Goal: Task Accomplishment & Management: Complete application form

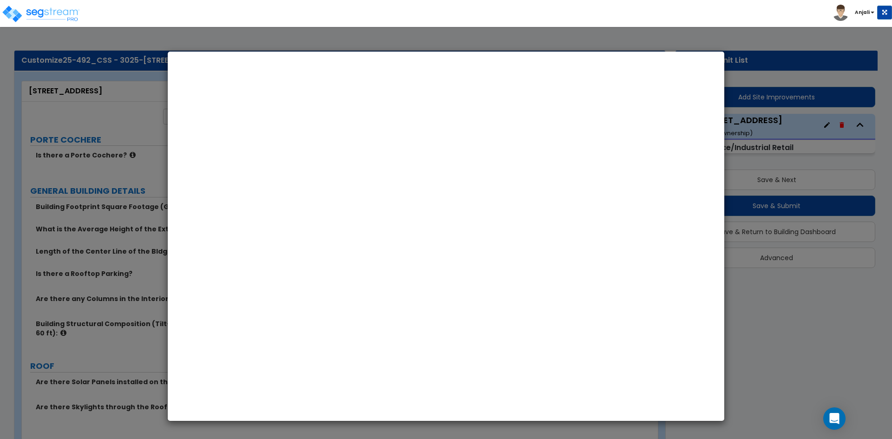
select select "CA"
select select "2025"
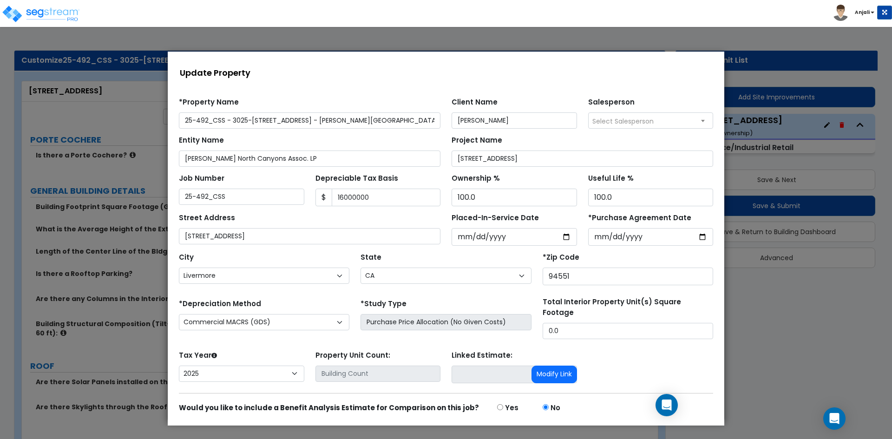
scroll to position [28, 0]
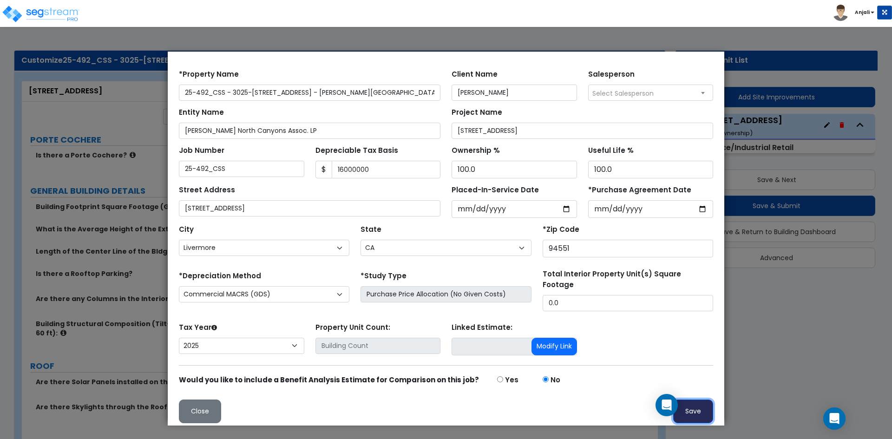
click at [693, 408] on button "Save" at bounding box center [694, 412] width 40 height 24
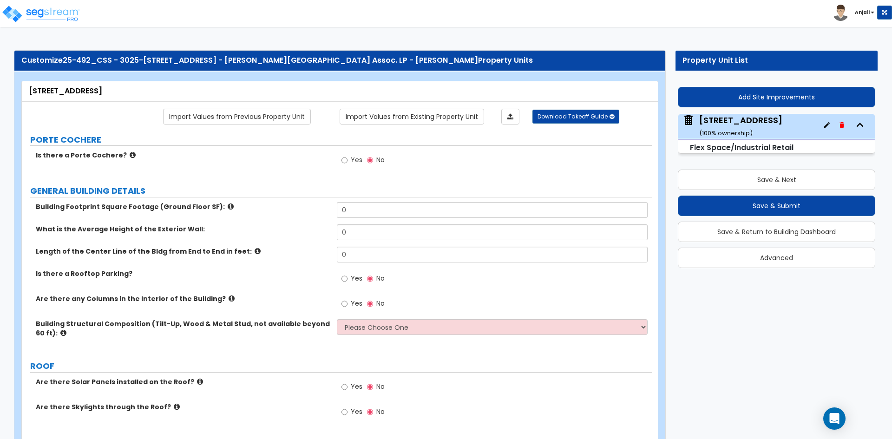
scroll to position [0, 0]
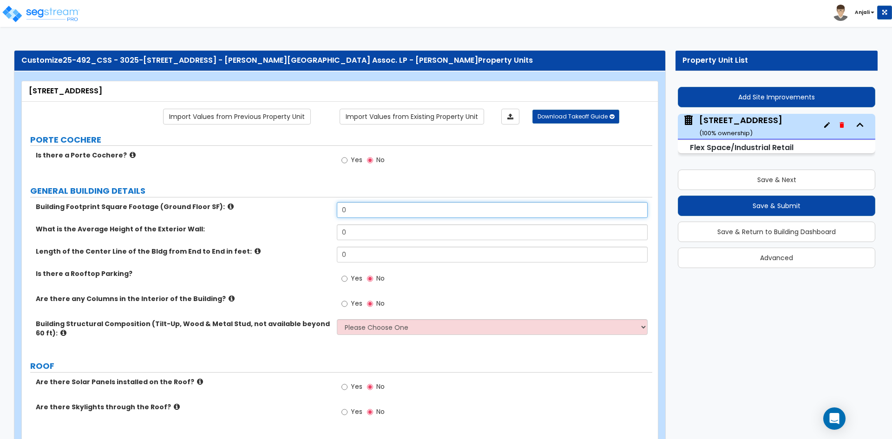
click at [370, 212] on input "0" at bounding box center [492, 210] width 311 height 16
type input "7"
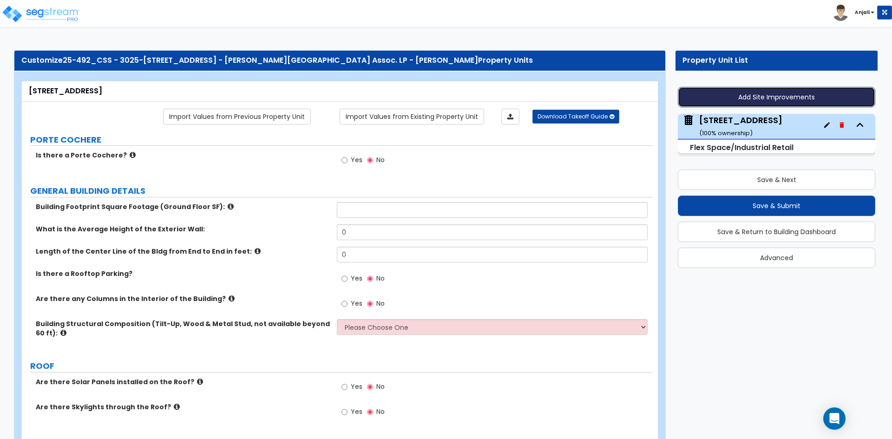
click at [744, 100] on button "Add Site Improvements" at bounding box center [777, 97] width 198 height 20
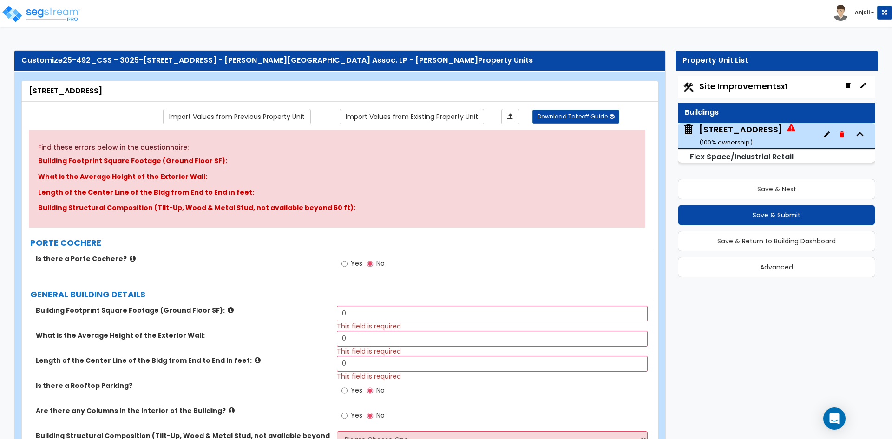
click at [736, 75] on div "Site Improvements x1 Buildings 3025-3095 Independence Drive Livermore, CA ( 100…" at bounding box center [777, 176] width 202 height 206
click at [737, 80] on span "Site Improvements x1" at bounding box center [744, 86] width 88 height 12
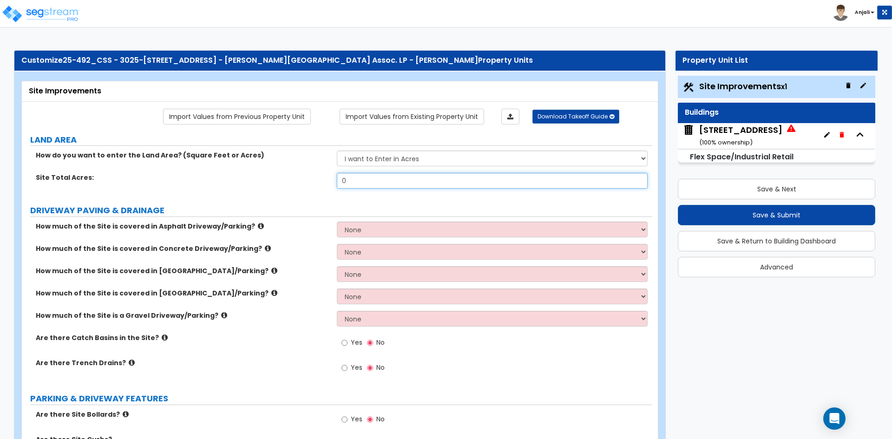
click at [369, 180] on input "0" at bounding box center [492, 181] width 311 height 16
type input "7.89"
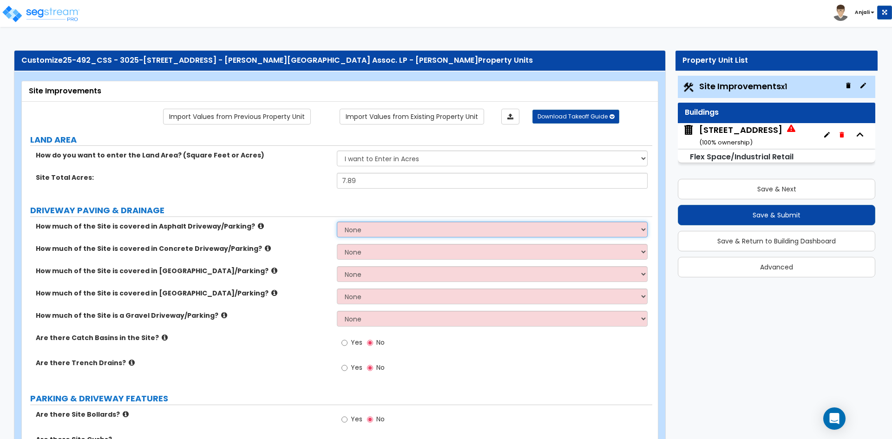
click at [394, 225] on select "None I want to Enter an Approximate Percentage I want to Enter the Square Foota…" at bounding box center [492, 230] width 311 height 16
select select "1"
click at [337, 222] on select "None I want to Enter an Approximate Percentage I want to Enter the Square Foota…" at bounding box center [492, 230] width 311 height 16
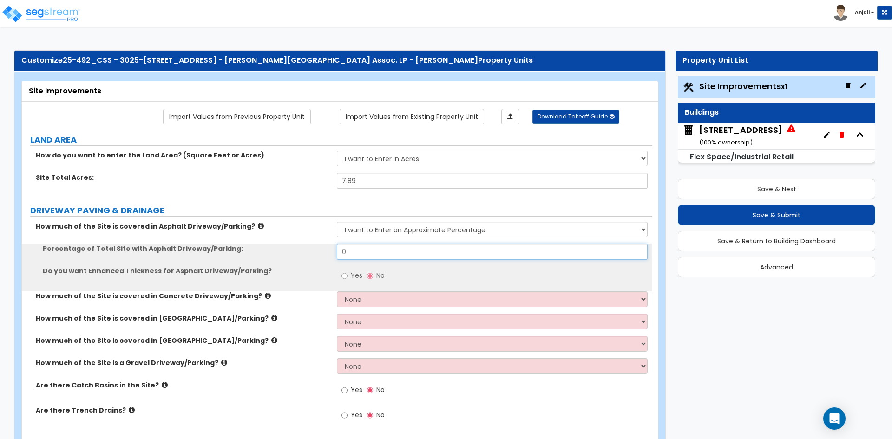
click at [370, 253] on input "0" at bounding box center [492, 252] width 311 height 16
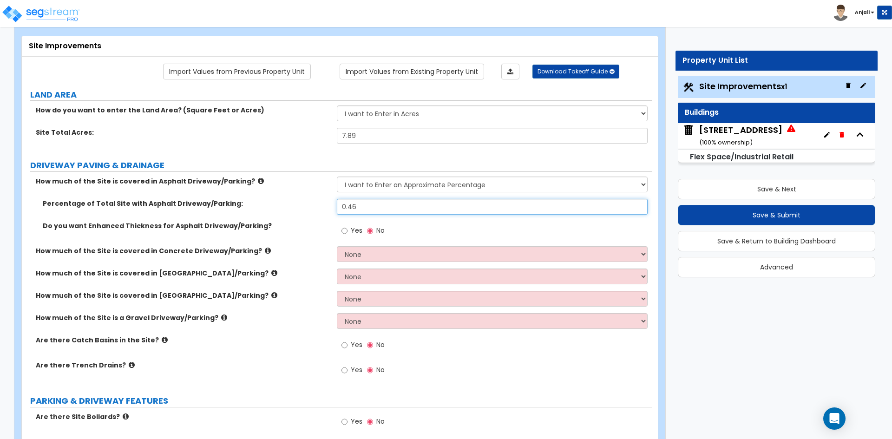
scroll to position [46, 0]
type input "0.46"
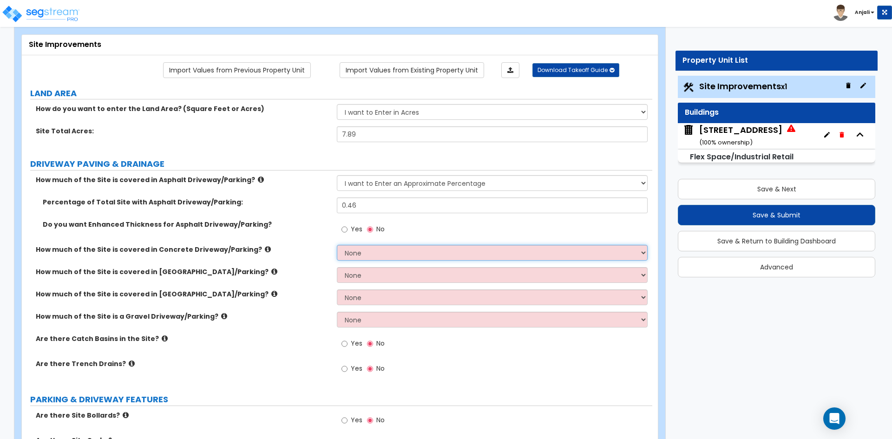
click at [363, 252] on select "None I want to Enter an Approximate Percentage I want to Enter the Square Foota…" at bounding box center [492, 253] width 311 height 16
select select "2"
click at [337, 245] on select "None I want to Enter an Approximate Percentage I want to Enter the Square Foota…" at bounding box center [492, 253] width 311 height 16
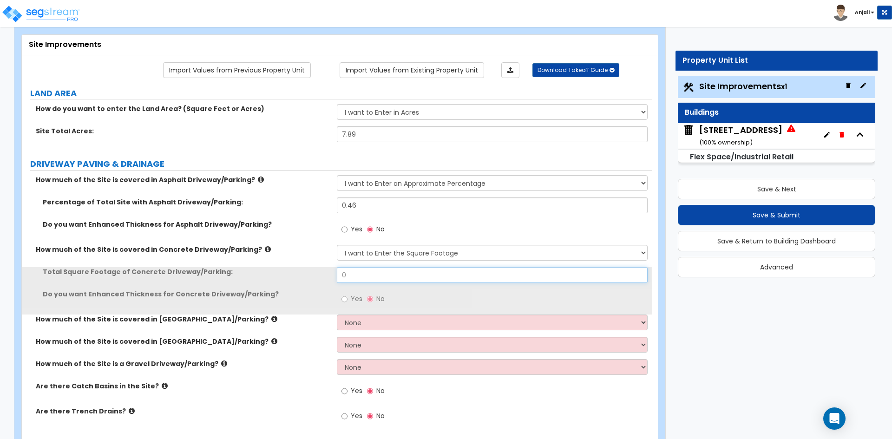
click at [363, 279] on input "0" at bounding box center [492, 275] width 311 height 16
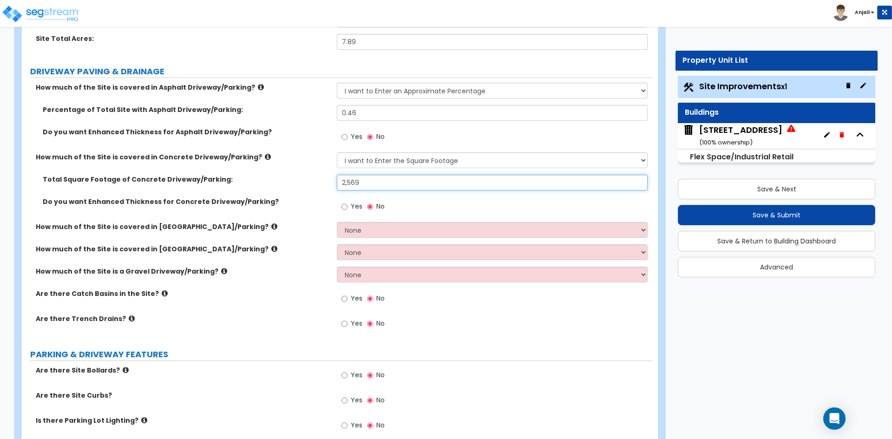
scroll to position [139, 0]
type input "2,569"
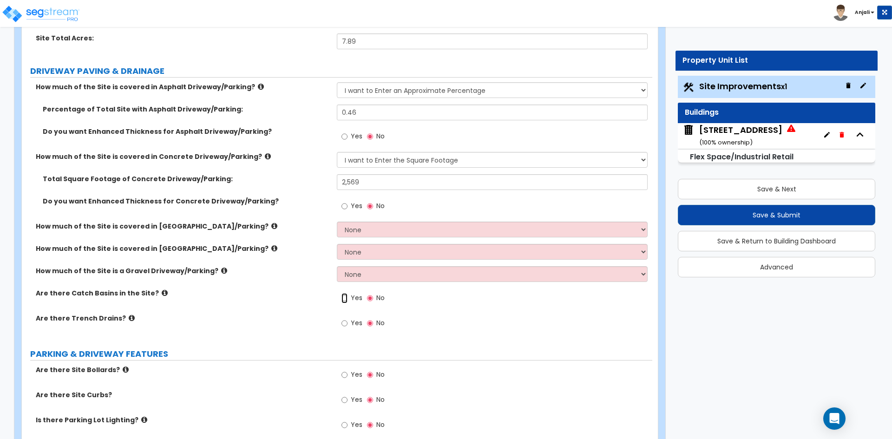
click at [345, 297] on input "Yes" at bounding box center [345, 298] width 6 height 10
radio input "true"
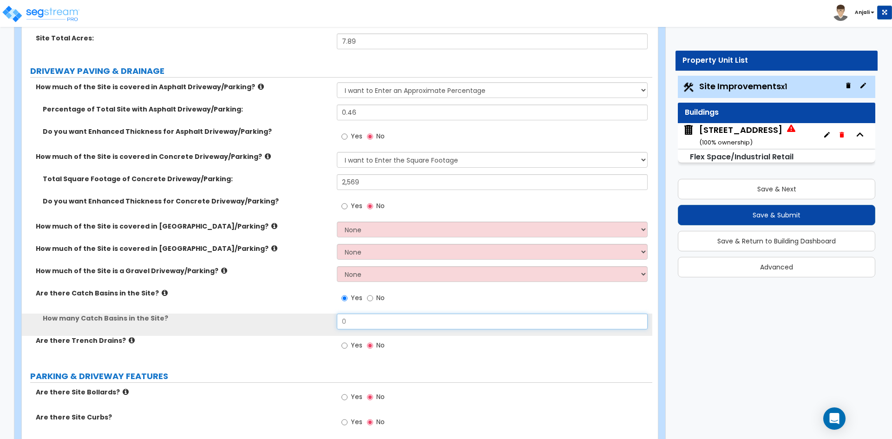
click at [356, 322] on input "0" at bounding box center [492, 322] width 311 height 16
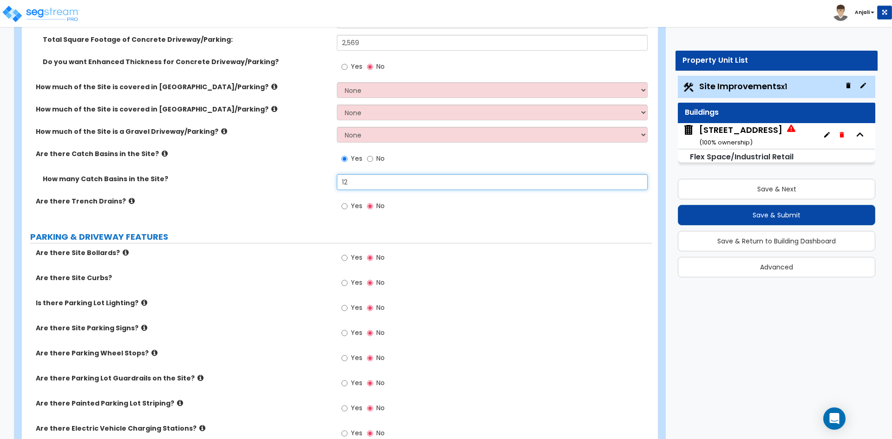
scroll to position [325, 0]
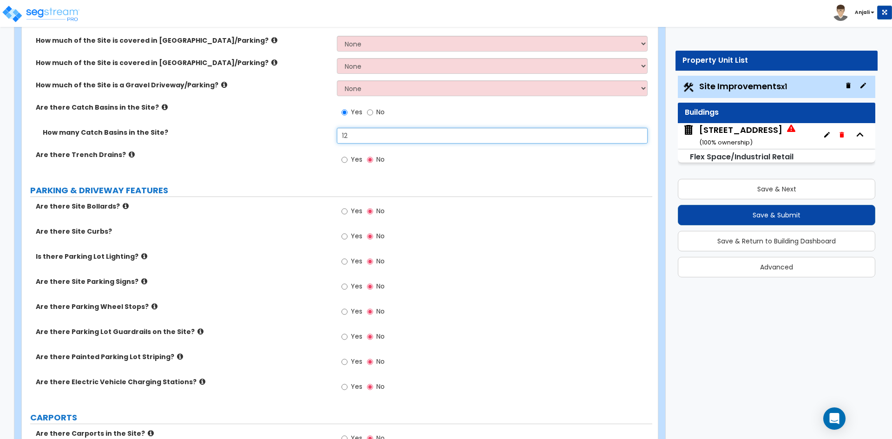
type input "12"
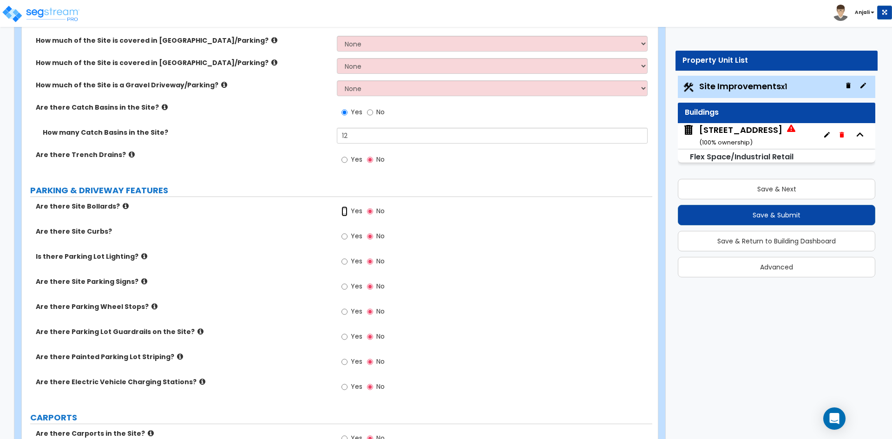
click at [347, 211] on input "Yes" at bounding box center [345, 211] width 6 height 10
radio input "true"
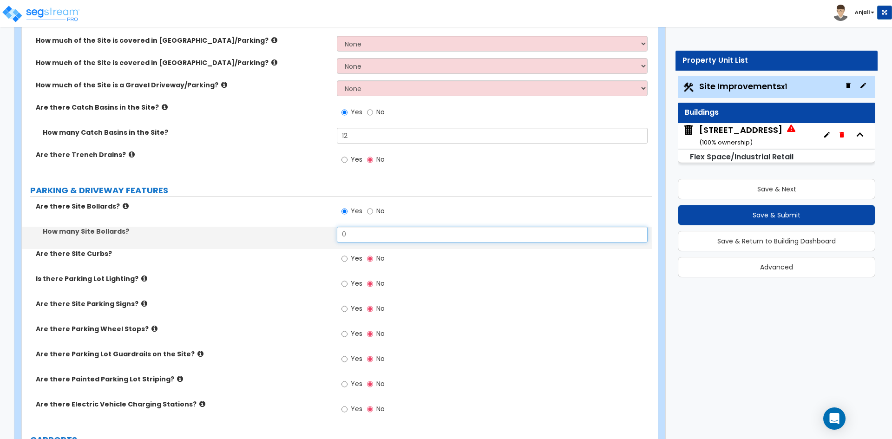
click at [347, 236] on input "0" at bounding box center [492, 235] width 311 height 16
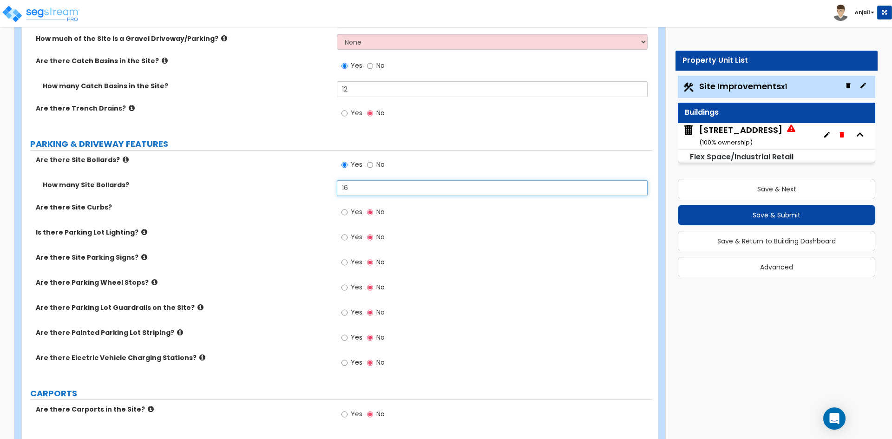
type input "16"
click at [344, 212] on input "Yes" at bounding box center [345, 212] width 6 height 10
radio input "true"
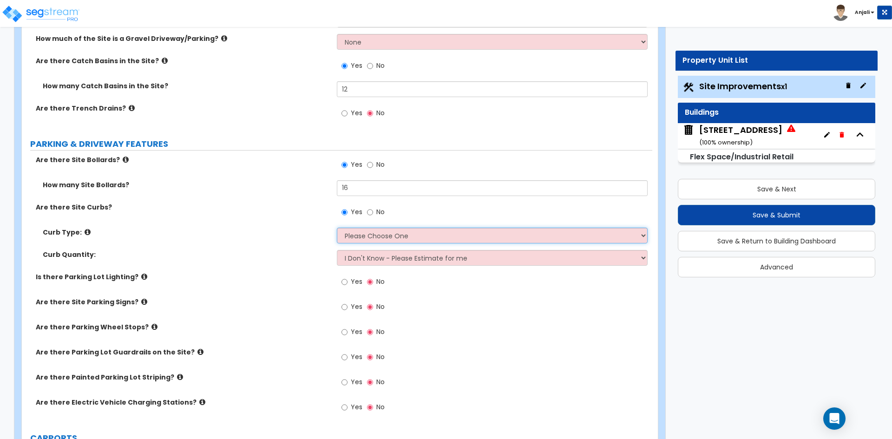
click at [390, 236] on select "Please Choose One Curb (Only) Curb & Gutter Asphalt Berm" at bounding box center [492, 236] width 311 height 16
select select "1"
click at [337, 228] on select "Please Choose One Curb (Only) Curb & Gutter Asphalt Berm" at bounding box center [492, 236] width 311 height 16
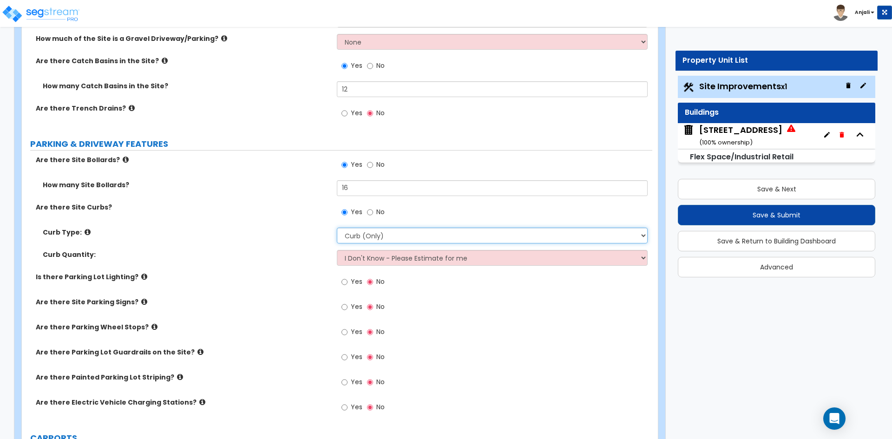
scroll to position [418, 0]
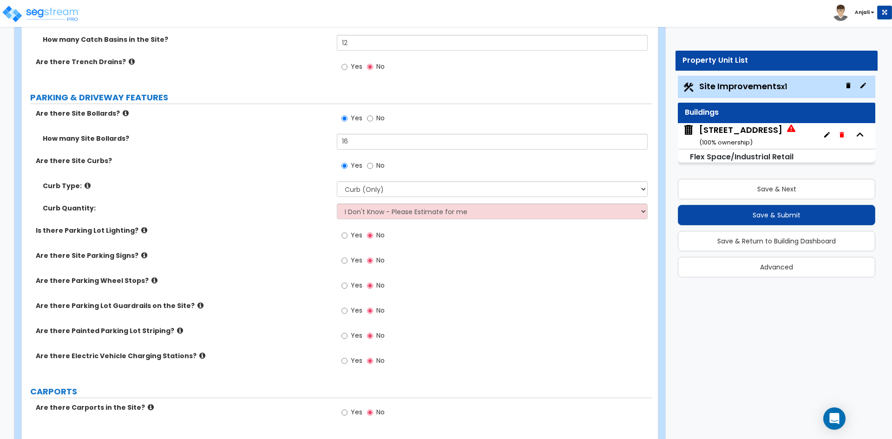
click at [350, 236] on label "Yes" at bounding box center [352, 237] width 21 height 16
click at [348, 236] on input "Yes" at bounding box center [345, 236] width 6 height 10
radio input "true"
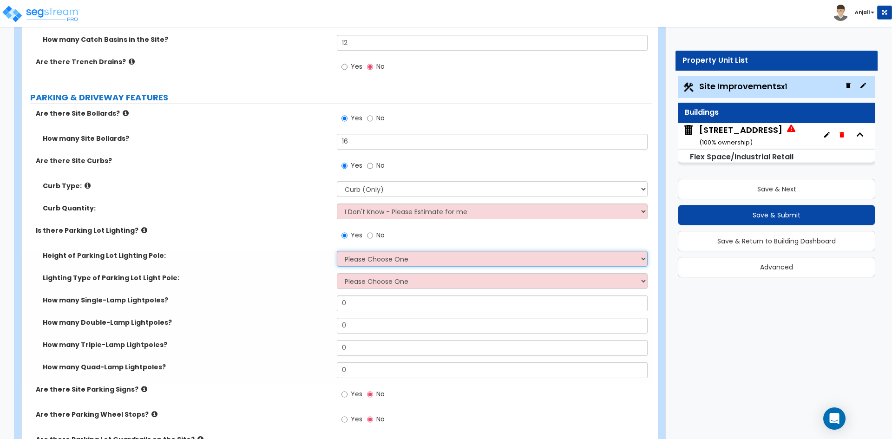
click at [377, 258] on select "Please Choose One 20' high 30' high 40' high" at bounding box center [492, 259] width 311 height 16
select select "1"
click at [337, 251] on select "Please Choose One 20' high 30' high 40' high" at bounding box center [492, 259] width 311 height 16
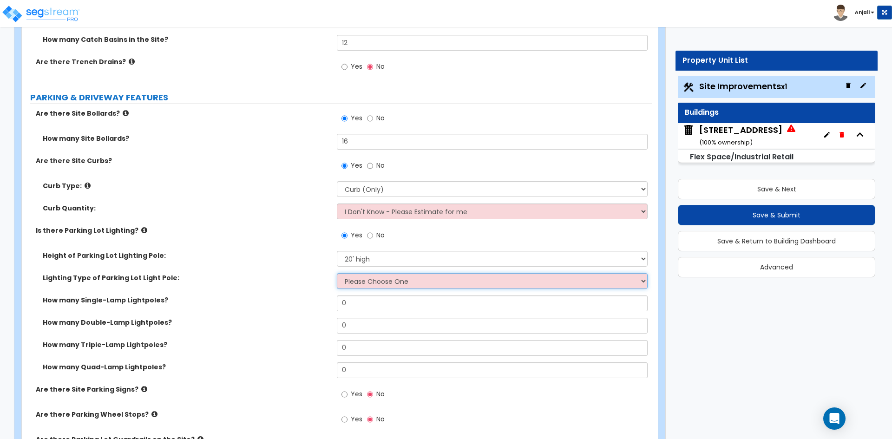
click at [375, 282] on select "Please Choose One LED Metal Halide High Pressure Sodium Please Choose for me" at bounding box center [492, 281] width 311 height 16
select select "1"
click at [337, 273] on select "Please Choose One LED Metal Halide High Pressure Sodium Please Choose for me" at bounding box center [492, 281] width 311 height 16
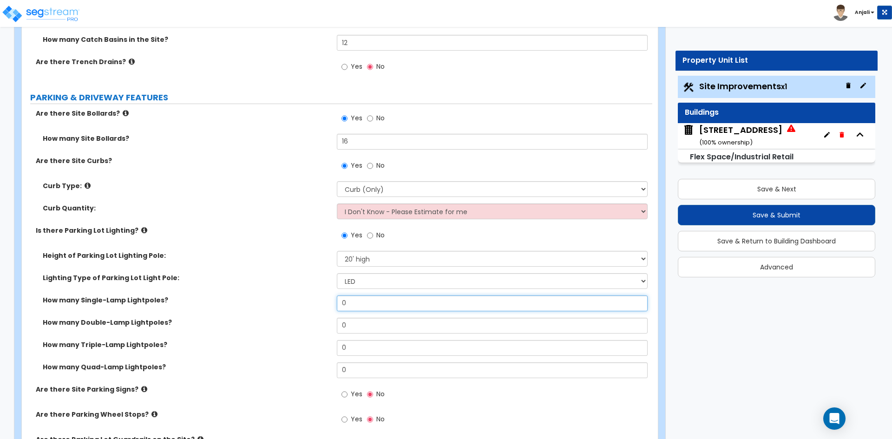
click at [358, 303] on input "0" at bounding box center [492, 304] width 311 height 16
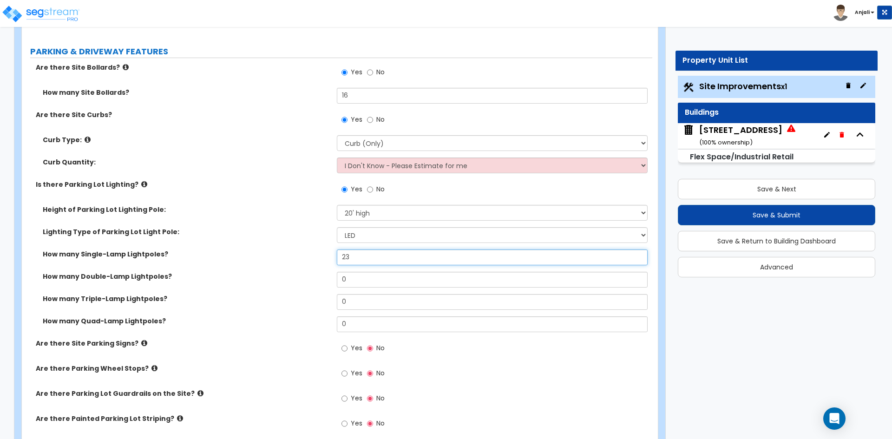
scroll to position [465, 0]
type input "23"
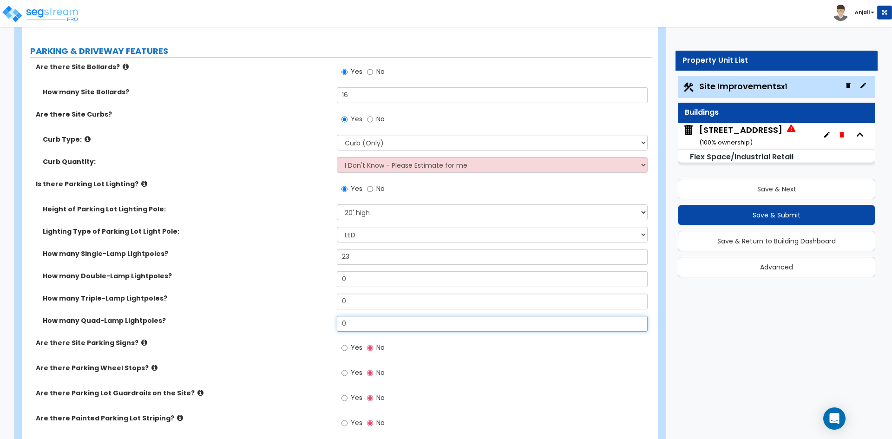
click at [363, 327] on input "0" at bounding box center [492, 324] width 311 height 16
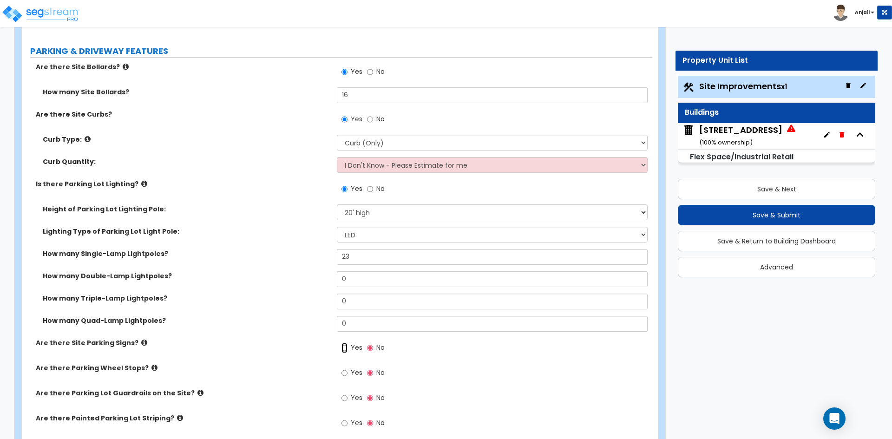
click at [344, 349] on input "Yes" at bounding box center [345, 348] width 6 height 10
radio input "true"
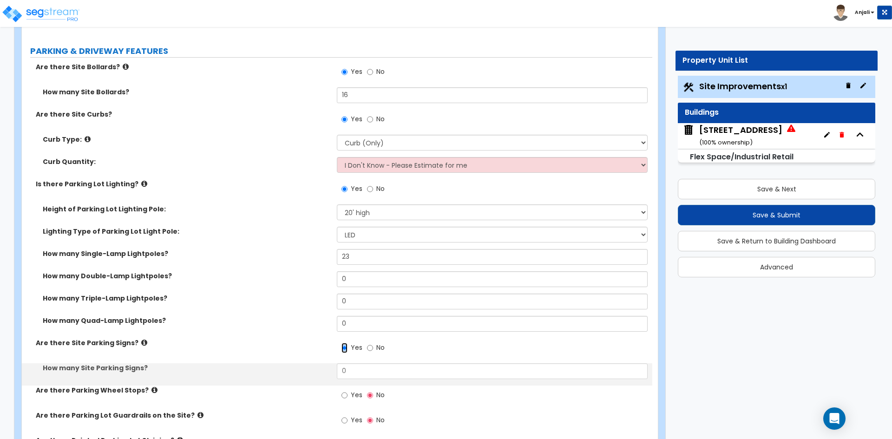
scroll to position [511, 0]
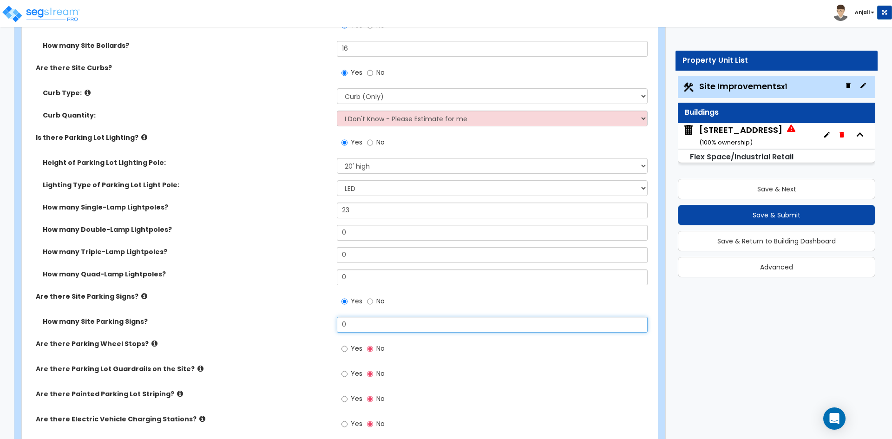
click at [364, 329] on input "0" at bounding box center [492, 325] width 311 height 16
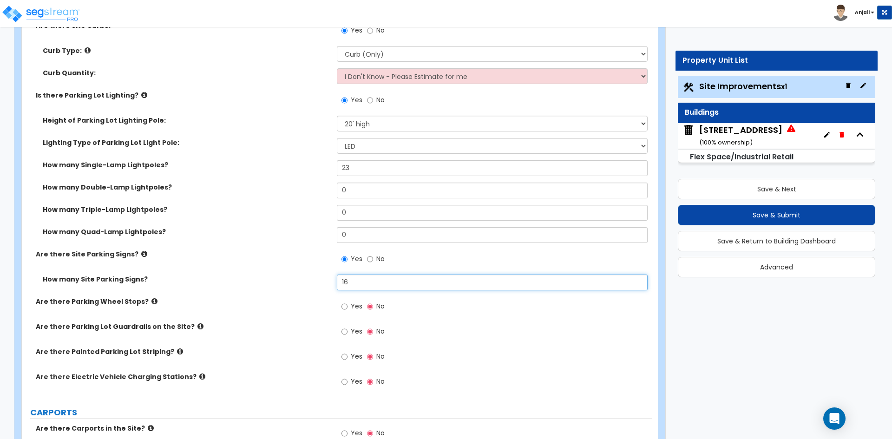
scroll to position [604, 0]
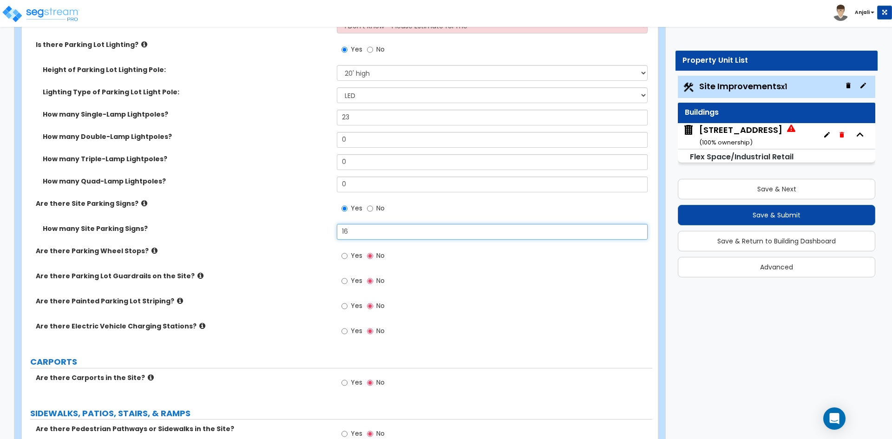
type input "16"
click at [342, 281] on input "Yes" at bounding box center [345, 281] width 6 height 10
radio input "true"
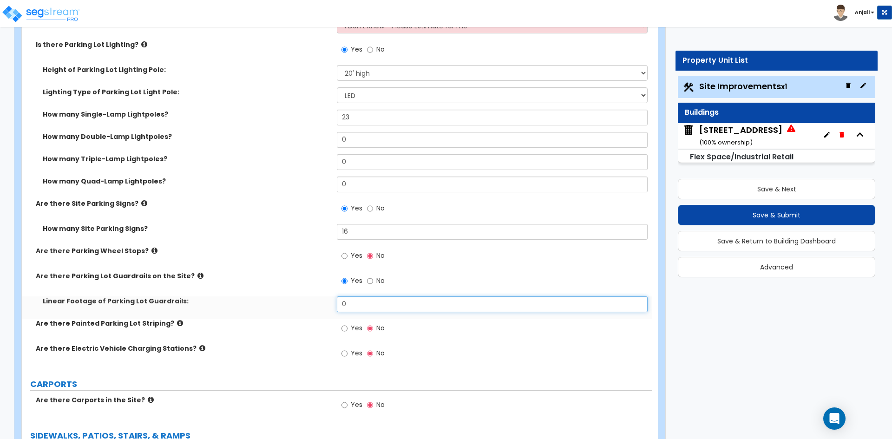
click at [372, 307] on input "0" at bounding box center [492, 305] width 311 height 16
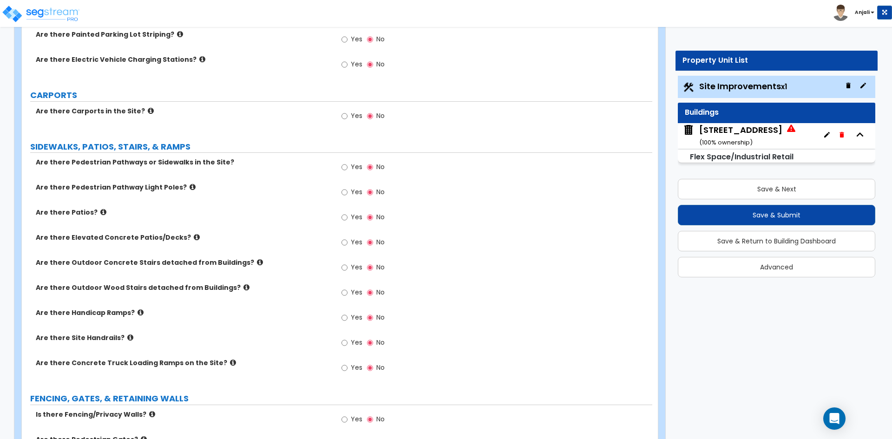
scroll to position [883, 0]
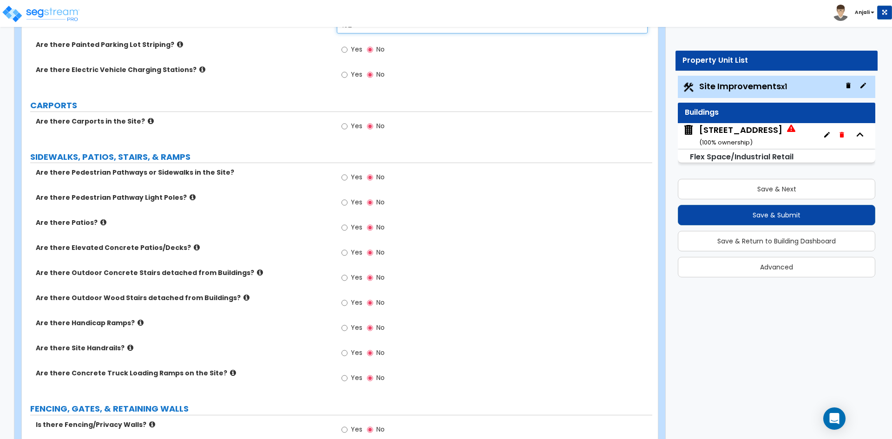
type input "102"
click at [348, 177] on input "Yes" at bounding box center [345, 177] width 6 height 10
radio input "true"
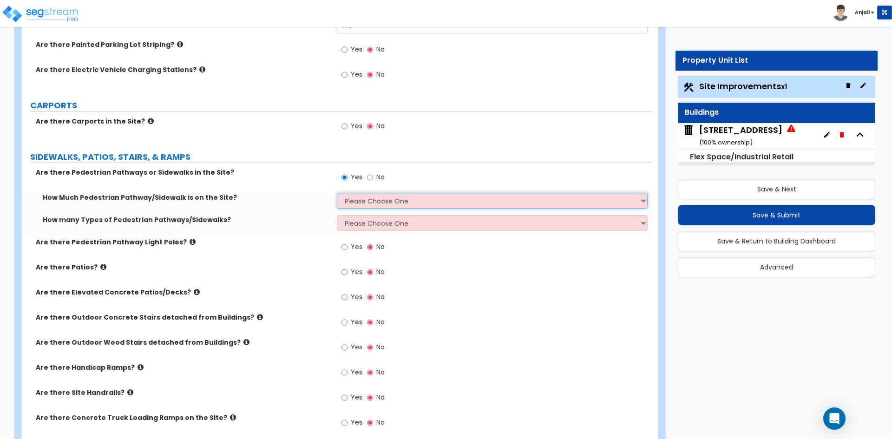
click at [383, 199] on select "Please Choose One I Don't Know, Please Estimate For Me Enter Linear Footage" at bounding box center [492, 201] width 311 height 16
click at [337, 193] on select "Please Choose One I Don't Know, Please Estimate For Me Enter Linear Footage" at bounding box center [492, 201] width 311 height 16
click at [394, 201] on select "Please Choose One I Don't Know, Please Estimate For Me Enter Linear Footage" at bounding box center [492, 201] width 311 height 16
select select "1"
click at [337, 193] on select "Please Choose One I Don't Know, Please Estimate For Me Enter Linear Footage" at bounding box center [492, 201] width 311 height 16
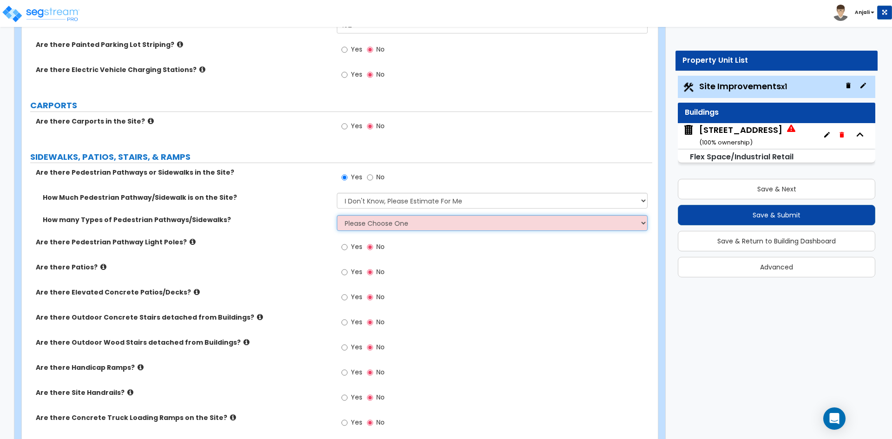
click at [394, 224] on select "Please Choose One 1 2 3" at bounding box center [492, 223] width 311 height 16
select select "1"
click at [337, 215] on select "Please Choose One 1 2 3" at bounding box center [492, 223] width 311 height 16
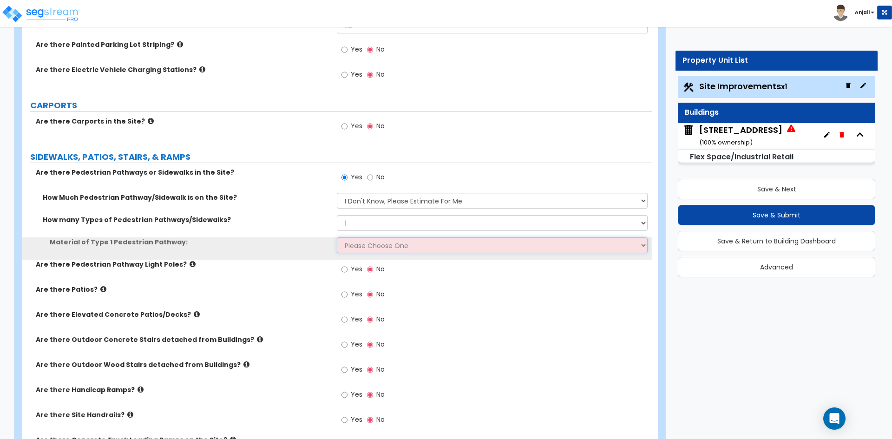
click at [376, 249] on select "Please Choose One Bare Concrete Stamped Concrete Brick Pavers Stone Pavers Wood…" at bounding box center [492, 246] width 311 height 16
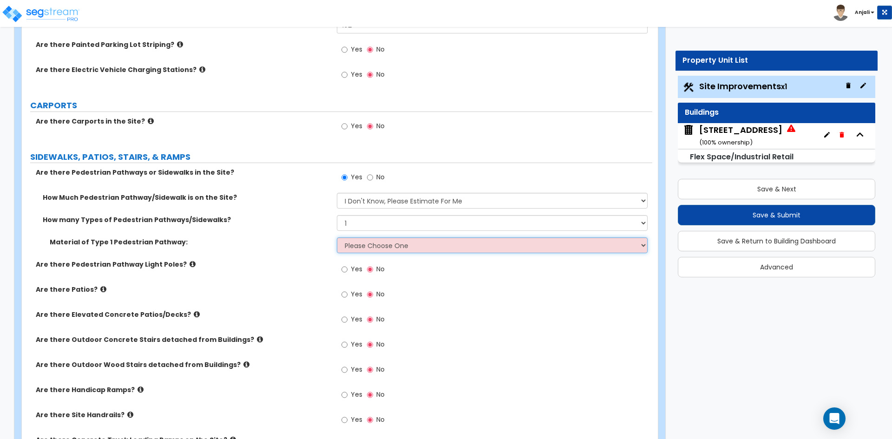
select select "1"
click at [337, 238] on select "Please Choose One Bare Concrete Stamped Concrete Brick Pavers Stone Pavers Wood…" at bounding box center [492, 246] width 311 height 16
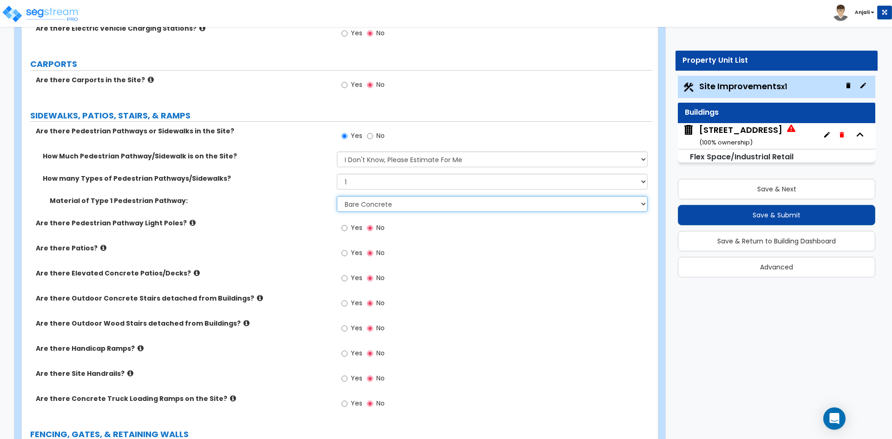
scroll to position [930, 0]
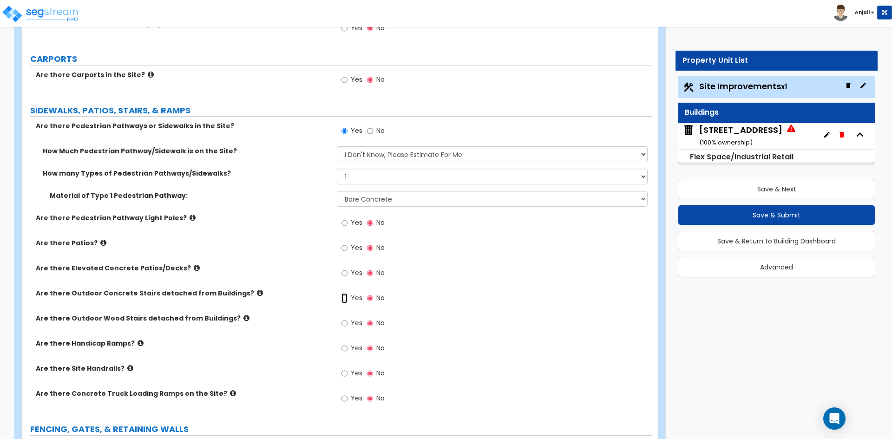
click at [343, 300] on input "Yes" at bounding box center [345, 298] width 6 height 10
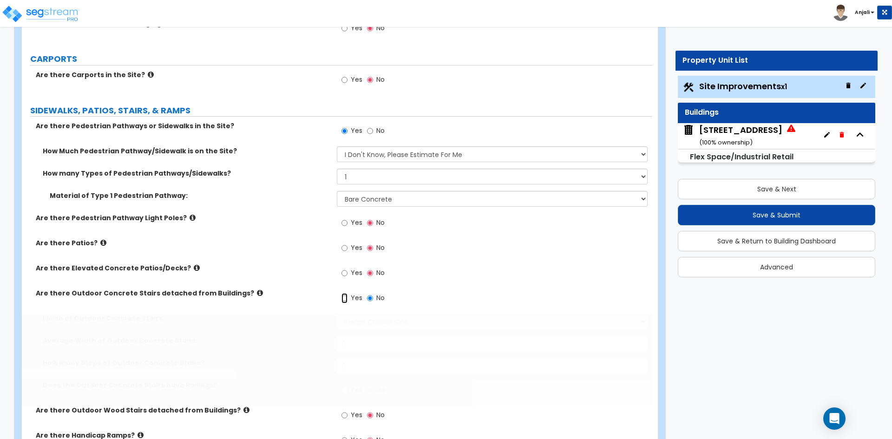
radio input "true"
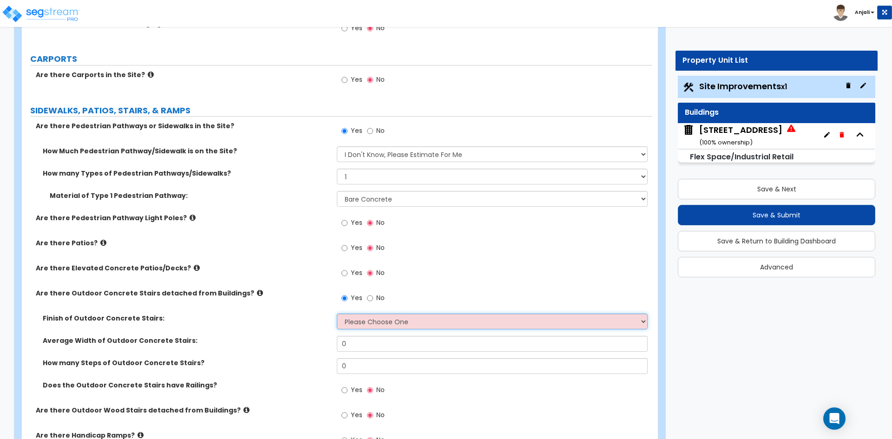
click at [372, 324] on select "Please Choose One Bare Concrete Exposed Aggregate Brick Paved Stone Paved" at bounding box center [492, 322] width 311 height 16
select select "1"
click at [337, 314] on select "Please Choose One Bare Concrete Exposed Aggregate Brick Paved Stone Paved" at bounding box center [492, 322] width 311 height 16
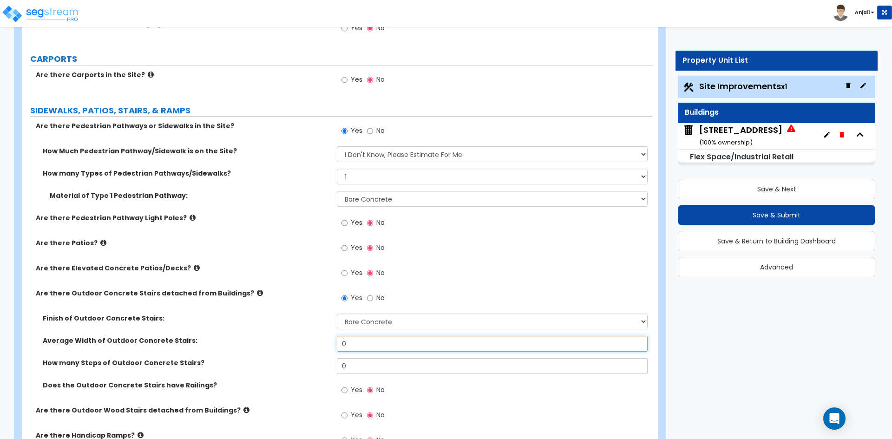
click at [367, 344] on input "0" at bounding box center [492, 344] width 311 height 16
type input "4"
click at [361, 364] on input "0" at bounding box center [492, 366] width 311 height 16
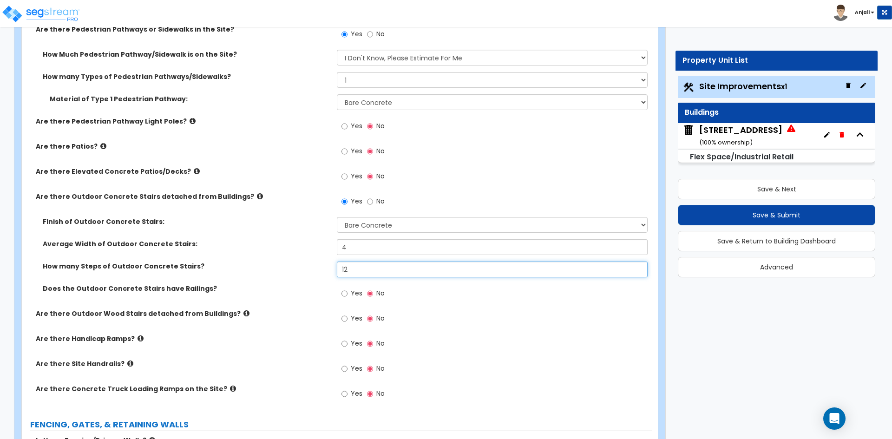
scroll to position [1069, 0]
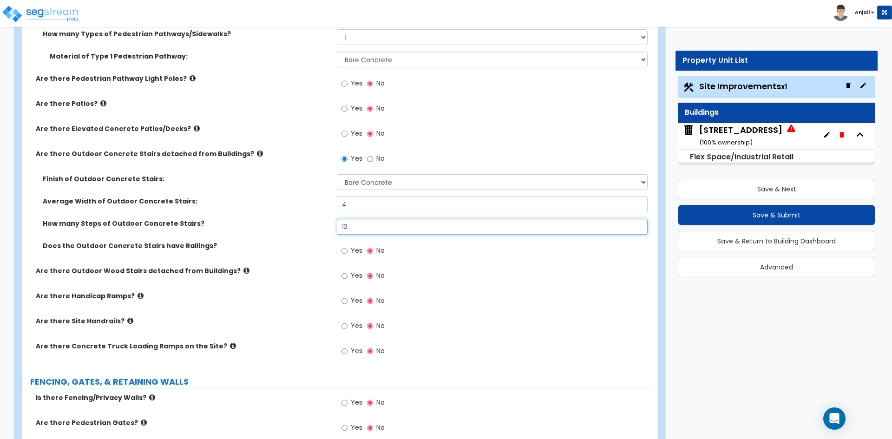
type input "12"
click at [346, 251] on input "Yes" at bounding box center [345, 251] width 6 height 10
radio input "true"
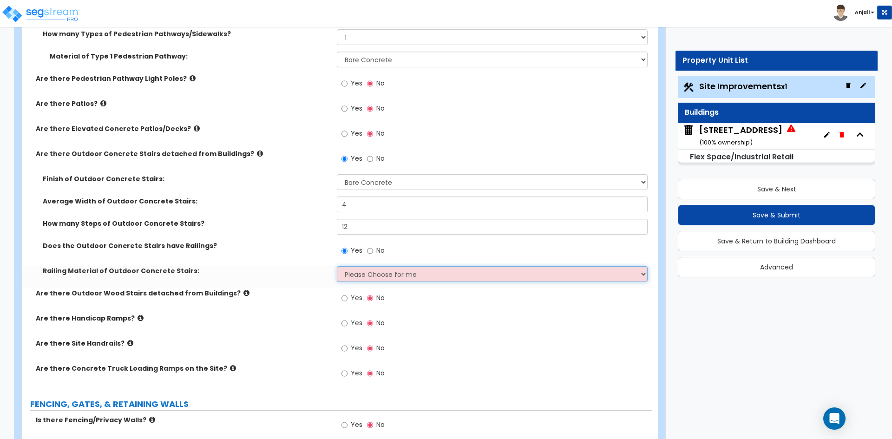
click at [364, 274] on select "Please Choose for me Steel Aluminum Wood" at bounding box center [492, 274] width 311 height 16
select select "1"
click at [337, 266] on select "Please Choose for me Steel Aluminum Wood" at bounding box center [492, 274] width 311 height 16
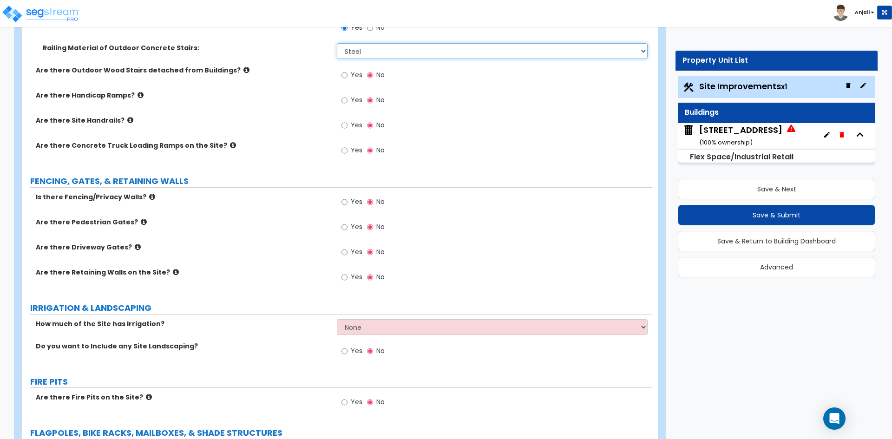
scroll to position [1302, 0]
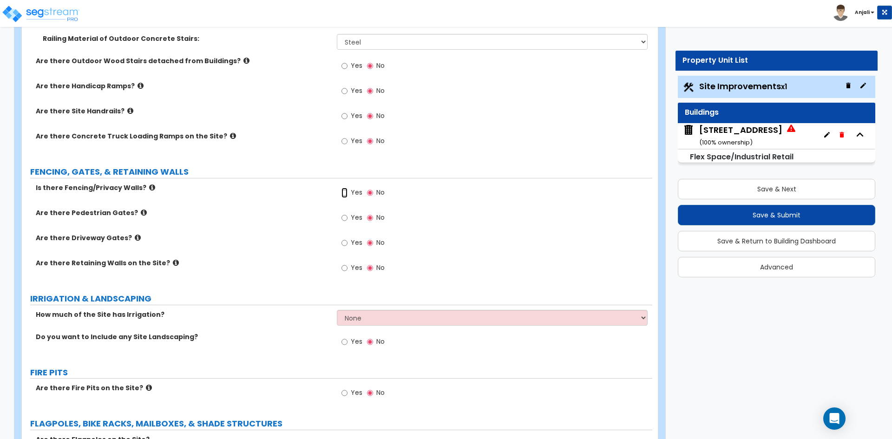
click at [343, 193] on input "Yes" at bounding box center [345, 193] width 6 height 10
radio input "true"
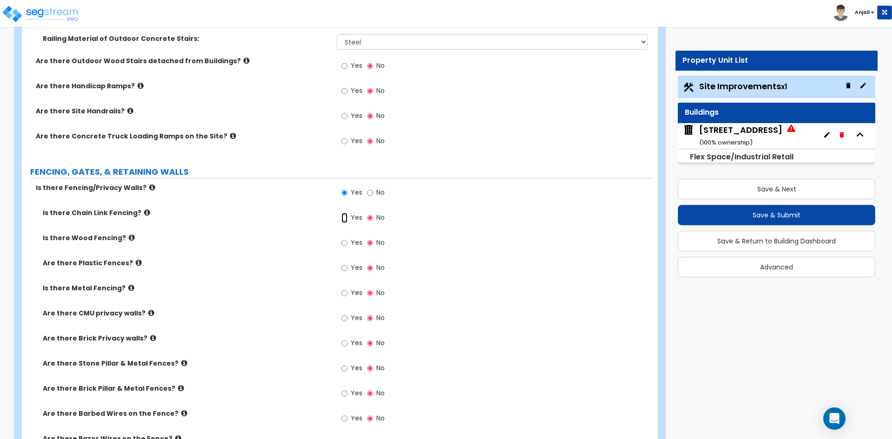
click at [348, 221] on input "Yes" at bounding box center [345, 218] width 6 height 10
radio input "true"
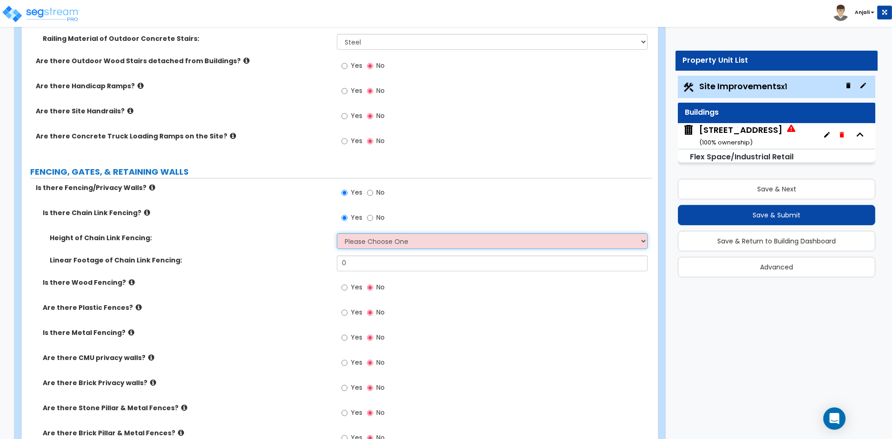
click at [384, 240] on select "Please Choose One 3 feet 4 feet 5 feet 6 feet 10 feet 12 feet" at bounding box center [492, 241] width 311 height 16
select select "4"
click at [337, 233] on select "Please Choose One 3 feet 4 feet 5 feet 6 feet 10 feet 12 feet" at bounding box center [492, 241] width 311 height 16
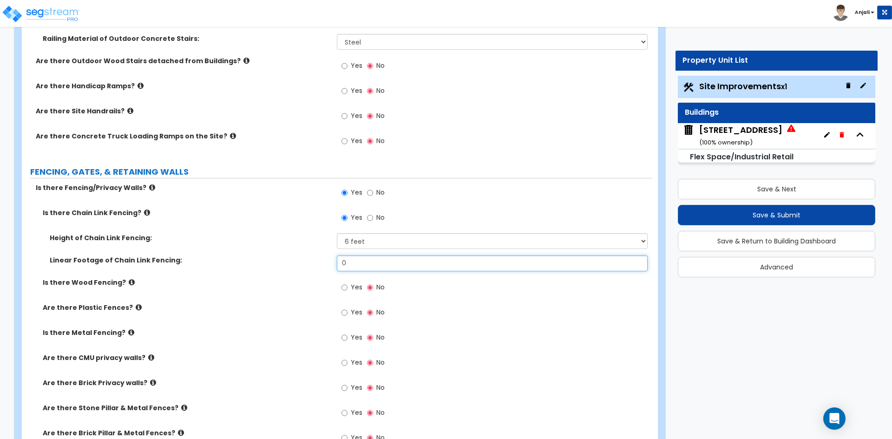
click at [372, 264] on input "0" at bounding box center [492, 264] width 311 height 16
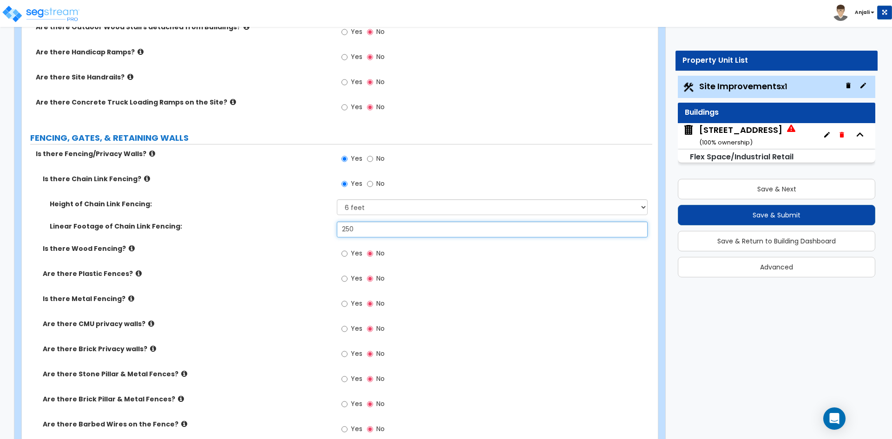
scroll to position [1441, 0]
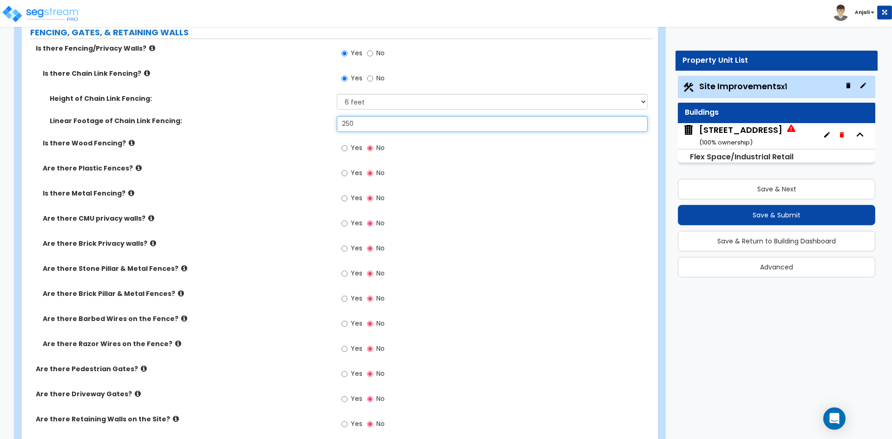
type input "250"
click at [346, 224] on input "Yes" at bounding box center [345, 223] width 6 height 10
radio input "true"
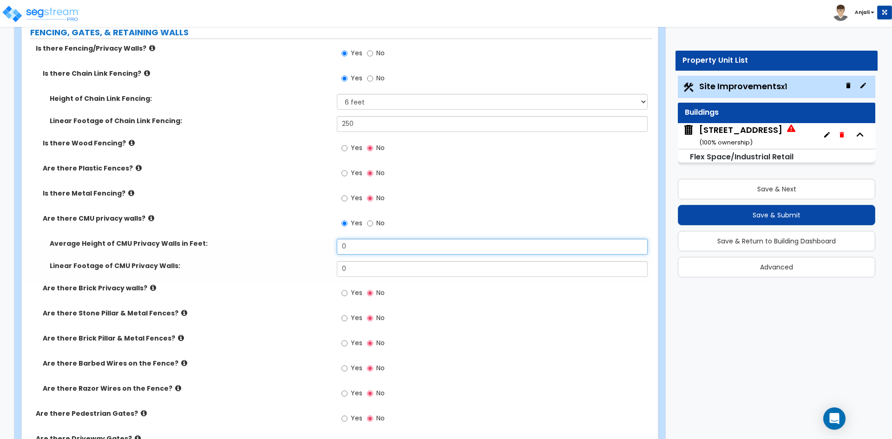
click at [361, 245] on input "0" at bounding box center [492, 247] width 311 height 16
type input "4"
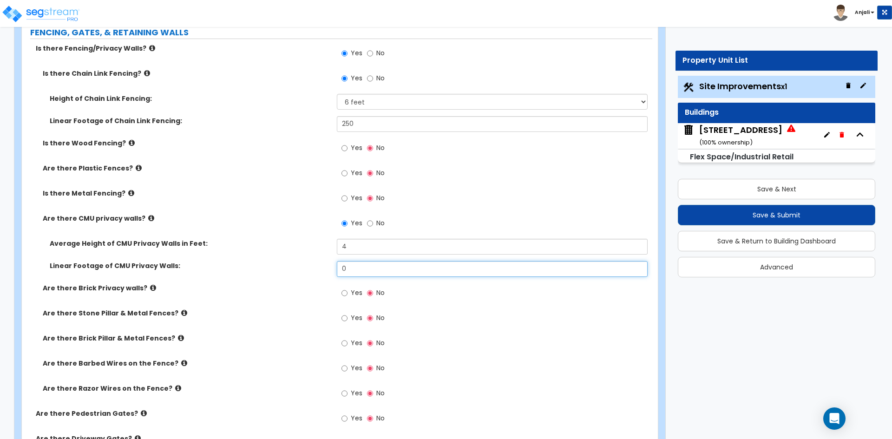
click at [353, 265] on input "0" at bounding box center [492, 269] width 311 height 16
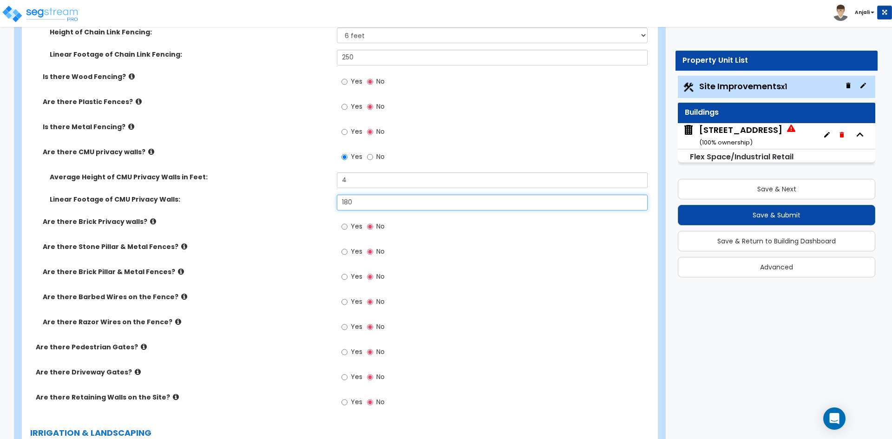
scroll to position [1534, 0]
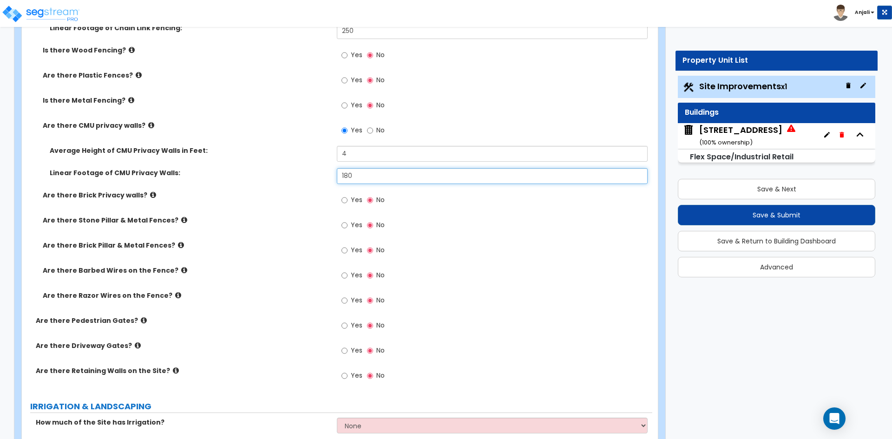
drag, startPoint x: 351, startPoint y: 174, endPoint x: 344, endPoint y: 175, distance: 7.0
click at [344, 175] on input "180" at bounding box center [492, 176] width 311 height 16
type input "1"
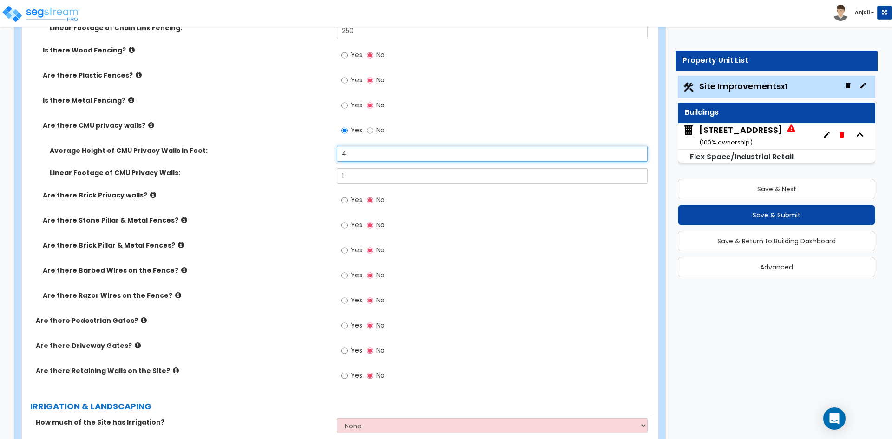
drag, startPoint x: 344, startPoint y: 152, endPoint x: 337, endPoint y: 151, distance: 7.5
click at [337, 151] on div "Average Height of CMU Privacy Walls in Feet: 4" at bounding box center [337, 157] width 631 height 22
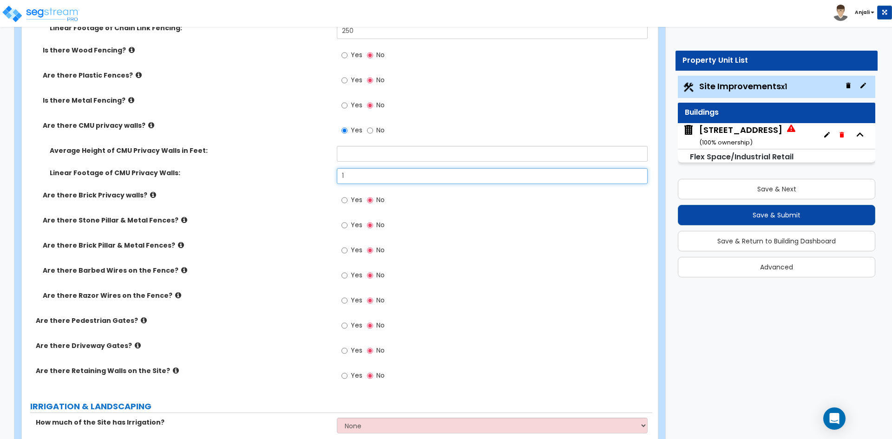
drag, startPoint x: 349, startPoint y: 174, endPoint x: 336, endPoint y: 173, distance: 13.0
click at [337, 173] on div "Linear Footage of CMU Privacy Walls: 1" at bounding box center [337, 179] width 631 height 22
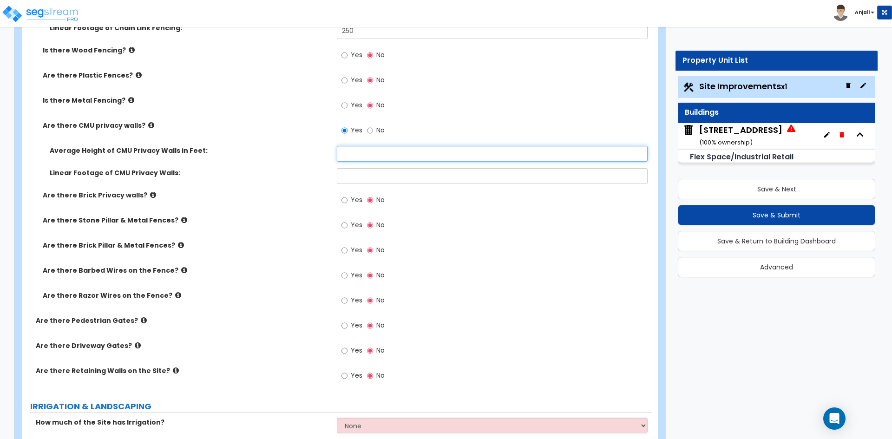
click at [360, 159] on input "text" at bounding box center [492, 154] width 311 height 16
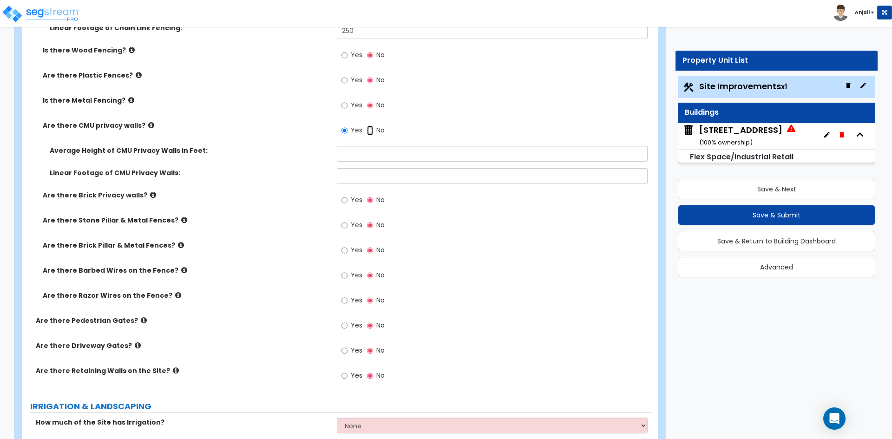
click at [370, 132] on input "No" at bounding box center [370, 131] width 6 height 10
radio input "false"
radio input "true"
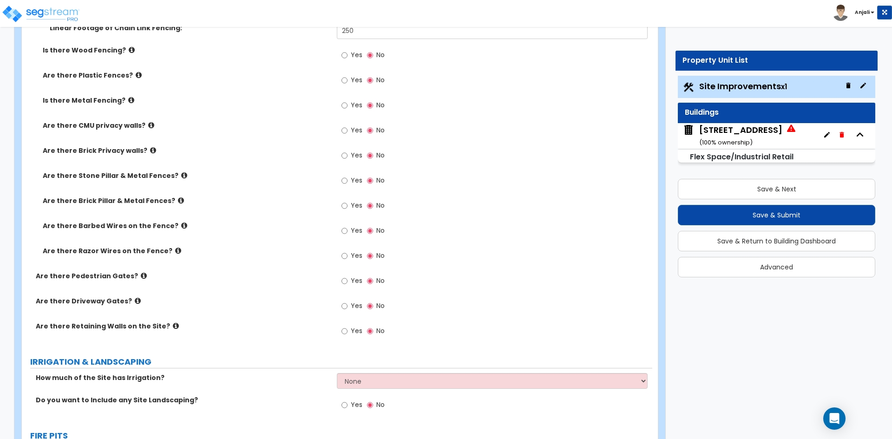
click at [351, 328] on span "Yes" at bounding box center [357, 330] width 12 height 9
click at [348, 328] on input "Yes" at bounding box center [345, 331] width 6 height 10
radio input "true"
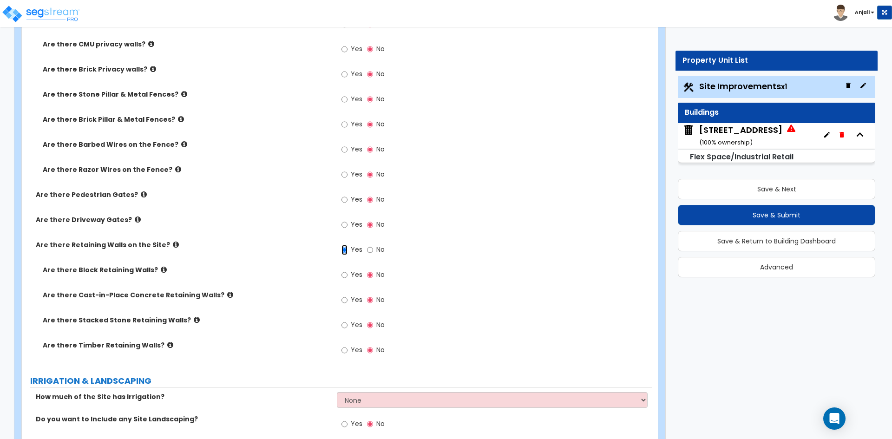
scroll to position [1627, 0]
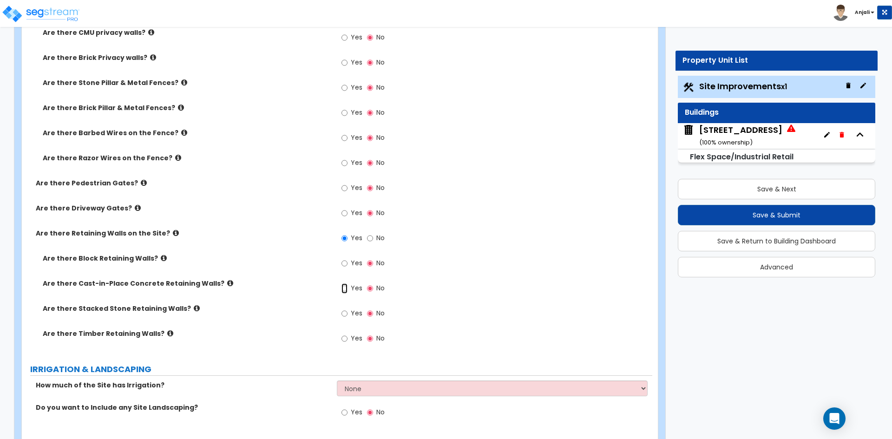
click at [344, 287] on input "Yes" at bounding box center [345, 289] width 6 height 10
radio input "true"
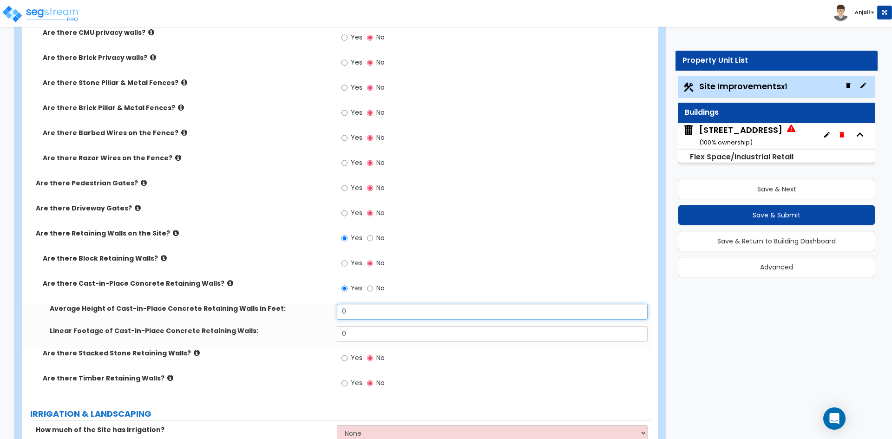
click at [366, 304] on input "0" at bounding box center [492, 312] width 311 height 16
type input "4"
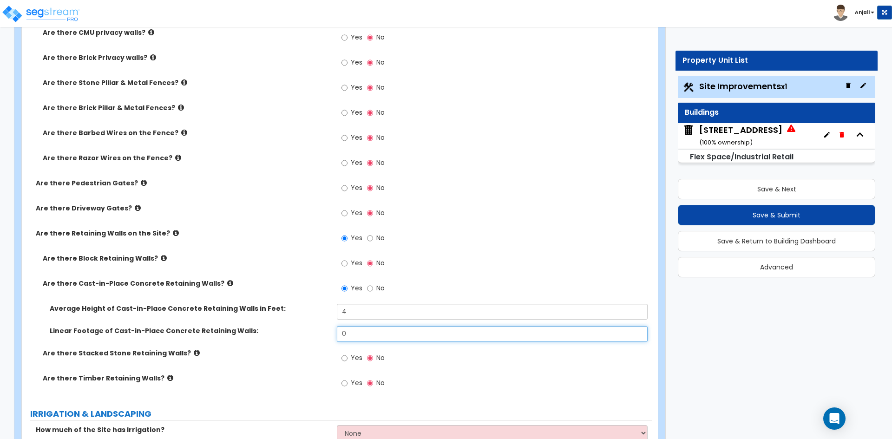
click at [369, 336] on input "0" at bounding box center [492, 334] width 311 height 16
type input "180"
click at [345, 191] on input "Yes" at bounding box center [345, 188] width 6 height 10
radio input "true"
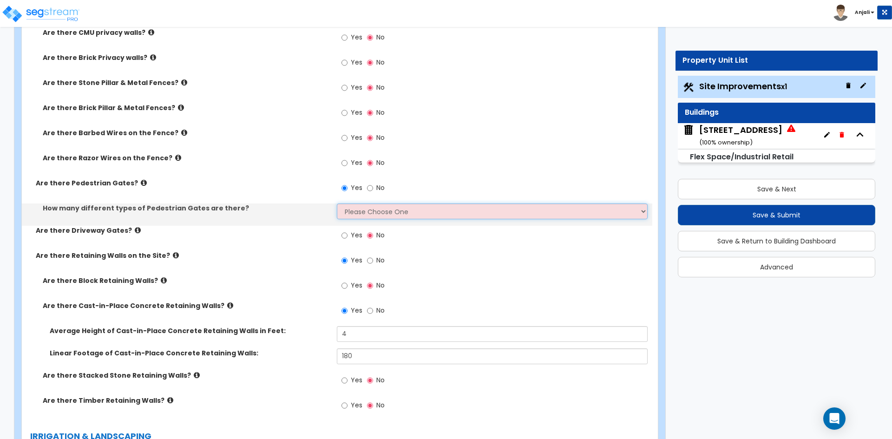
click at [362, 210] on select "Please Choose One 1 2 3" at bounding box center [492, 212] width 311 height 16
select select "1"
click at [337, 204] on select "Please Choose One 1 2 3" at bounding box center [492, 212] width 311 height 16
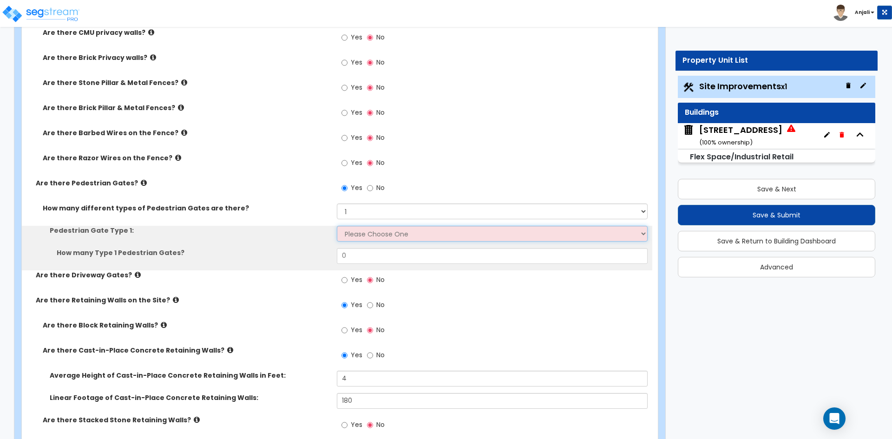
click at [361, 229] on select "Please Choose One Chain Link, 3 ft Height Chain Link, 4 ft Height Chain Link, 6…" at bounding box center [492, 234] width 311 height 16
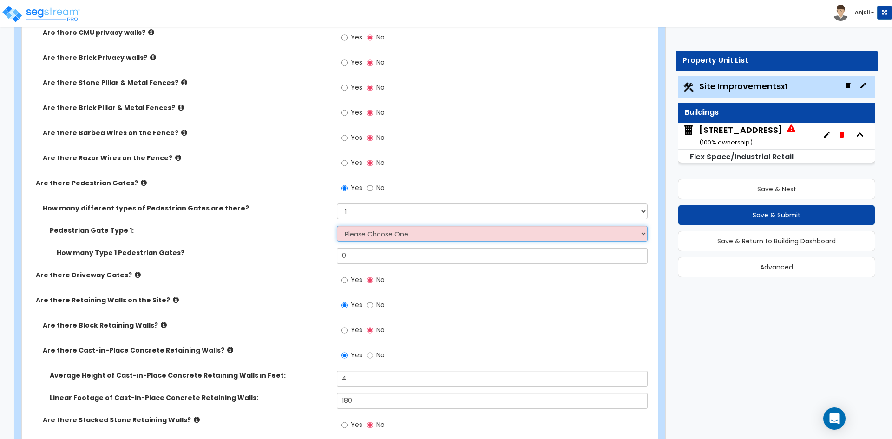
select select "5"
click at [337, 226] on select "Please Choose One Chain Link, 3 ft Height Chain Link, 4 ft Height Chain Link, 6…" at bounding box center [492, 234] width 311 height 16
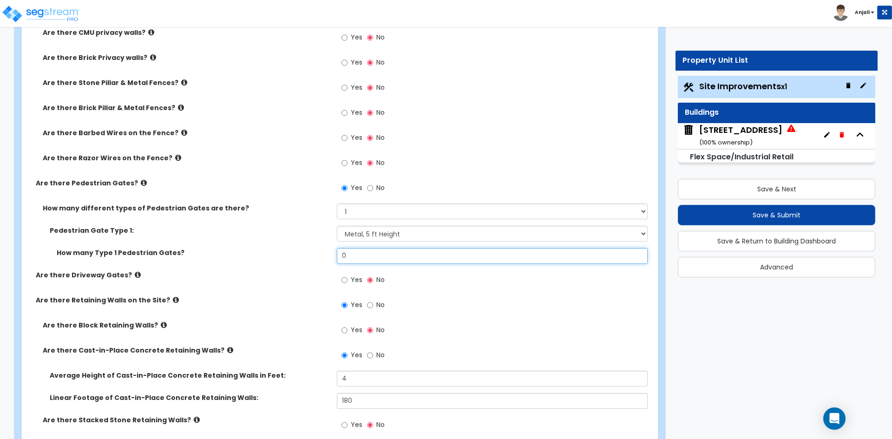
click at [363, 258] on input "0" at bounding box center [492, 256] width 311 height 16
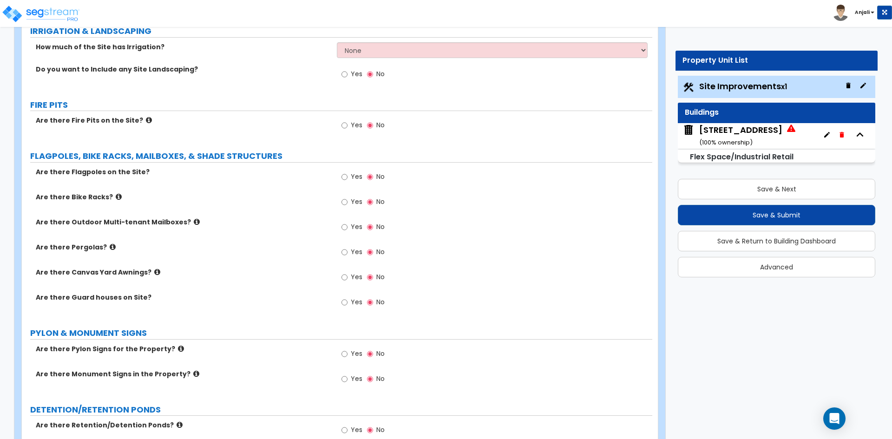
scroll to position [2092, 0]
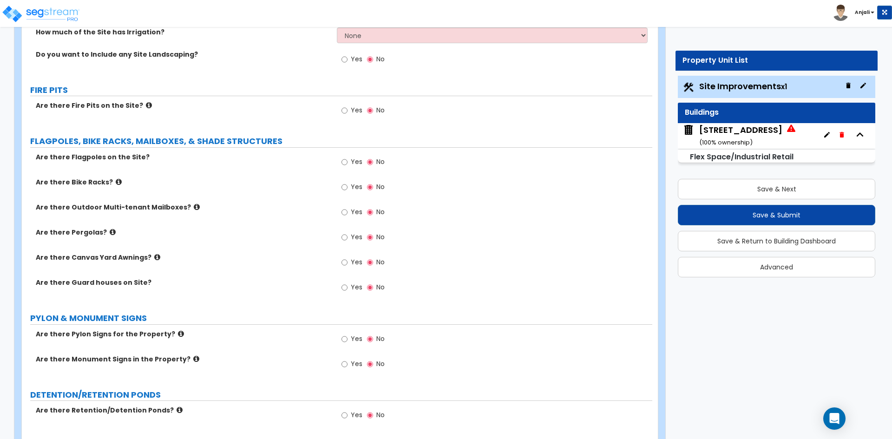
type input "4"
click at [344, 188] on input "Yes" at bounding box center [345, 187] width 6 height 10
radio input "true"
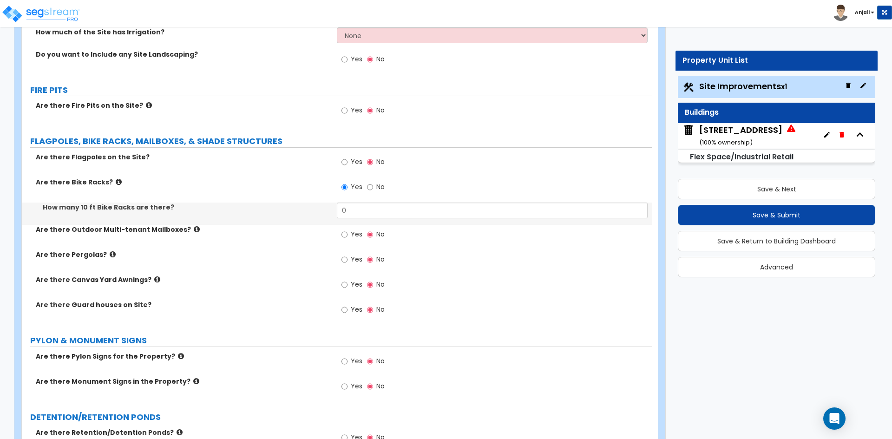
click at [357, 226] on div "Yes No" at bounding box center [363, 235] width 53 height 21
click at [356, 214] on input "0" at bounding box center [492, 211] width 311 height 16
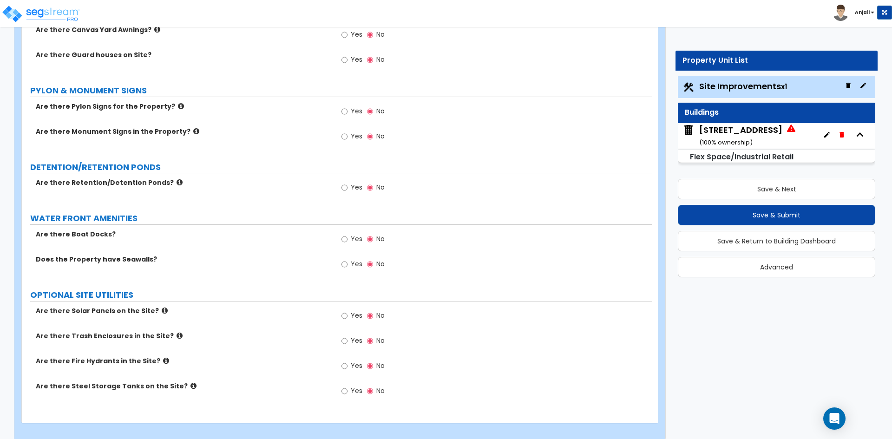
scroll to position [2352, 0]
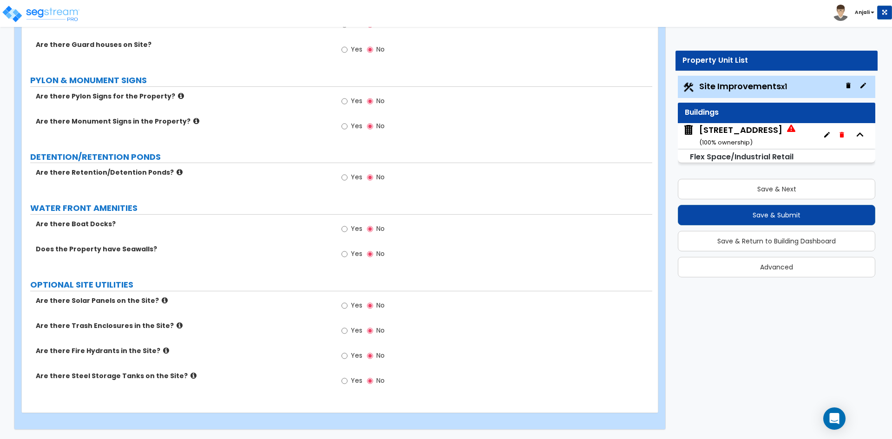
type input "1"
click at [343, 357] on input "Yes" at bounding box center [345, 356] width 6 height 10
radio input "true"
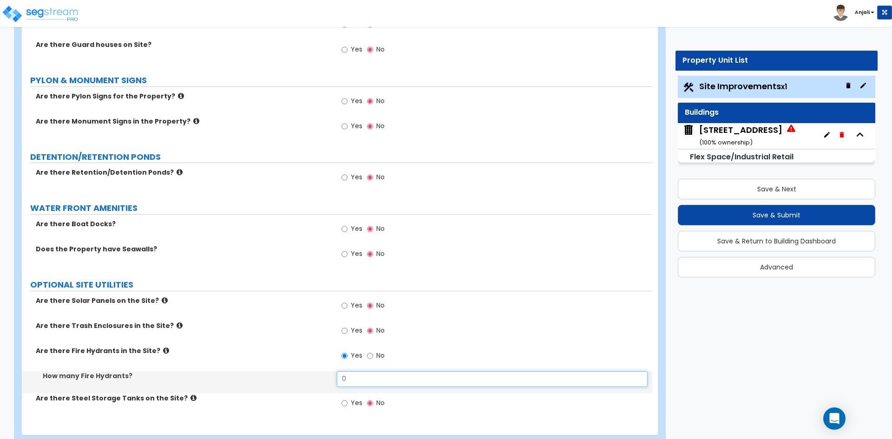
click at [353, 375] on input "0" at bounding box center [492, 379] width 311 height 16
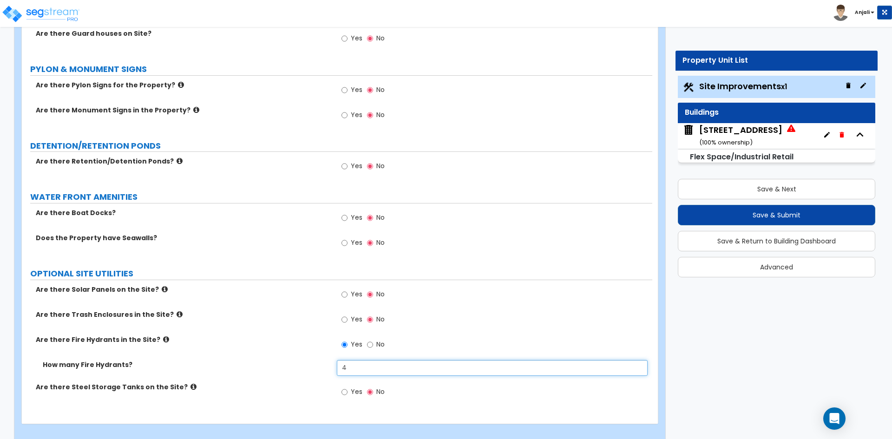
scroll to position [2374, 0]
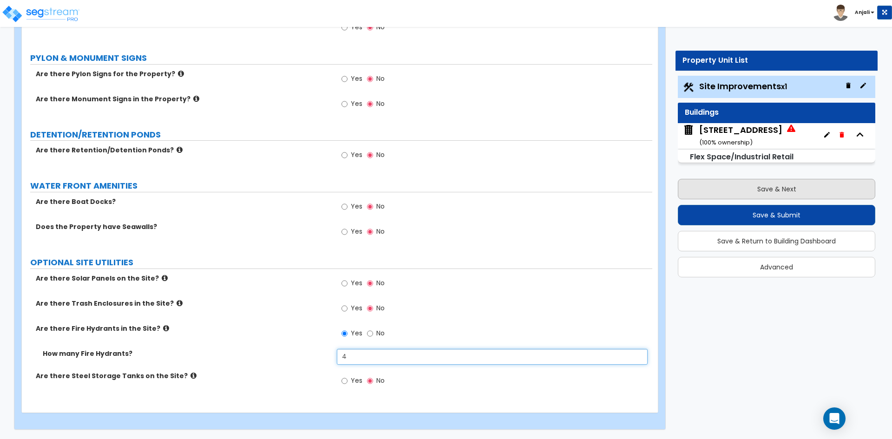
type input "4"
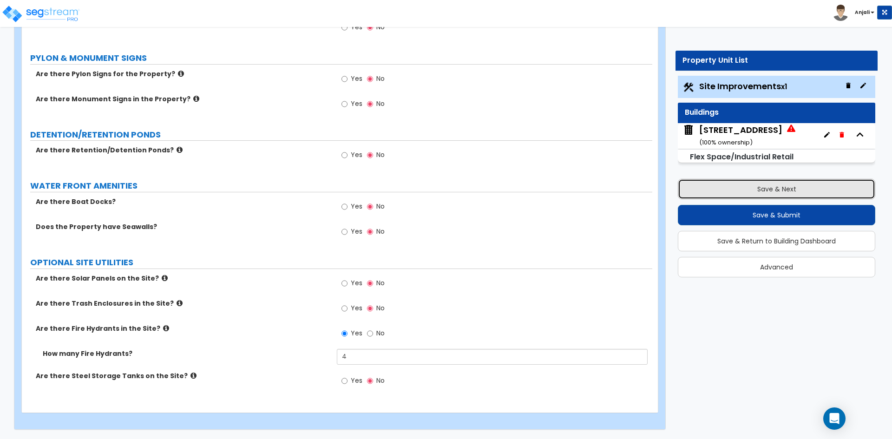
click at [786, 189] on button "Save & Next" at bounding box center [777, 189] width 198 height 20
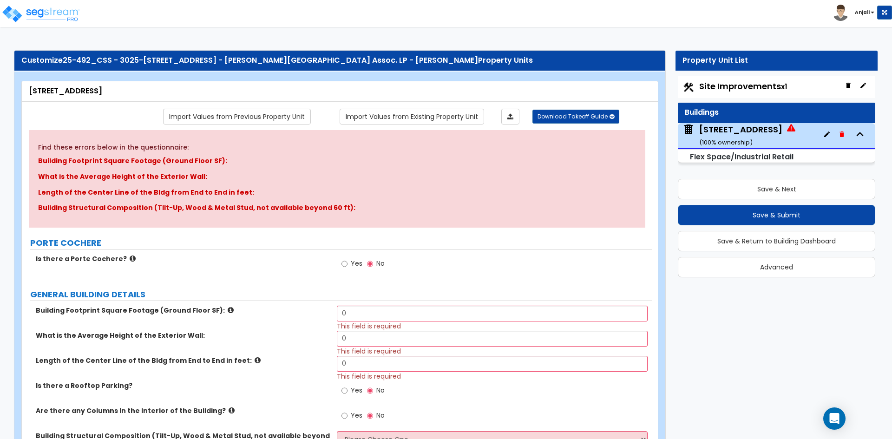
scroll to position [46, 0]
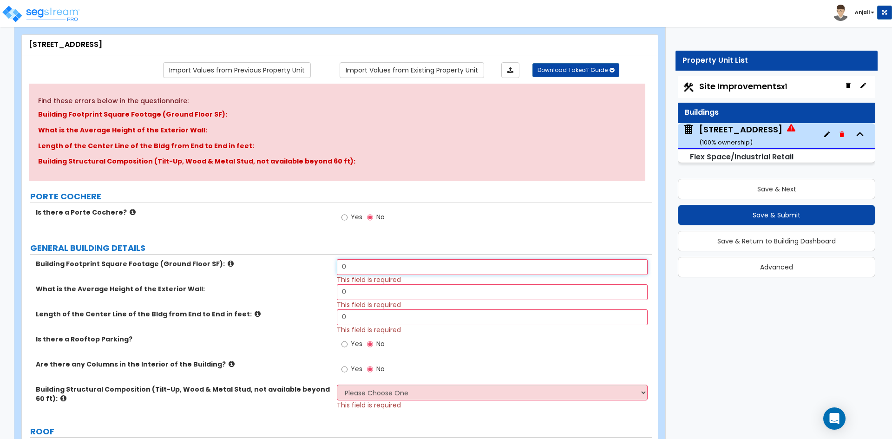
click at [371, 265] on input "0" at bounding box center [492, 267] width 311 height 16
type input "105,822"
click at [359, 289] on input "0" at bounding box center [492, 292] width 311 height 16
type input "31"
click at [381, 318] on input "0" at bounding box center [492, 318] width 311 height 16
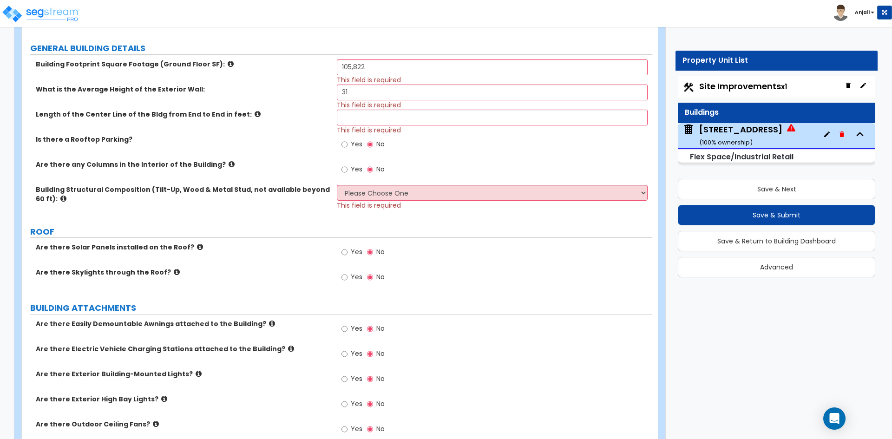
scroll to position [186, 0]
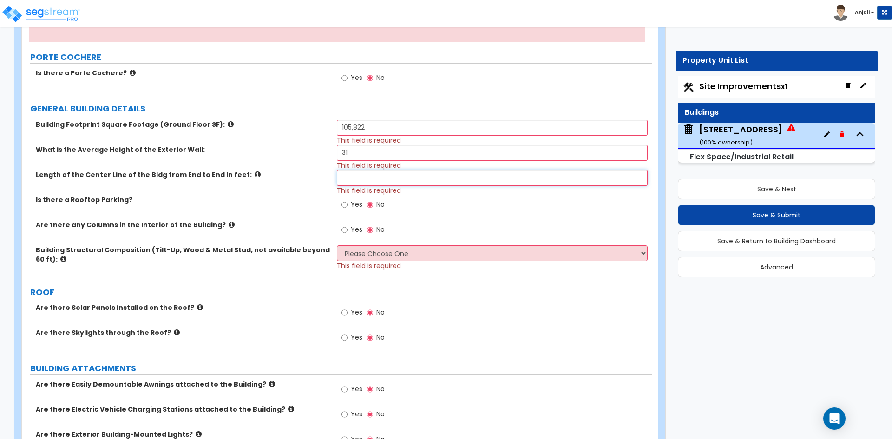
click at [360, 178] on input "text" at bounding box center [492, 178] width 311 height 16
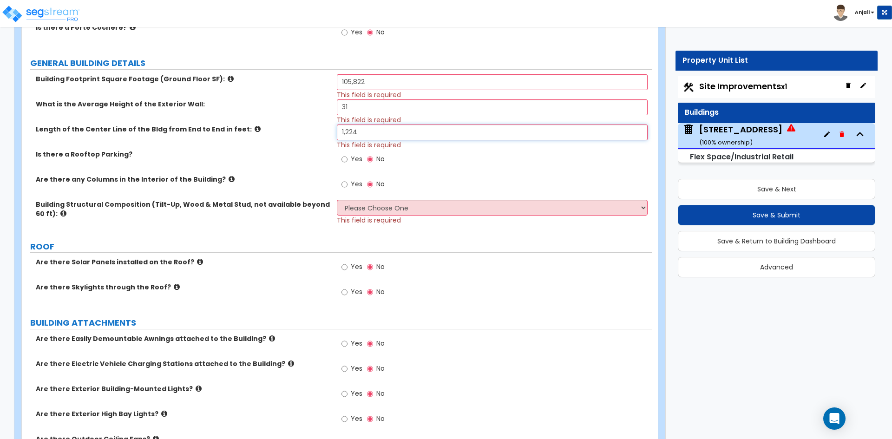
scroll to position [232, 0]
type input "1,224"
click at [344, 185] on input "Yes" at bounding box center [345, 183] width 6 height 10
radio input "true"
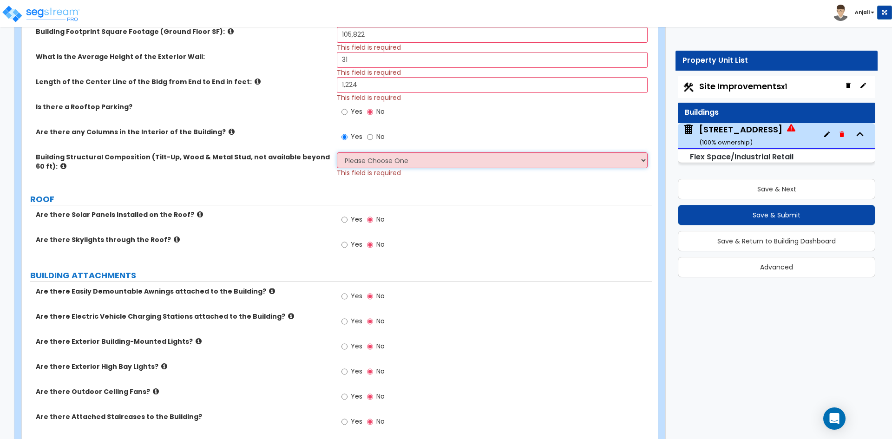
click at [378, 165] on select "Please Choose One Pre-Engineered Metal Building Tilt-up Wall Construction Reinf…" at bounding box center [492, 160] width 311 height 16
select select "2"
click at [337, 152] on select "Please Choose One Pre-Engineered Metal Building Tilt-up Wall Construction Reinf…" at bounding box center [492, 160] width 311 height 16
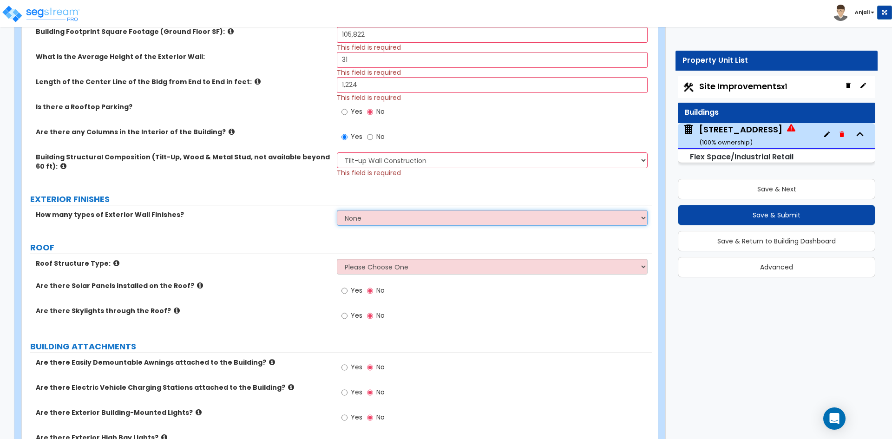
click at [390, 220] on select "None 1 2 3" at bounding box center [492, 218] width 311 height 16
select select "1"
click at [337, 210] on select "None 1 2 3" at bounding box center [492, 218] width 311 height 16
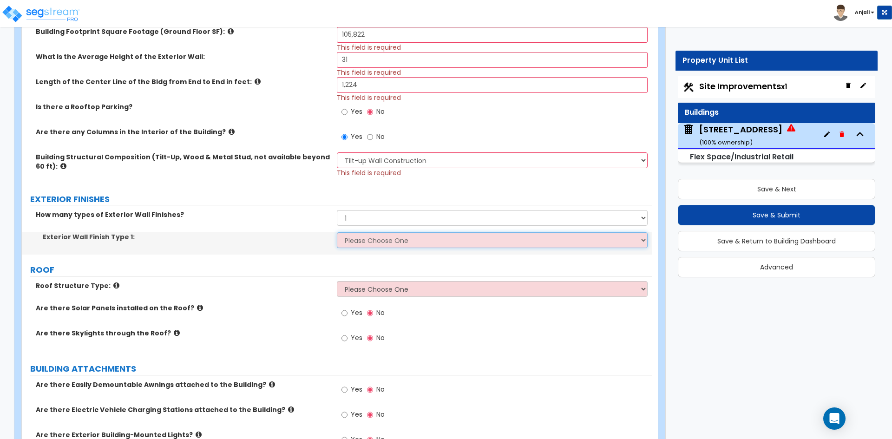
click at [383, 243] on select "Please Choose One No Finish/Shared Wall No Wall Brick Veneer Stone Veneer Wood …" at bounding box center [492, 240] width 311 height 16
select select "7"
click at [337, 232] on select "Please Choose One No Finish/Shared Wall No Wall Brick Veneer Stone Veneer Wood …" at bounding box center [492, 240] width 311 height 16
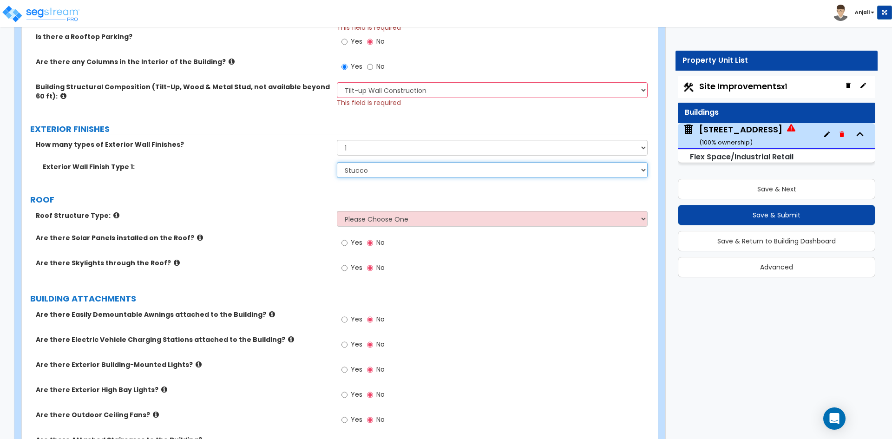
scroll to position [372, 0]
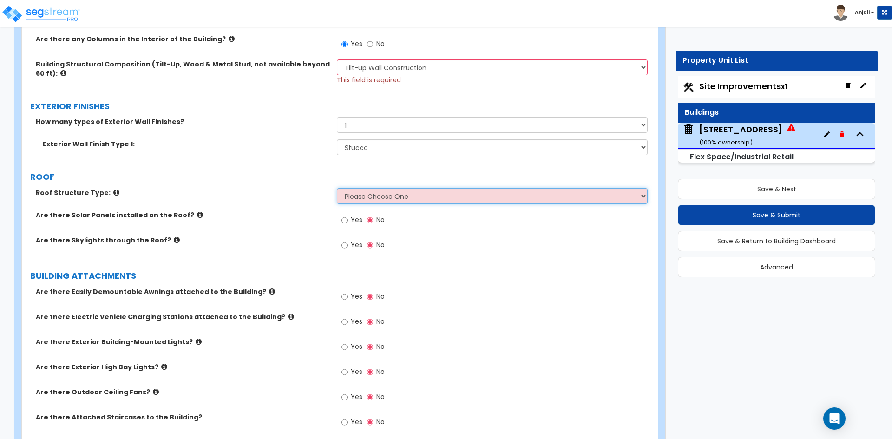
click at [387, 199] on select "Please Choose One Gable Roof Flat Roof Hybrid Gable & Flat Roof" at bounding box center [492, 196] width 311 height 16
select select "2"
click at [337, 188] on select "Please Choose One Gable Roof Flat Roof Hybrid Gable & Flat Roof" at bounding box center [492, 196] width 311 height 16
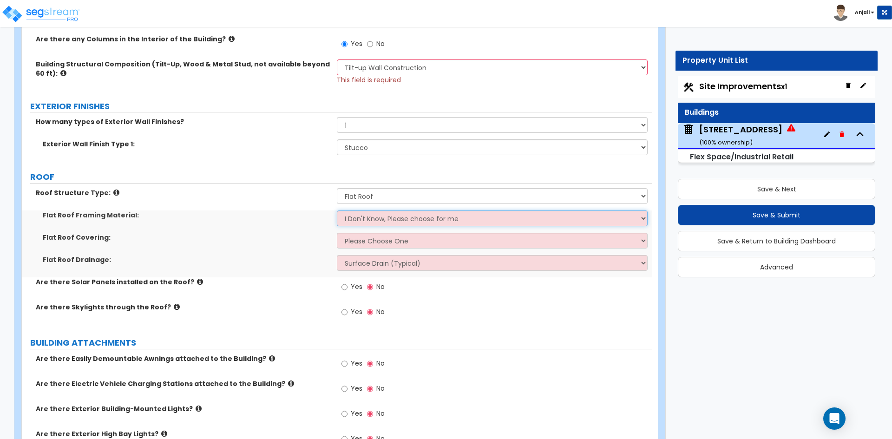
click at [384, 220] on select "I Don't Know, Please choose for me Metal Wood" at bounding box center [492, 219] width 311 height 16
click at [337, 211] on select "I Don't Know, Please choose for me Metal Wood" at bounding box center [492, 219] width 311 height 16
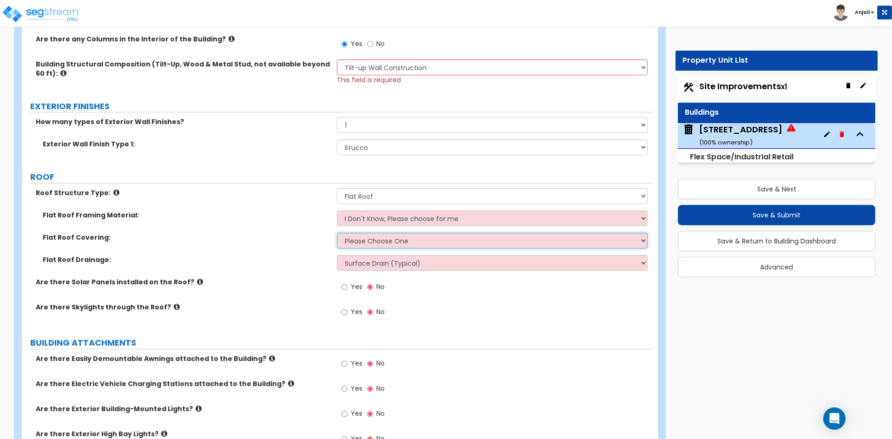
click at [382, 241] on select "Please Choose One Rolled Asphalt PVC Membrane Plastic (EPDM) Membrane Asphalt F…" at bounding box center [492, 241] width 311 height 16
select select "3"
click at [337, 233] on select "Please Choose One Rolled Asphalt PVC Membrane Plastic (EPDM) Membrane Asphalt F…" at bounding box center [492, 241] width 311 height 16
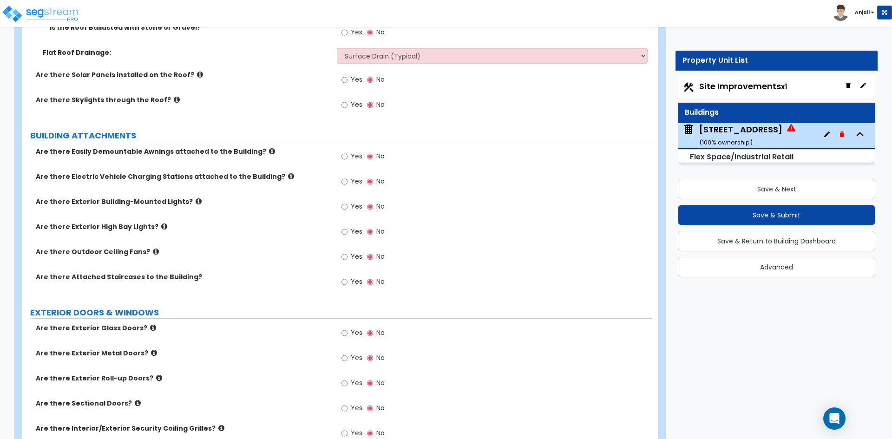
scroll to position [651, 0]
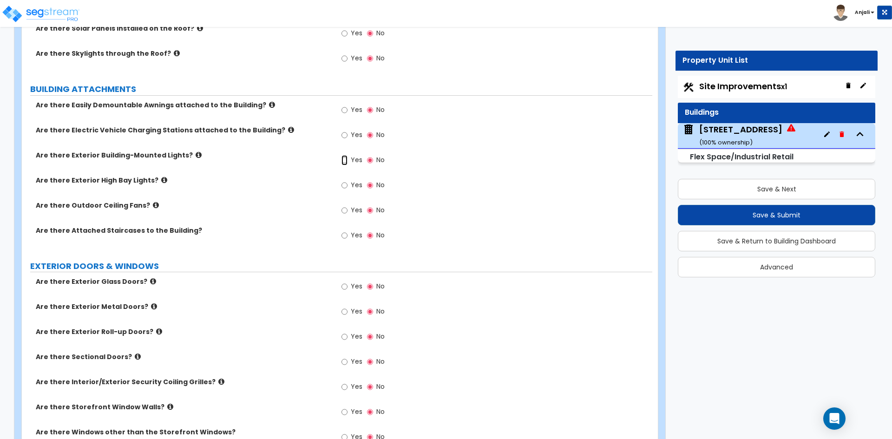
click at [345, 160] on input "Yes" at bounding box center [345, 160] width 6 height 10
radio input "true"
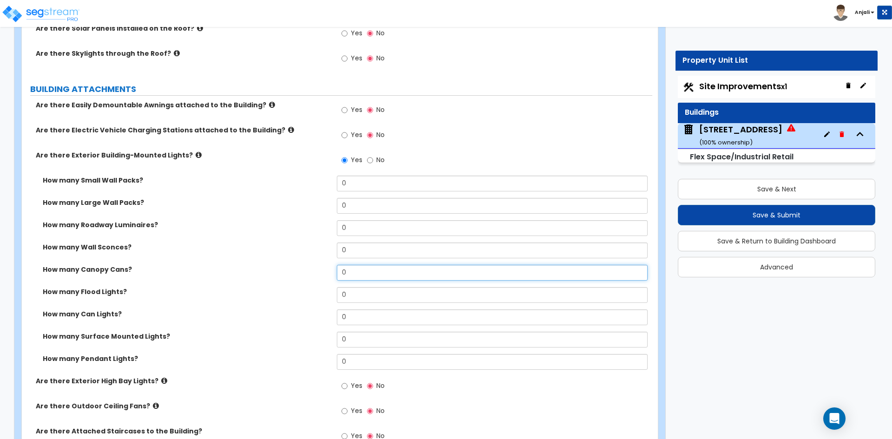
click at [365, 271] on input "0" at bounding box center [492, 273] width 311 height 16
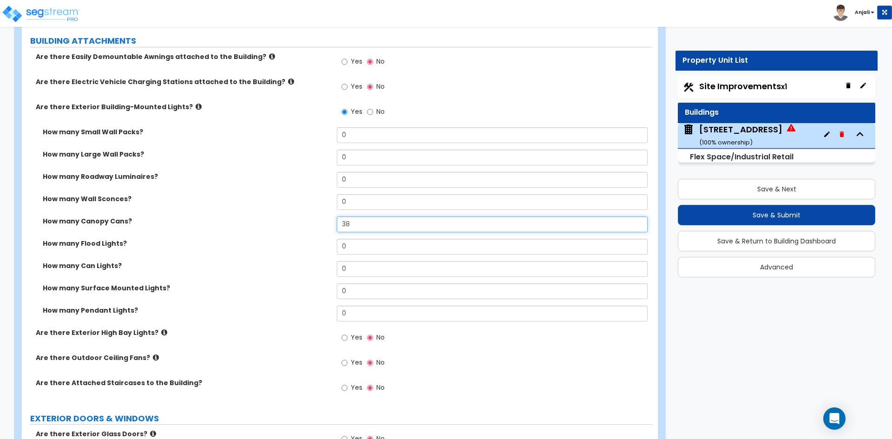
scroll to position [697, 0]
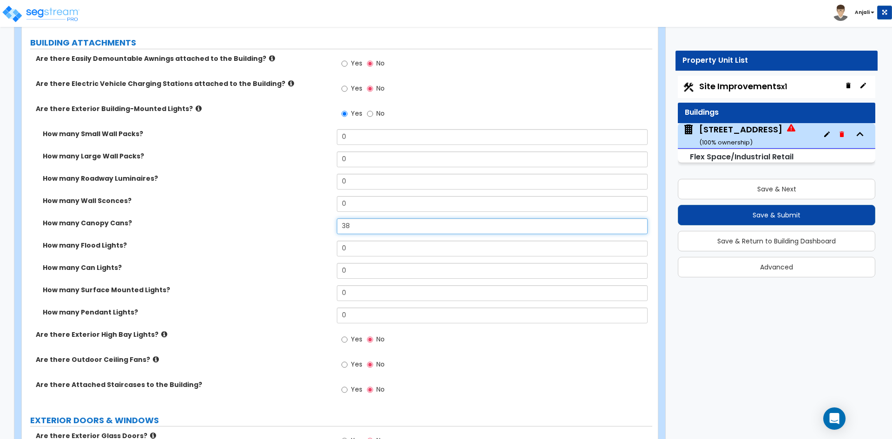
type input "38"
click at [356, 209] on input "0" at bounding box center [492, 204] width 311 height 16
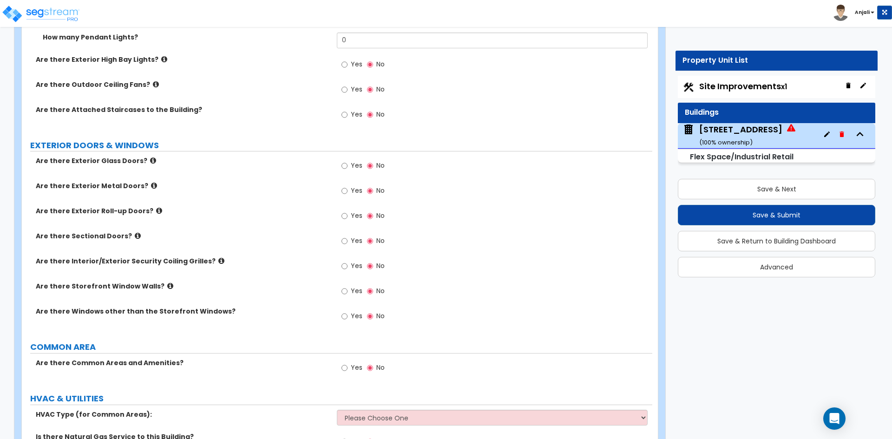
scroll to position [976, 0]
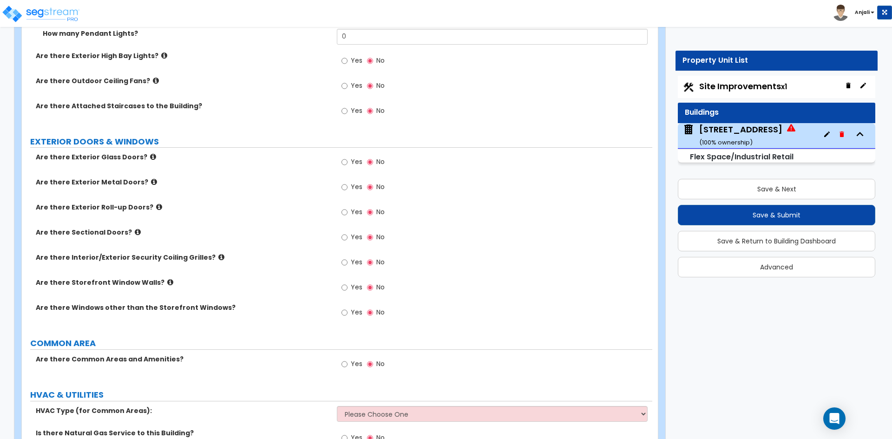
type input "10"
click at [347, 164] on input "Yes" at bounding box center [345, 162] width 6 height 10
radio input "true"
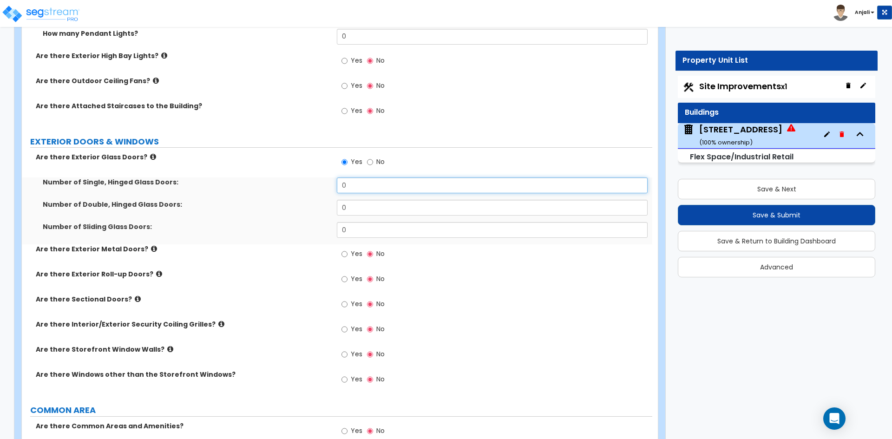
click at [353, 185] on input "0" at bounding box center [492, 186] width 311 height 16
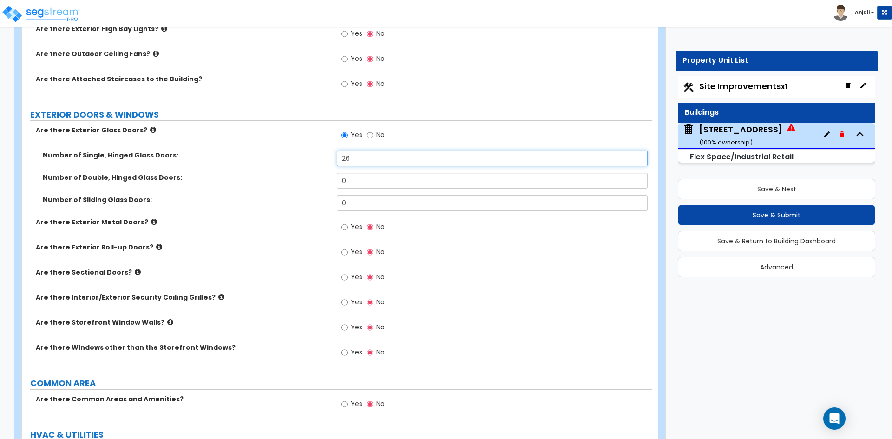
scroll to position [1023, 0]
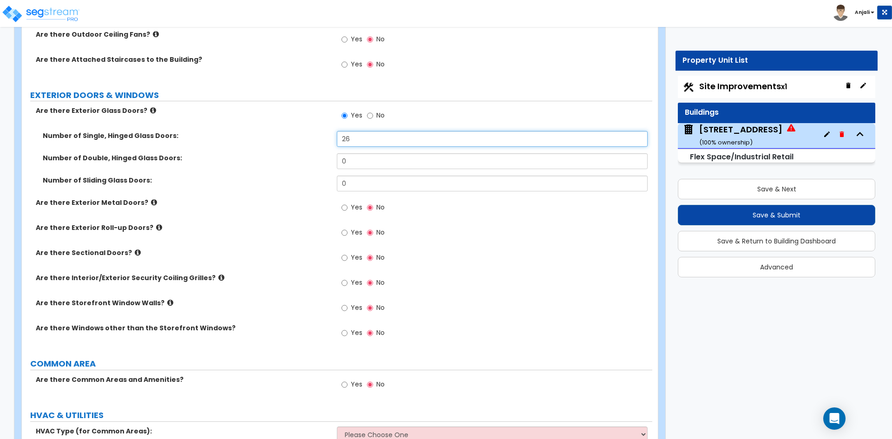
type input "26"
click at [342, 233] on input "Yes" at bounding box center [345, 233] width 6 height 10
radio input "true"
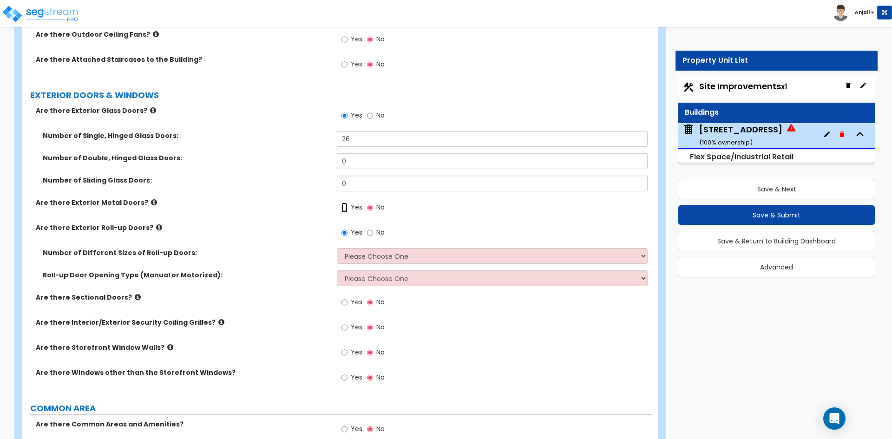
click at [344, 209] on input "Yes" at bounding box center [345, 208] width 6 height 10
radio input "true"
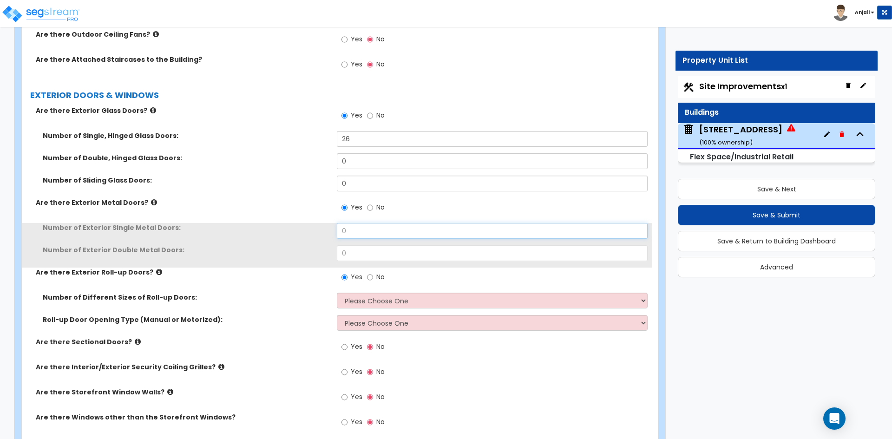
click at [358, 231] on input "0" at bounding box center [492, 231] width 311 height 16
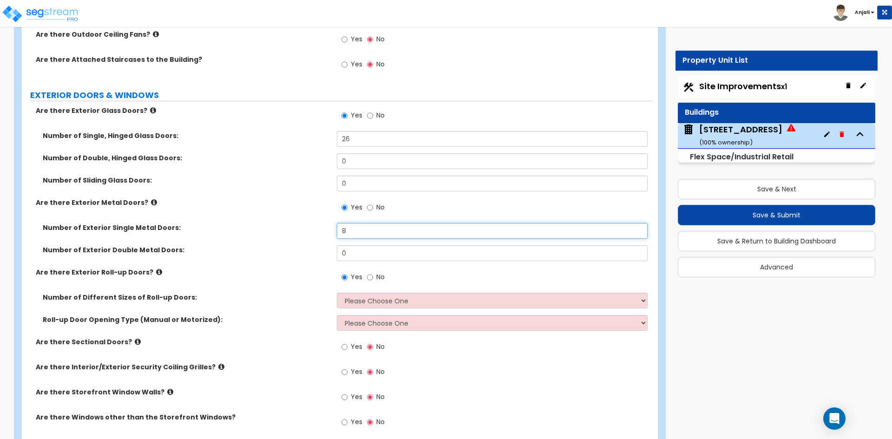
type input "8"
click at [364, 255] on input "0" at bounding box center [492, 253] width 311 height 16
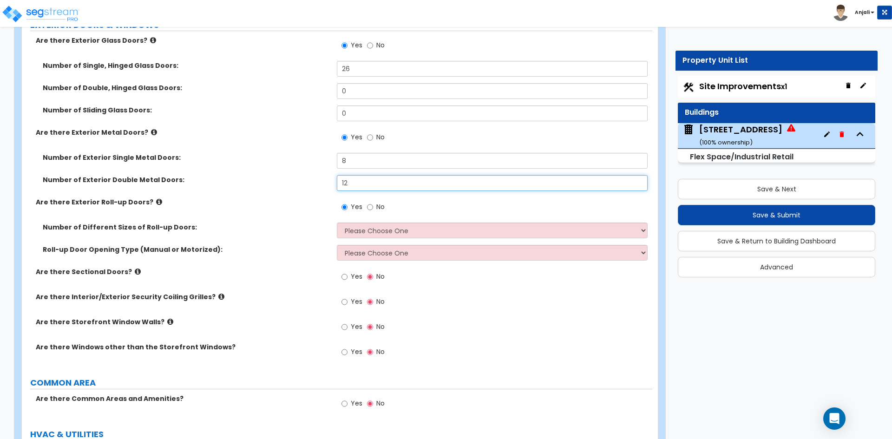
scroll to position [1116, 0]
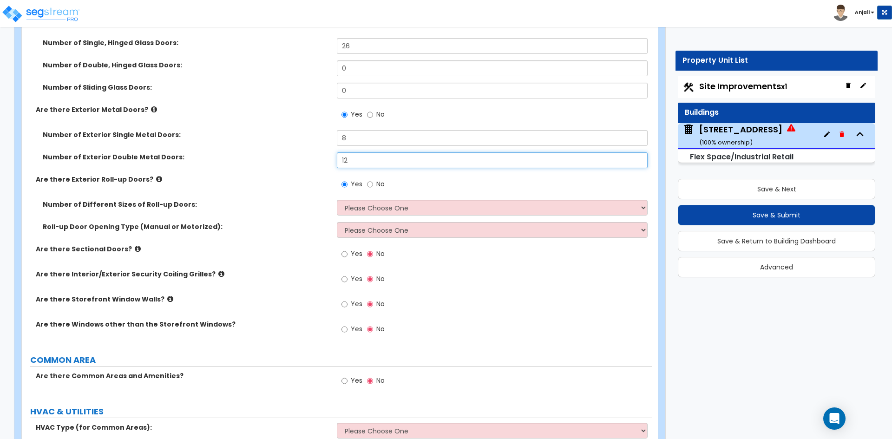
type input "12"
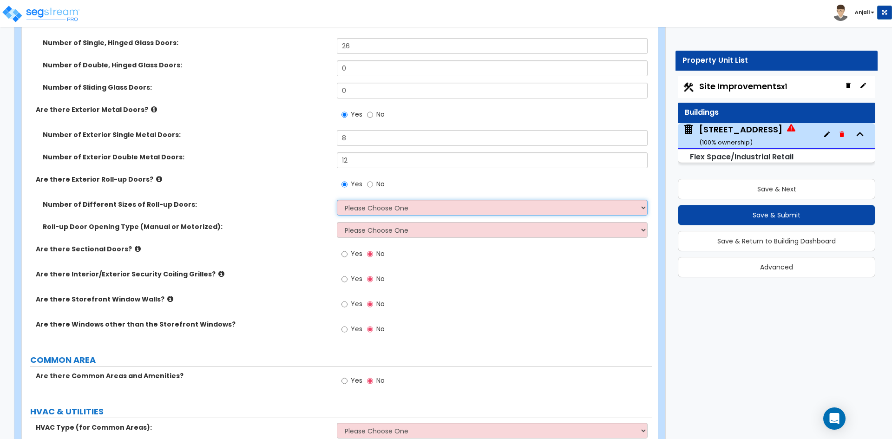
click at [383, 211] on select "Please Choose One 1 2 3" at bounding box center [492, 208] width 311 height 16
select select "1"
click at [337, 200] on select "Please Choose One 1 2 3" at bounding box center [492, 208] width 311 height 16
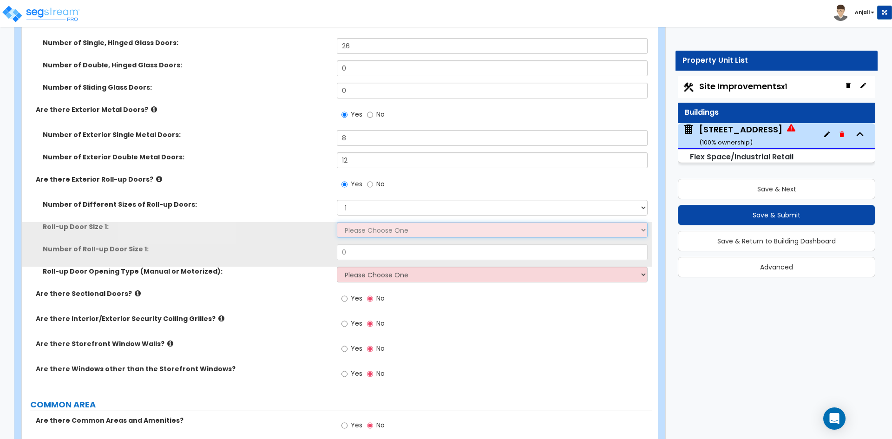
click at [379, 230] on select "Please Choose One 8' x 8' 10' x 10' 12' x 12' 14' x 14' 20' x 12' 20' x 16'" at bounding box center [492, 230] width 311 height 16
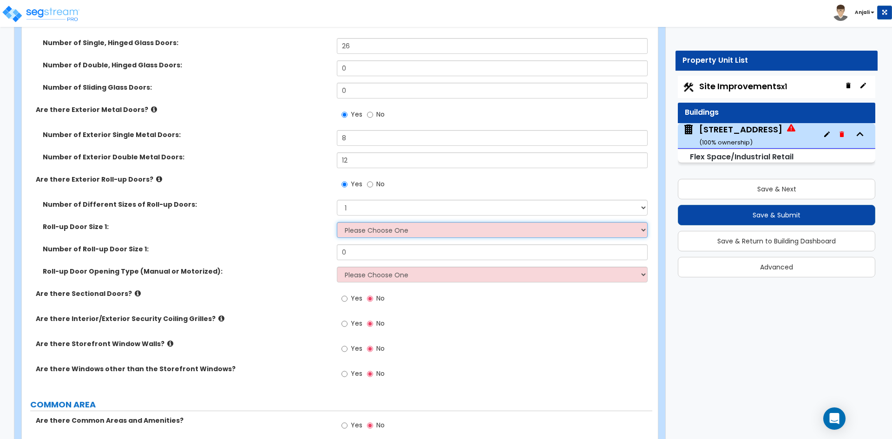
select select "2"
click at [337, 222] on select "Please Choose One 8' x 8' 10' x 10' 12' x 12' 14' x 14' 20' x 12' 20' x 16'" at bounding box center [492, 230] width 311 height 16
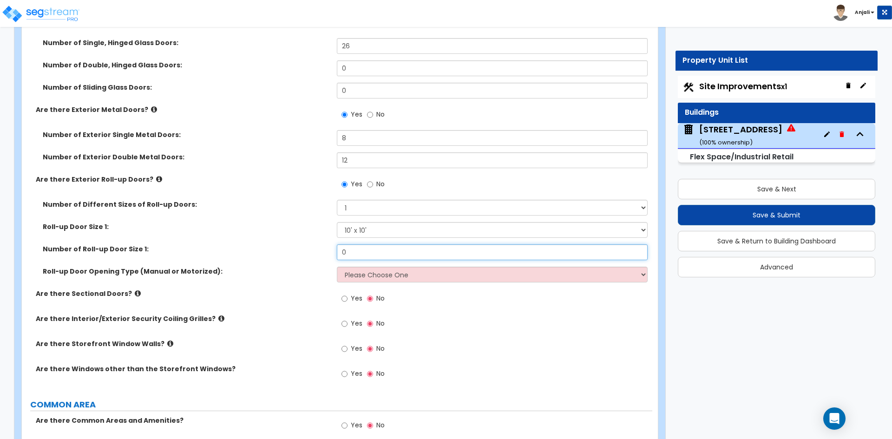
click at [368, 250] on input "0" at bounding box center [492, 253] width 311 height 16
type input "8"
click at [388, 278] on select "Please Choose One All Manual All Motorized Some are Motorized" at bounding box center [492, 275] width 311 height 16
select select "1"
click at [337, 267] on select "Please Choose One All Manual All Motorized Some are Motorized" at bounding box center [492, 275] width 311 height 16
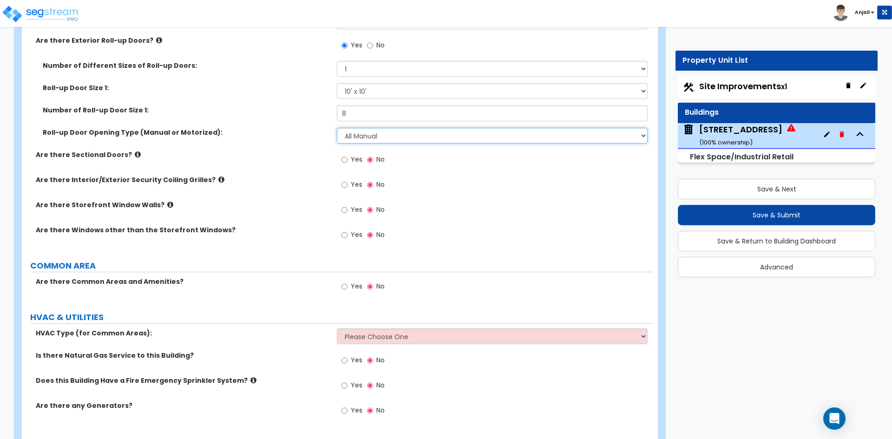
scroll to position [1255, 0]
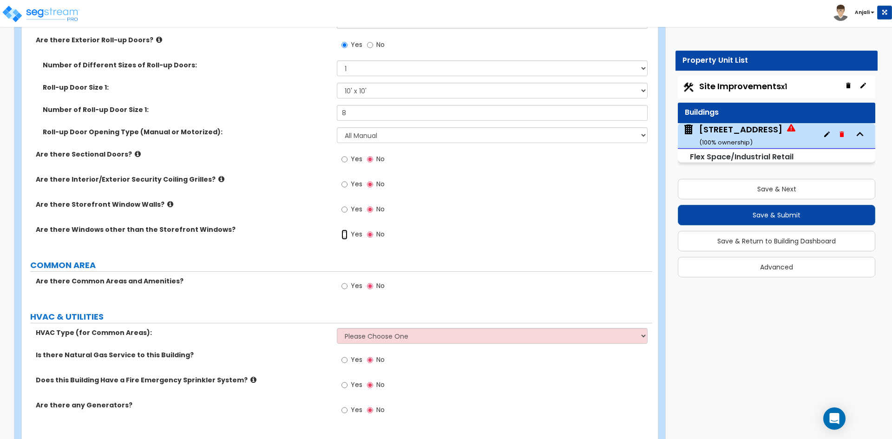
click at [342, 236] on input "Yes" at bounding box center [345, 235] width 6 height 10
radio input "true"
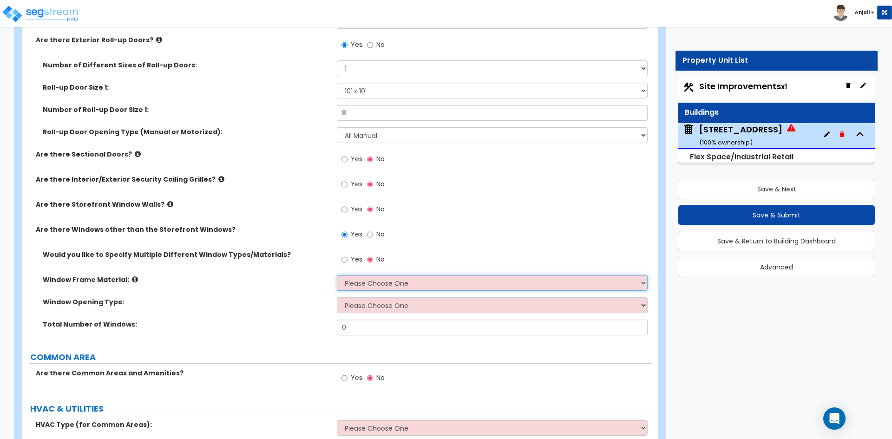
click at [369, 287] on select "Please Choose One Vinyl Aluminum Wood" at bounding box center [492, 283] width 311 height 16
select select "2"
click at [337, 275] on select "Please Choose One Vinyl Aluminum Wood" at bounding box center [492, 283] width 311 height 16
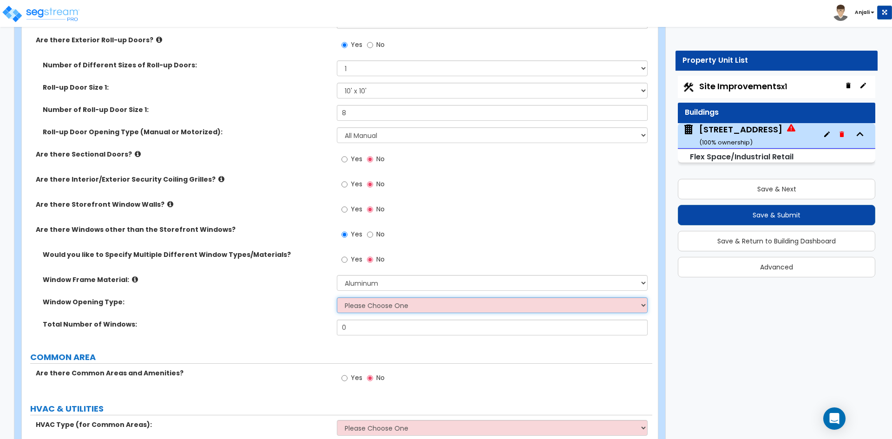
click at [368, 310] on select "Please Choose One Sliding Window Fixed/Picture Window Awning Window Swing/Casem…" at bounding box center [492, 305] width 311 height 16
select select "2"
click at [337, 297] on select "Please Choose One Sliding Window Fixed/Picture Window Awning Window Swing/Casem…" at bounding box center [492, 305] width 311 height 16
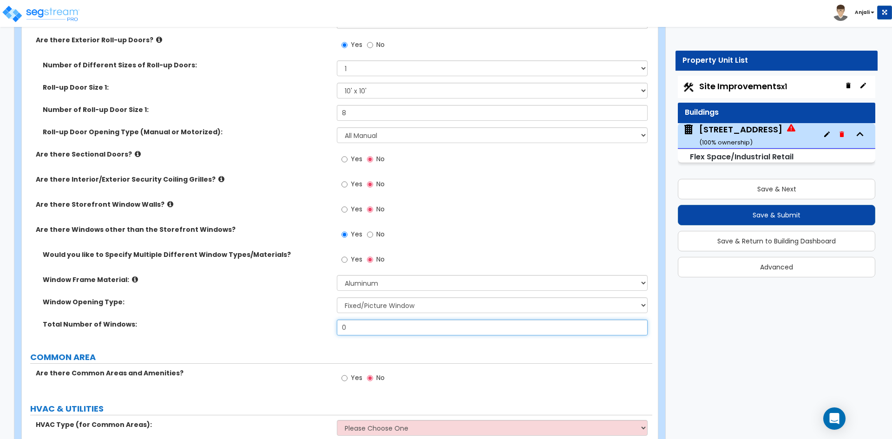
click at [363, 329] on input "0" at bounding box center [492, 328] width 311 height 16
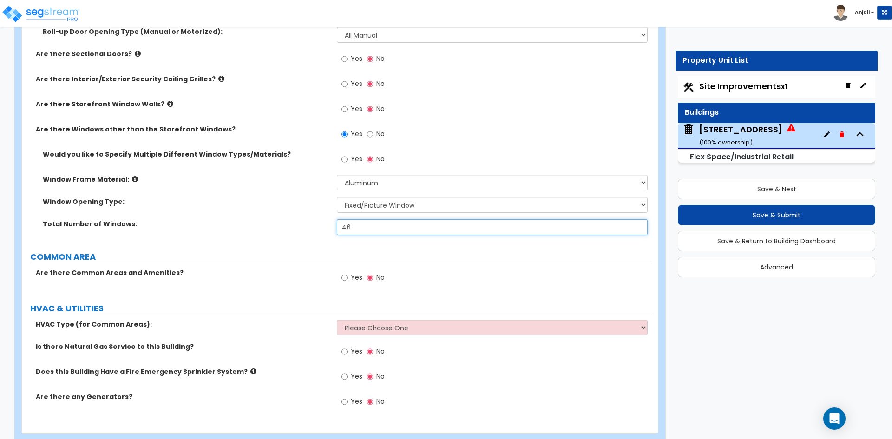
scroll to position [1376, 0]
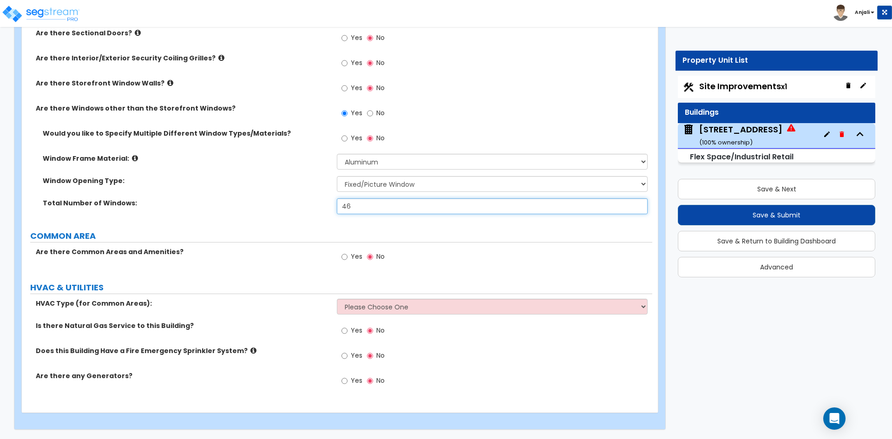
type input "46"
click at [344, 356] on input "Yes" at bounding box center [345, 356] width 6 height 10
radio input "true"
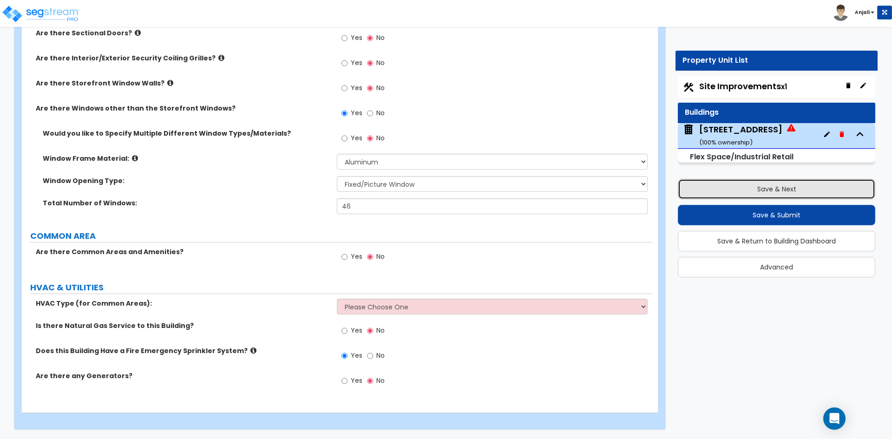
click at [767, 192] on button "Save & Next" at bounding box center [777, 189] width 198 height 20
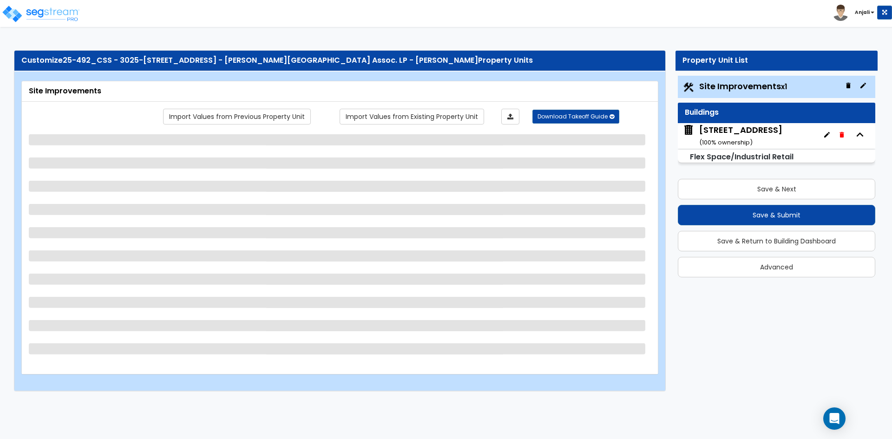
select select "1"
select select "2"
select select "1"
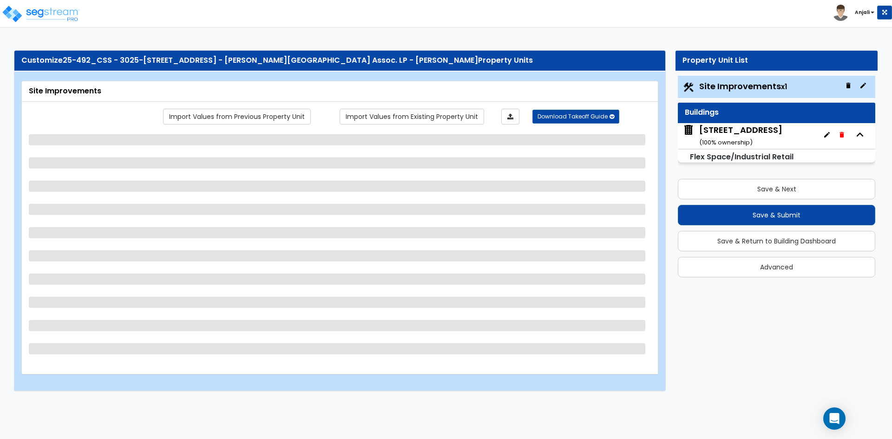
select select "1"
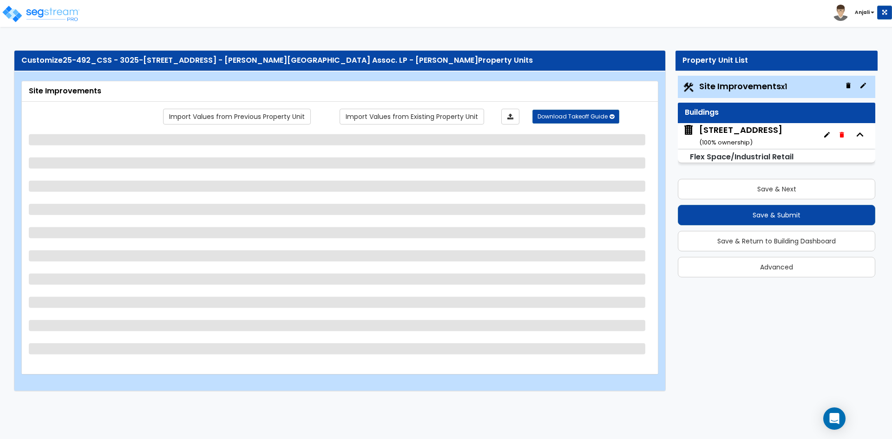
select select "4"
select select "1"
select select "5"
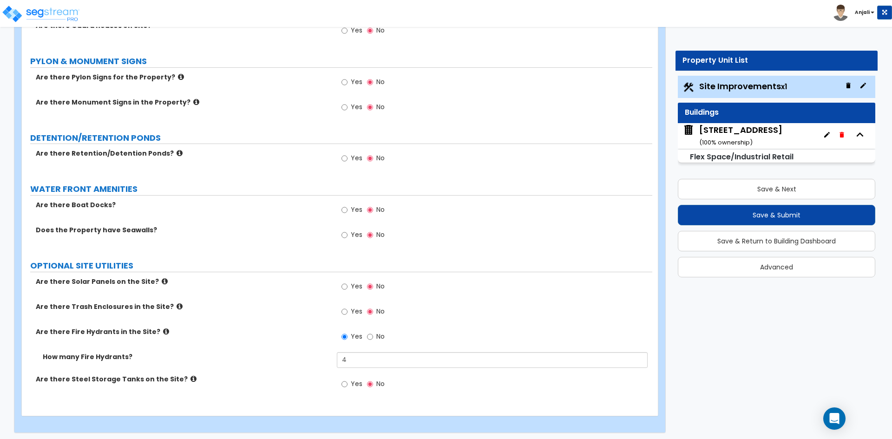
scroll to position [2374, 0]
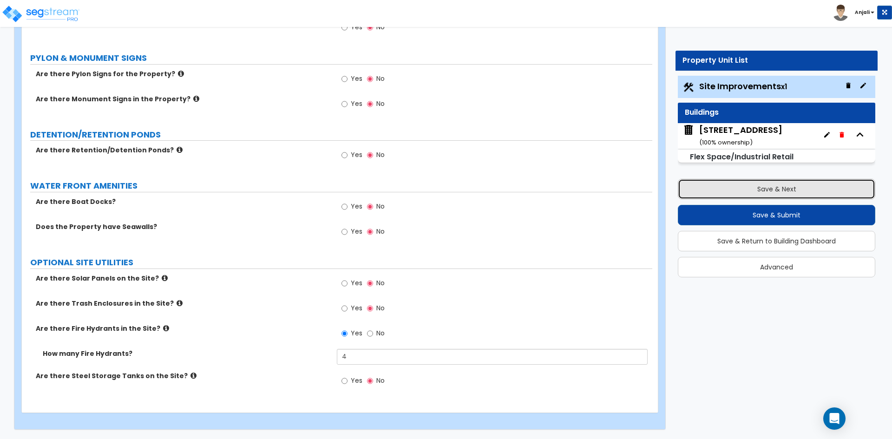
click at [713, 180] on button "Save & Next" at bounding box center [777, 189] width 198 height 20
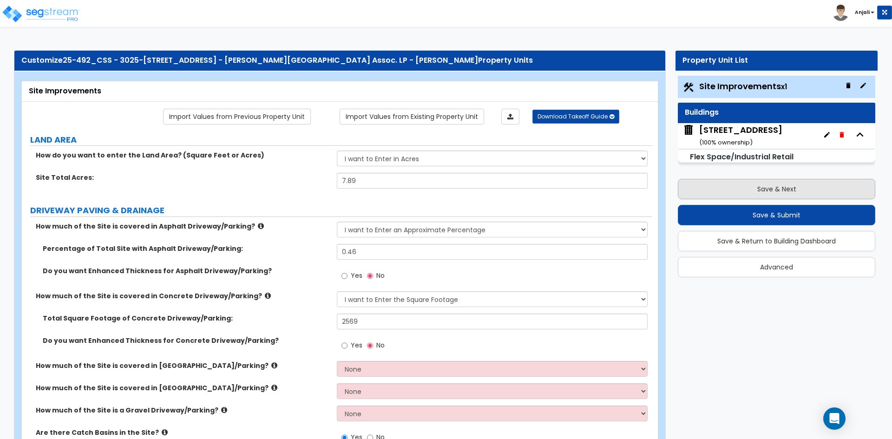
select select "2"
select select "1"
select select "7"
select select "2"
select select "3"
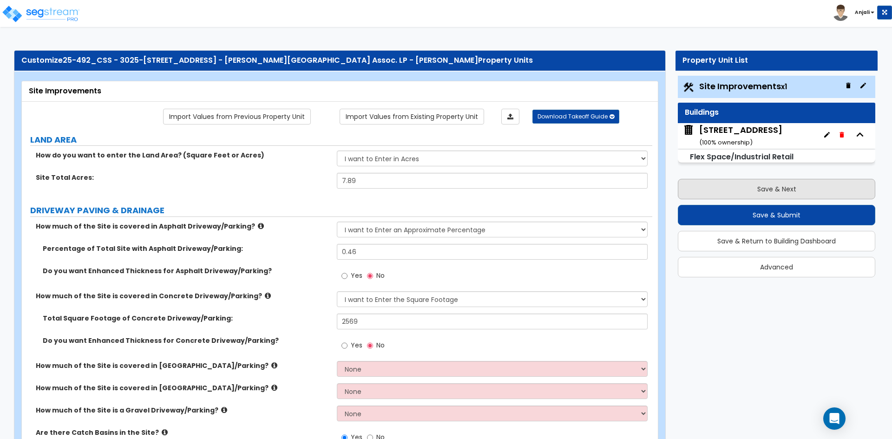
select select "1"
select select "2"
select select "1"
select select "2"
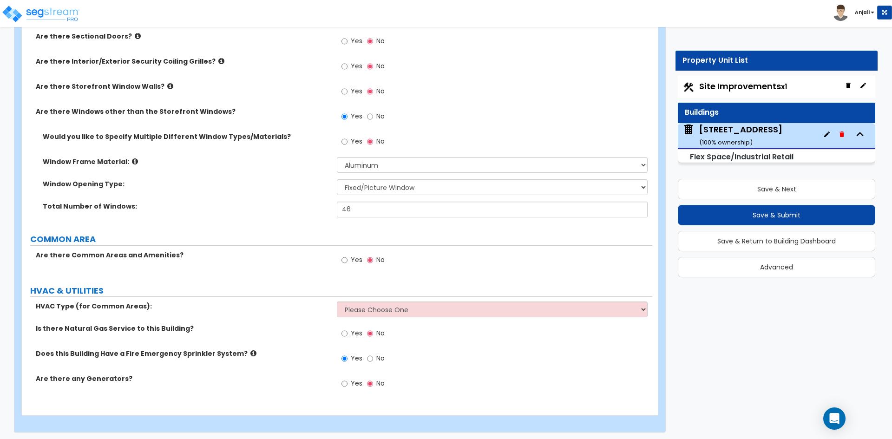
scroll to position [1264, 0]
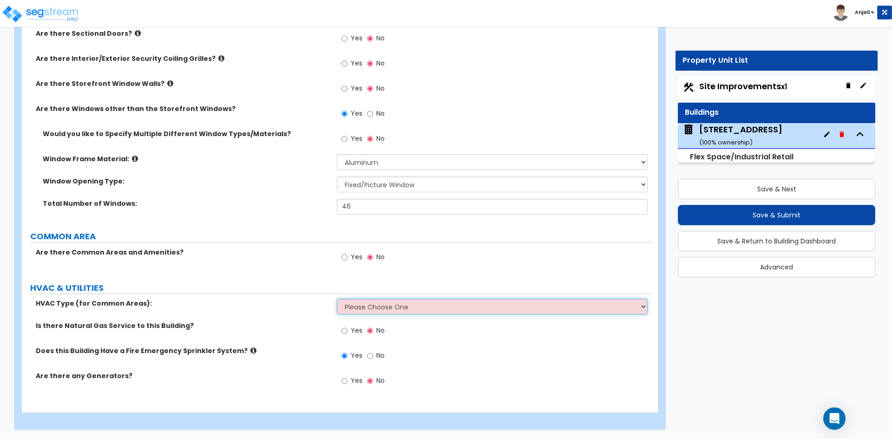
click at [381, 304] on select "Please Choose One Rooftop Unit Furnace-Condenser Forced Air Split Heating/Cooli…" at bounding box center [492, 307] width 311 height 16
select select "1"
click at [337, 299] on select "Please Choose One Rooftop Unit Furnace-Condenser Forced Air Split Heating/Cooli…" at bounding box center [492, 307] width 311 height 16
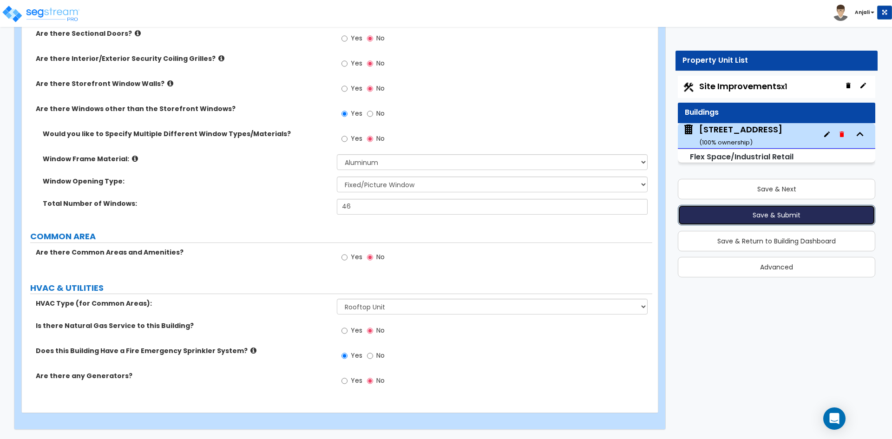
click at [777, 216] on button "Save & Submit" at bounding box center [777, 215] width 198 height 20
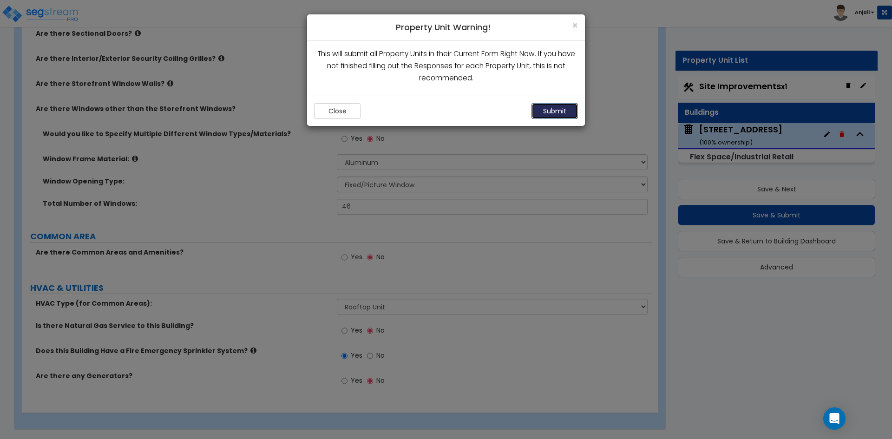
click at [555, 117] on button "Submit" at bounding box center [555, 111] width 46 height 16
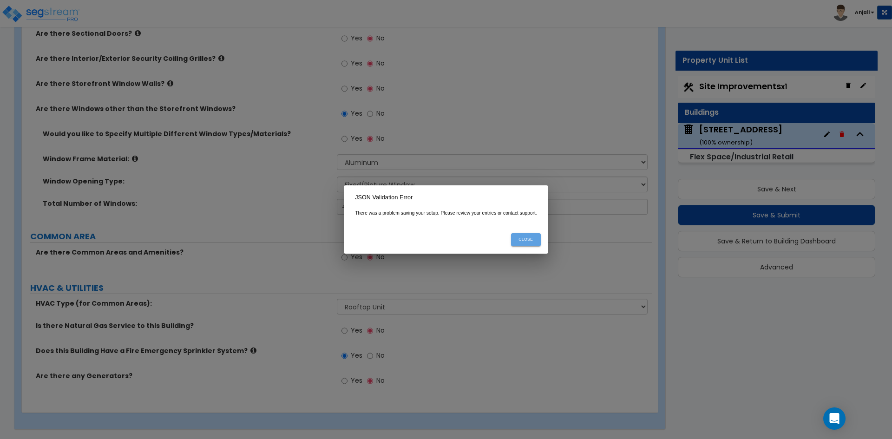
click at [523, 241] on button "Close" at bounding box center [526, 239] width 30 height 13
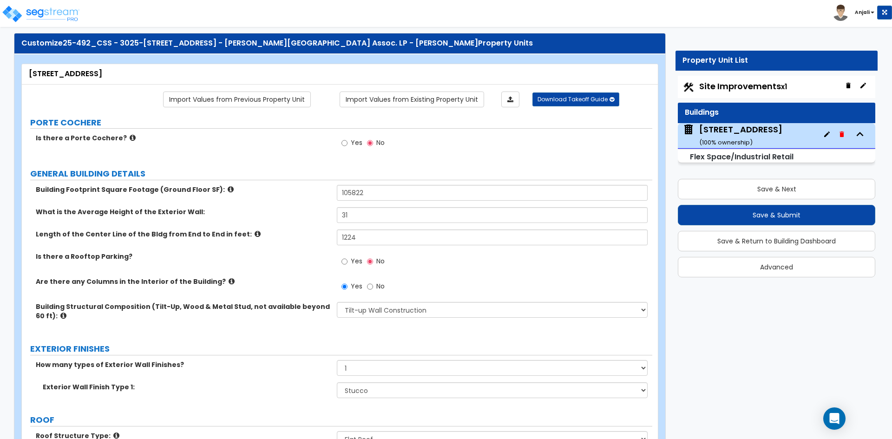
scroll to position [0, 0]
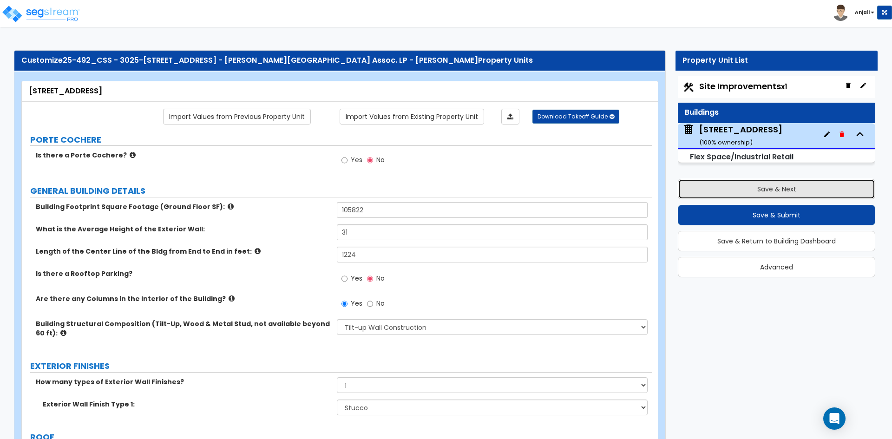
click at [764, 192] on button "Save & Next" at bounding box center [777, 189] width 198 height 20
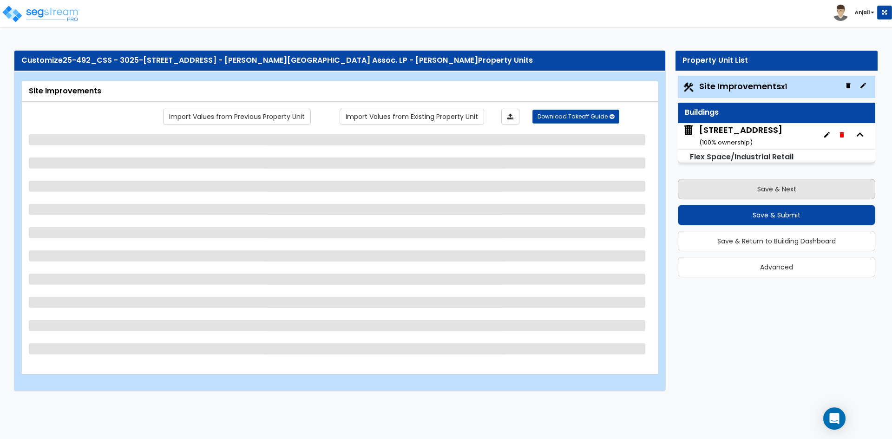
select select "1"
select select "2"
select select "1"
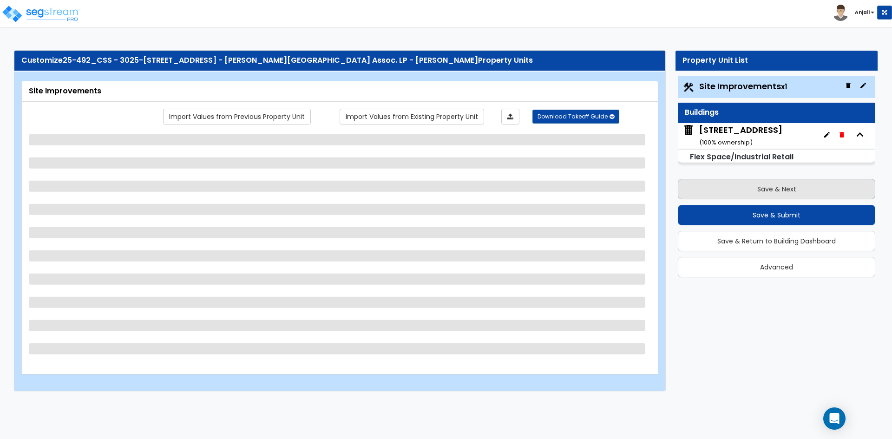
select select "1"
select select "4"
select select "1"
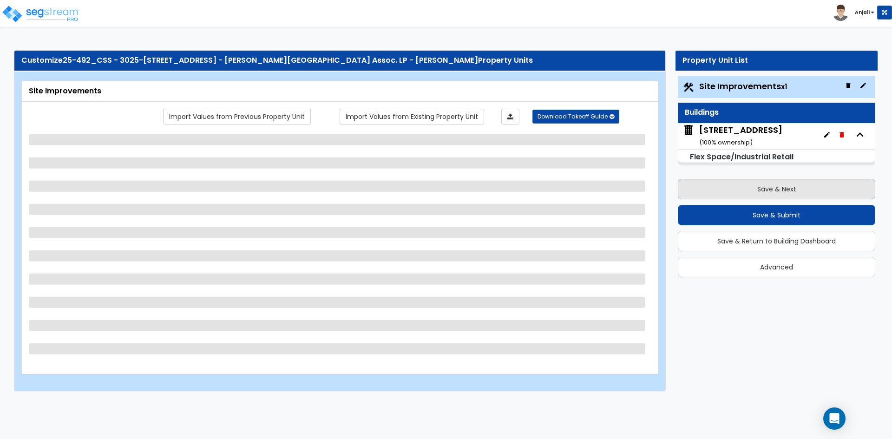
select select "5"
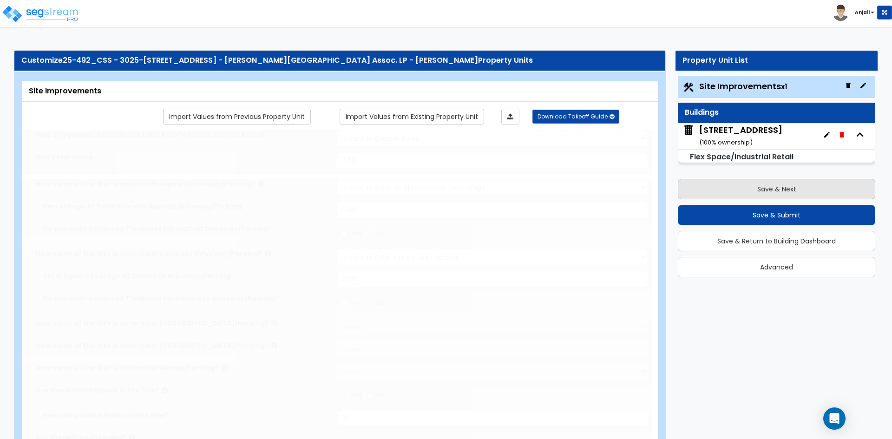
select select "1"
type input "23"
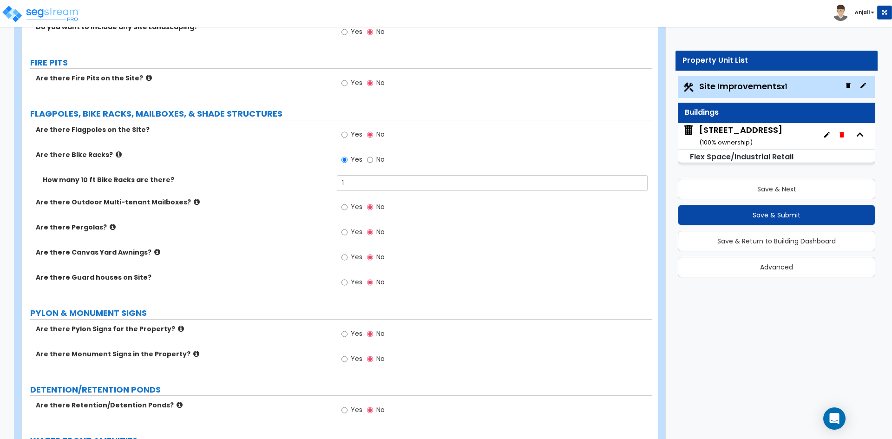
scroll to position [1999, 0]
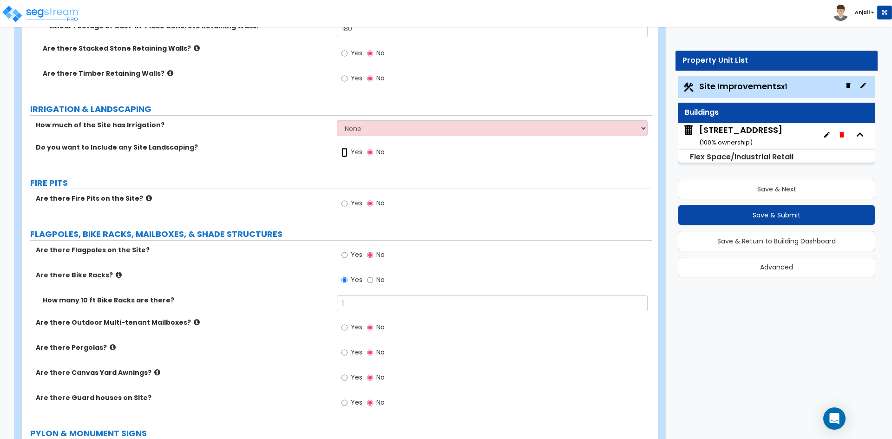
click at [347, 154] on input "Yes" at bounding box center [345, 152] width 6 height 10
radio input "true"
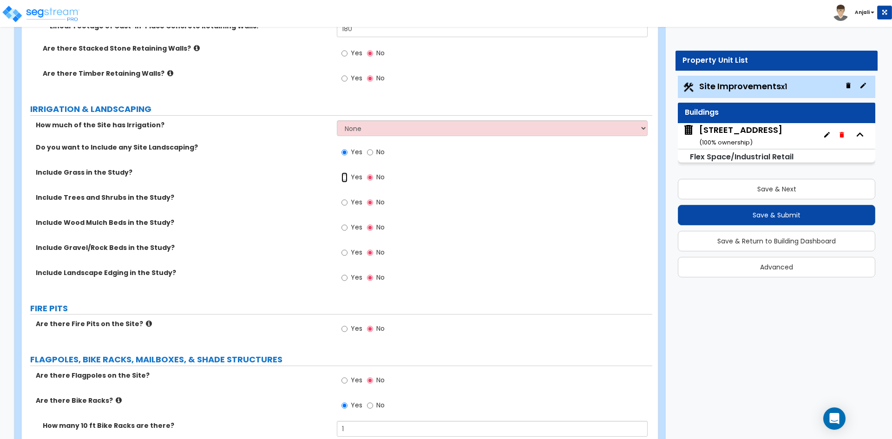
click at [344, 178] on input "Yes" at bounding box center [345, 177] width 6 height 10
radio input "true"
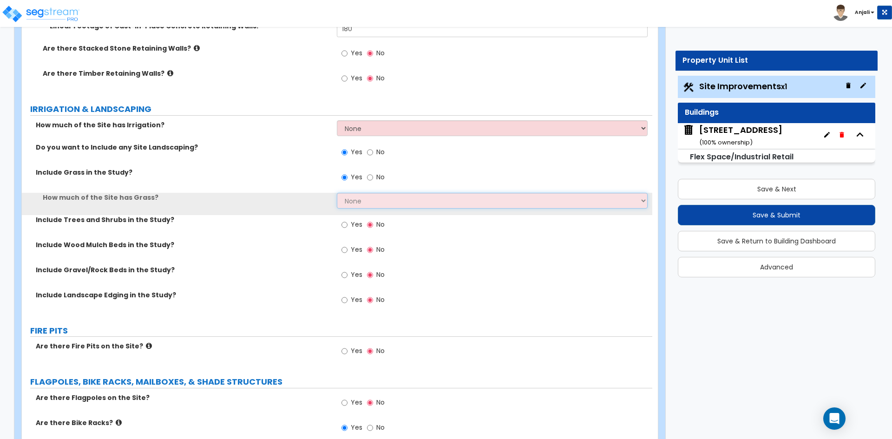
click at [356, 194] on select "None I want to Enter an Approximate Percentage I want to Enter the Square Foota…" at bounding box center [492, 201] width 311 height 16
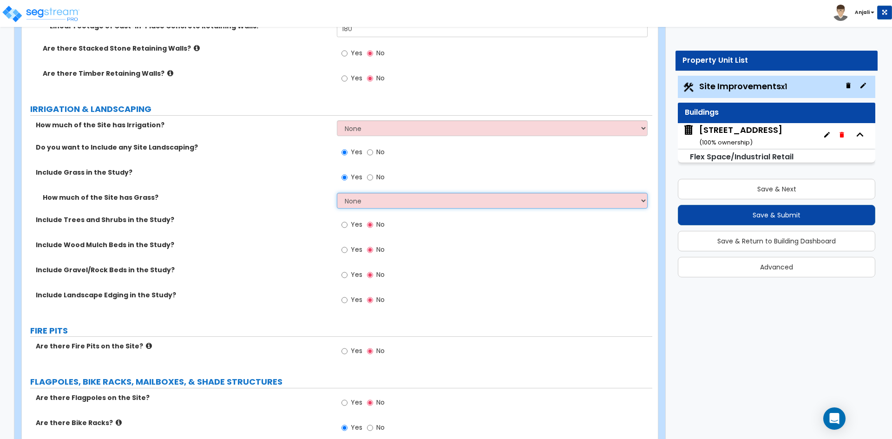
select select "1"
click at [337, 193] on select "None I want to Enter an Approximate Percentage I want to Enter the Square Foota…" at bounding box center [492, 201] width 311 height 16
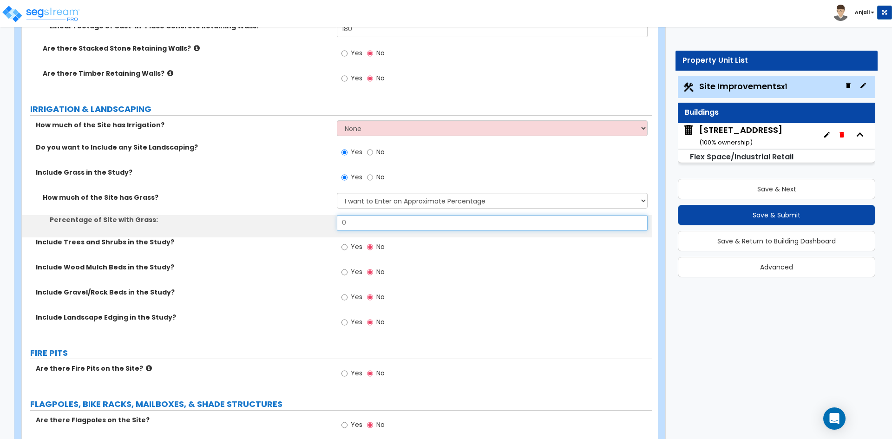
click at [360, 221] on input "0" at bounding box center [492, 223] width 311 height 16
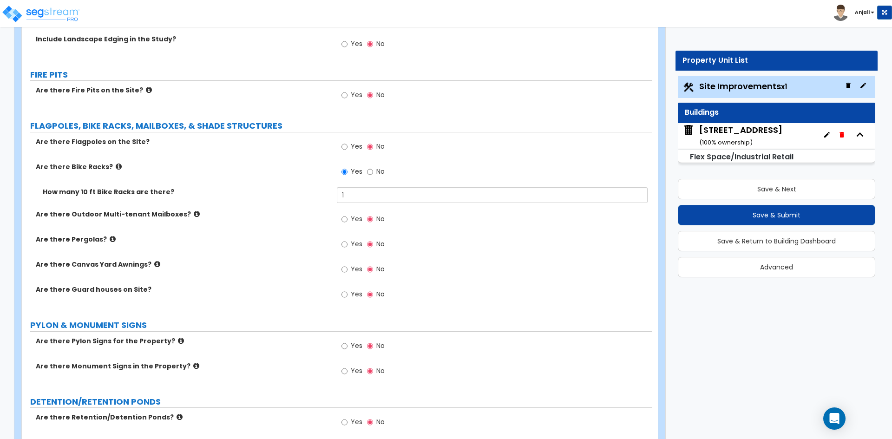
scroll to position [2278, 0]
type input "0.05"
click at [345, 218] on input "Yes" at bounding box center [345, 219] width 6 height 10
radio input "true"
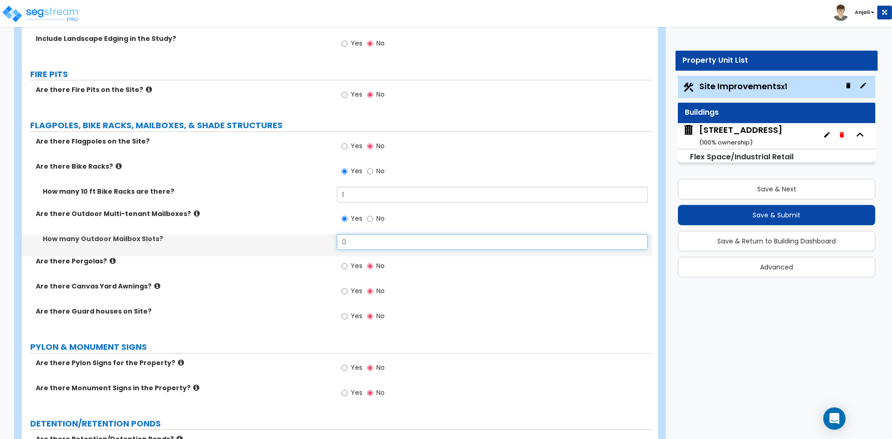
click at [353, 245] on input "0" at bounding box center [492, 242] width 311 height 16
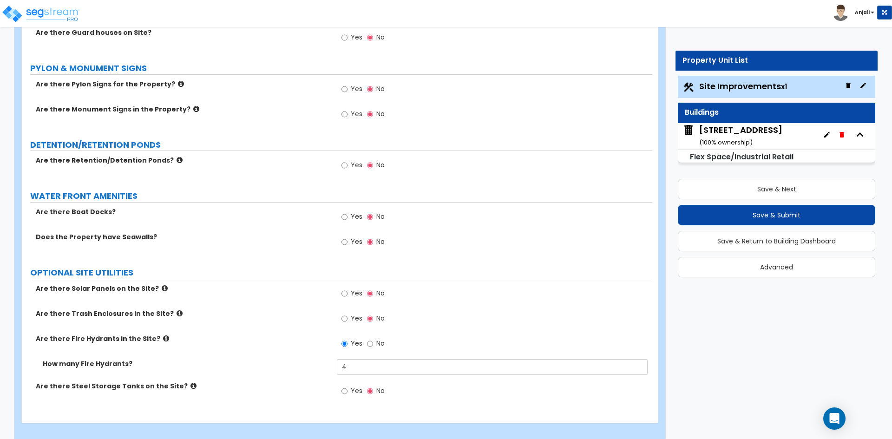
scroll to position [2567, 0]
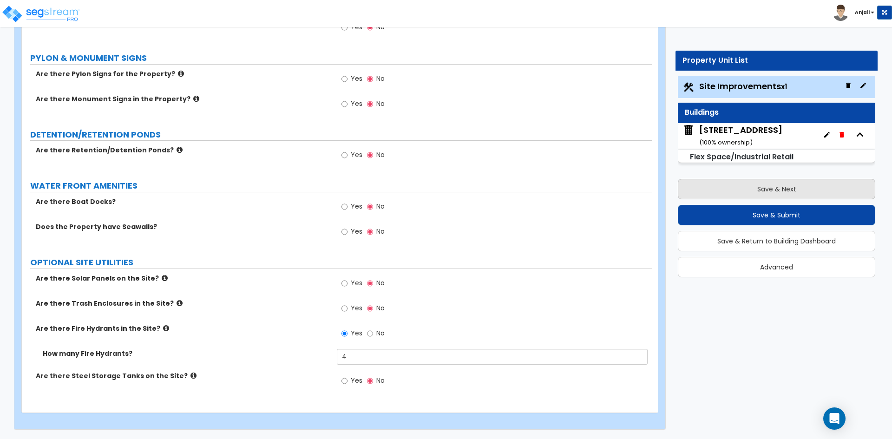
type input "26"
click at [745, 187] on button "Save & Next" at bounding box center [777, 189] width 198 height 20
select select "2"
select select "1"
select select "7"
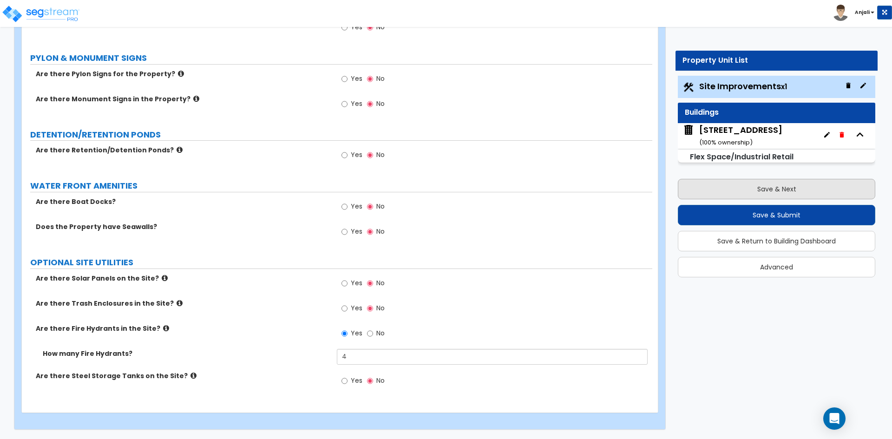
select select "2"
select select "3"
select select "1"
select select "2"
select select "1"
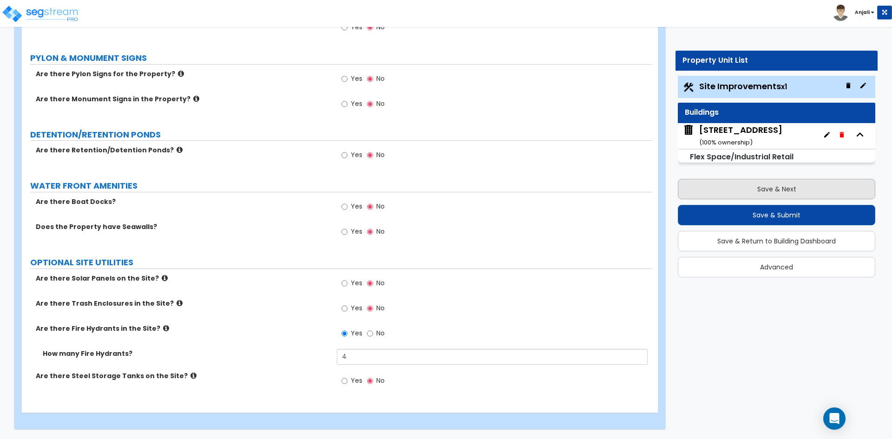
select select "2"
select select "1"
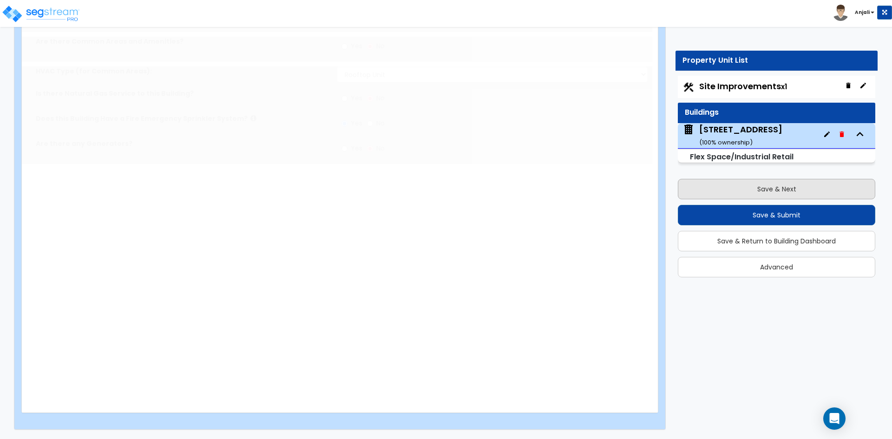
scroll to position [0, 0]
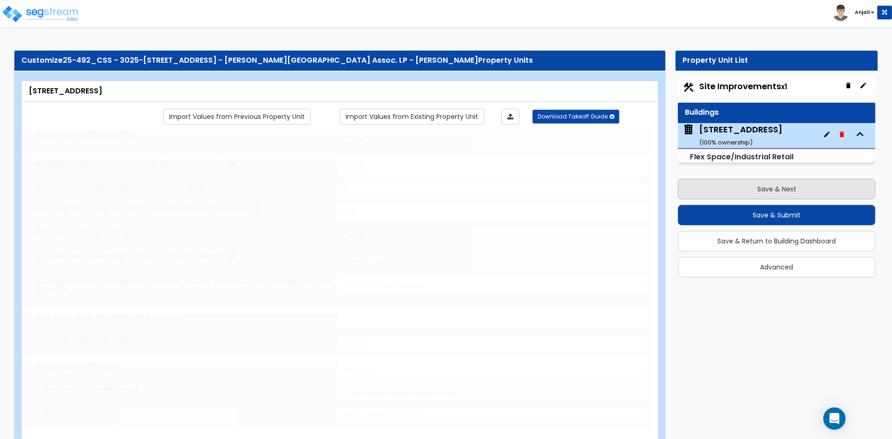
radio input "true"
select select "2"
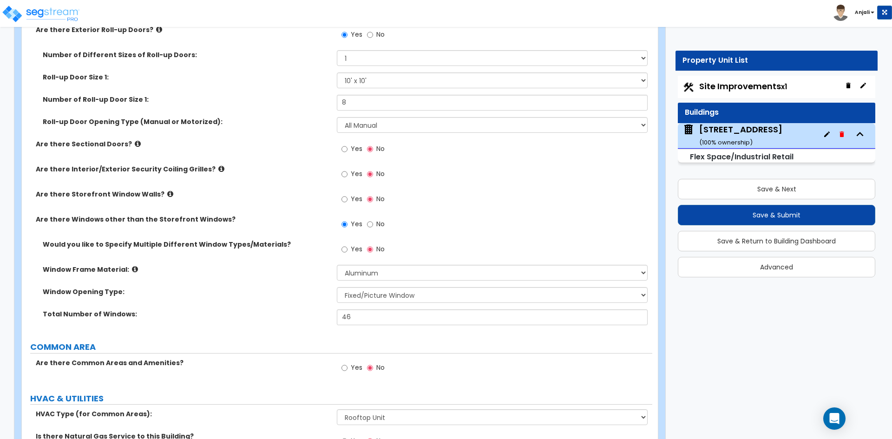
scroll to position [1264, 0]
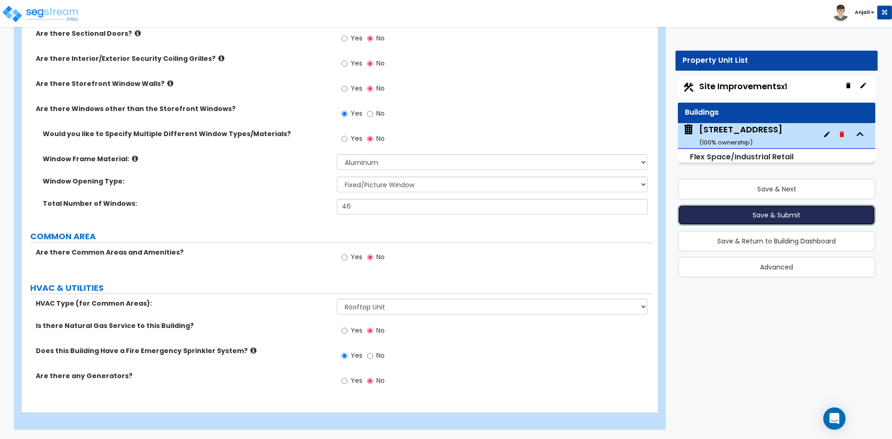
click at [694, 213] on button "Save & Submit" at bounding box center [777, 215] width 198 height 20
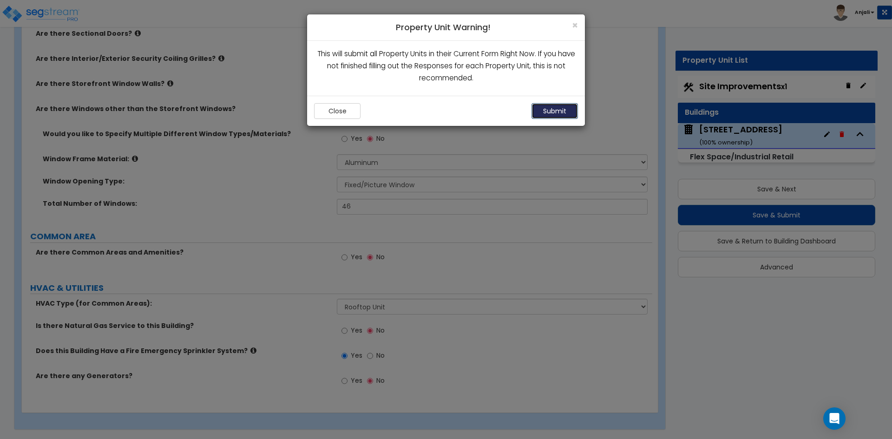
click at [565, 116] on button "Submit" at bounding box center [555, 111] width 46 height 16
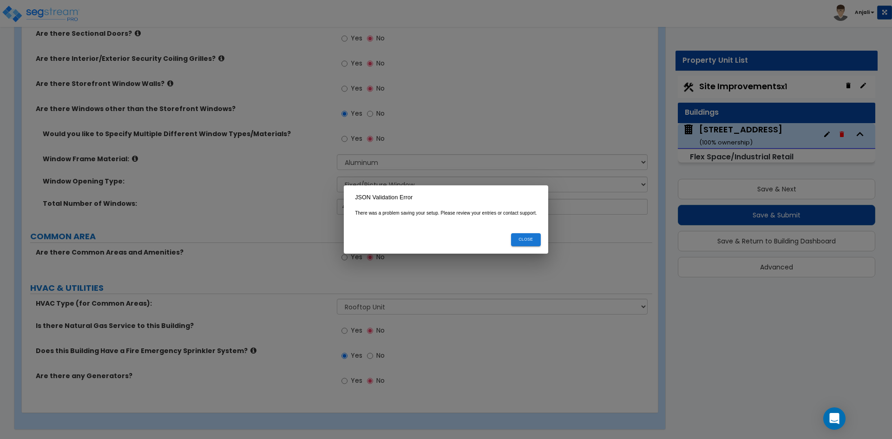
click at [529, 240] on button "Close" at bounding box center [526, 239] width 30 height 13
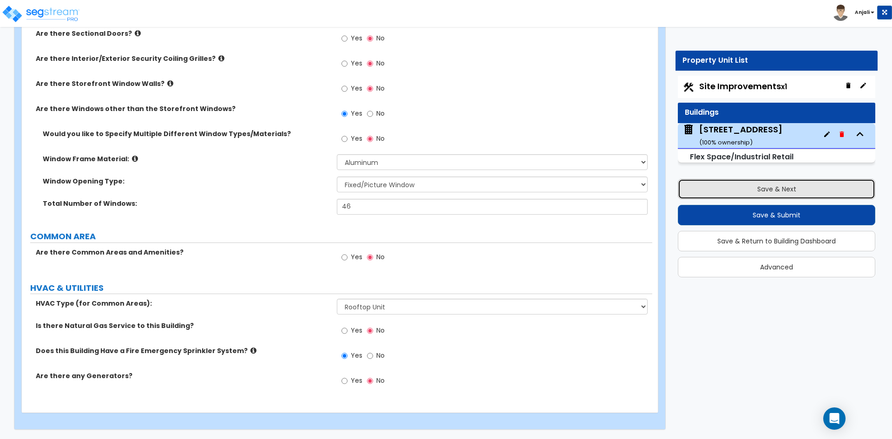
click at [749, 187] on button "Save & Next" at bounding box center [777, 189] width 198 height 20
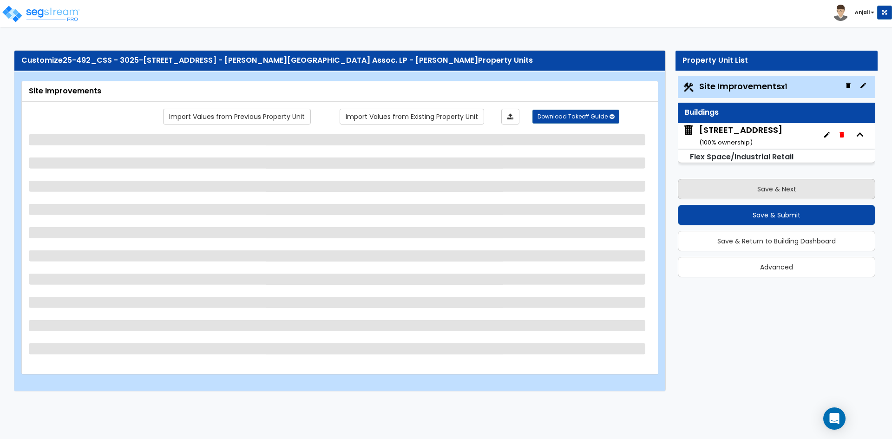
select select "1"
select select "2"
select select "1"
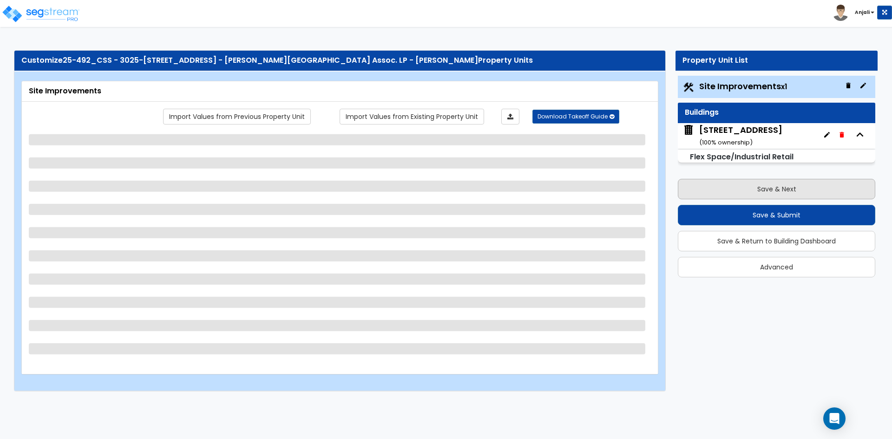
select select "1"
select select "4"
select select "1"
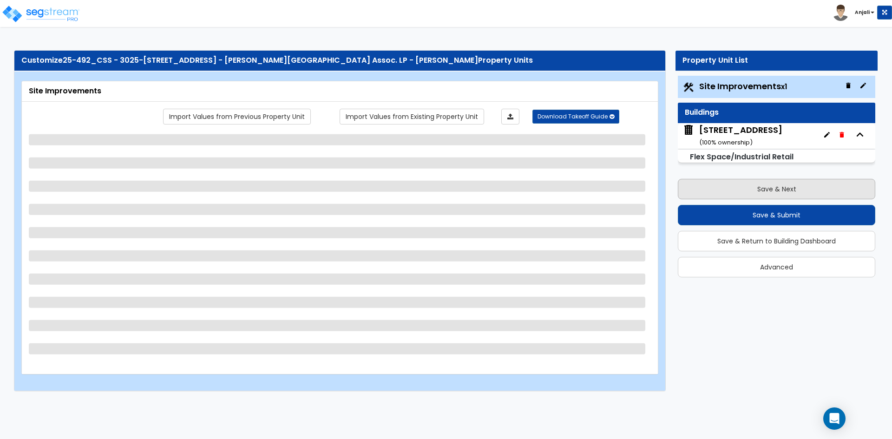
select select "5"
select select "1"
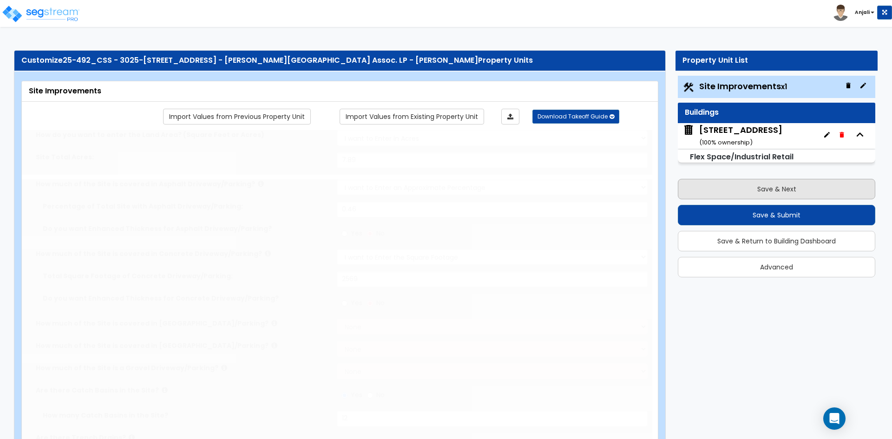
select select "1"
type input "23"
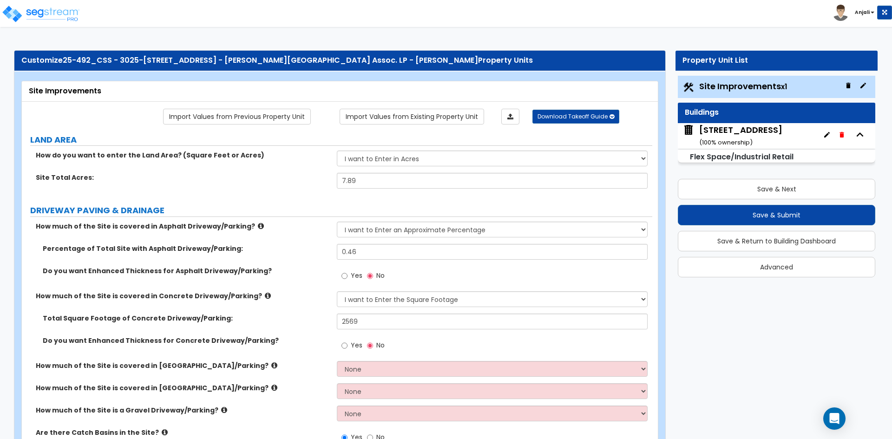
click at [757, 157] on small "Flex Space/Industrial Retail" at bounding box center [742, 157] width 104 height 11
click at [773, 135] on div "3025-3095 Independence Drive Livermore, CA ( 100 % ownership)" at bounding box center [741, 136] width 83 height 24
select select "2"
select select "1"
select select "7"
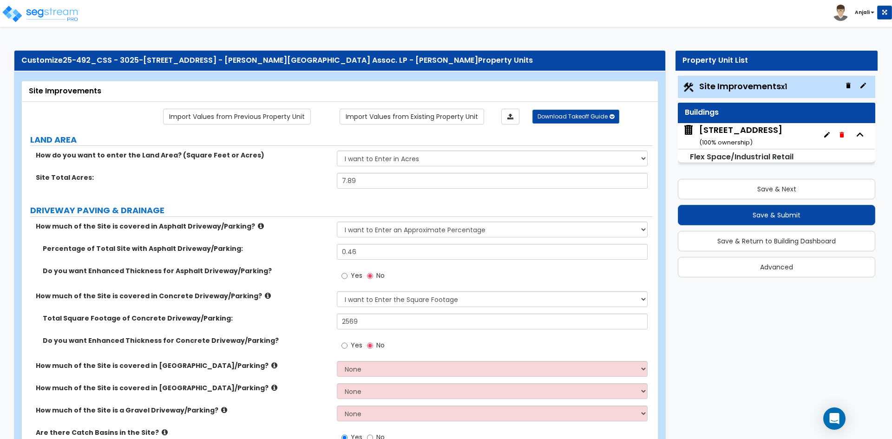
select select "2"
select select "3"
select select "1"
select select "2"
select select "1"
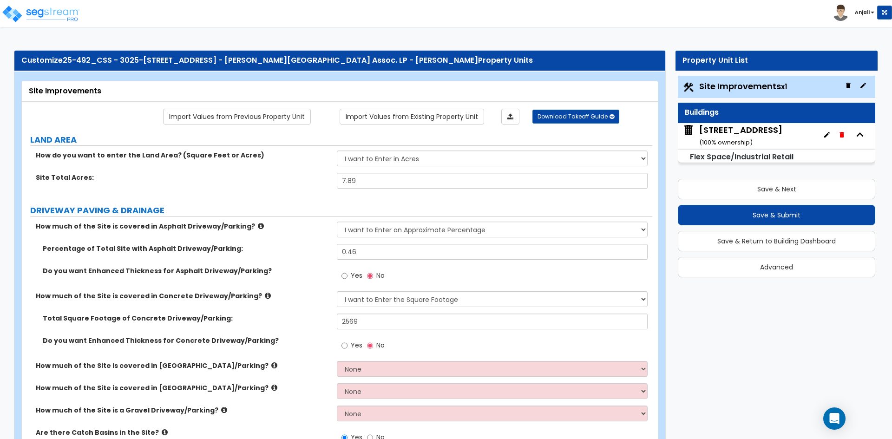
select select "2"
select select "1"
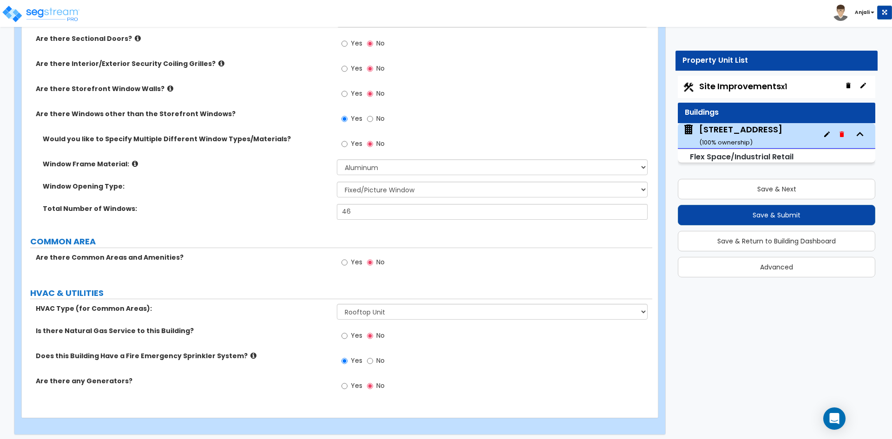
scroll to position [1264, 0]
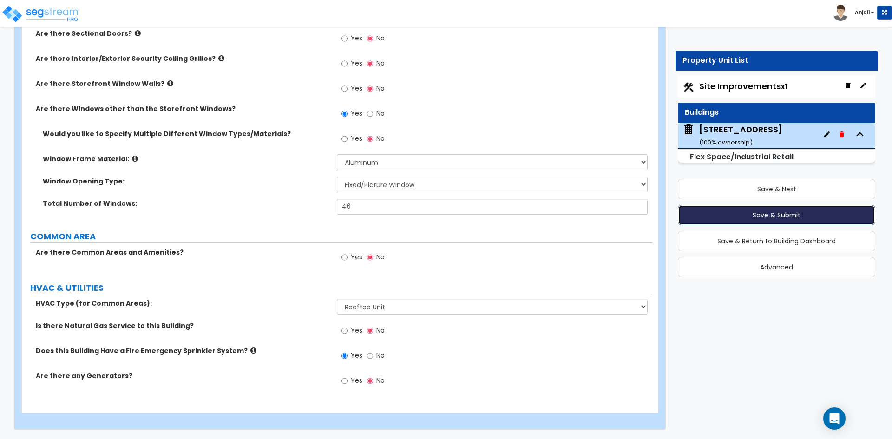
click at [745, 215] on button "Save & Submit" at bounding box center [777, 215] width 198 height 20
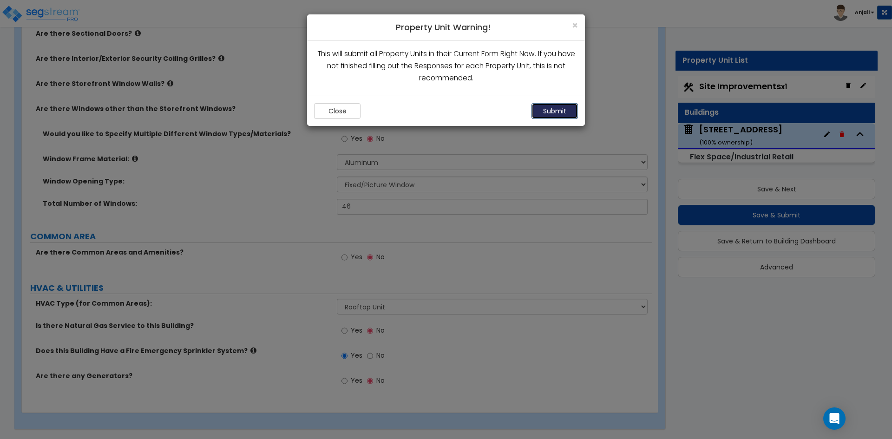
click at [548, 106] on button "Submit" at bounding box center [555, 111] width 46 height 16
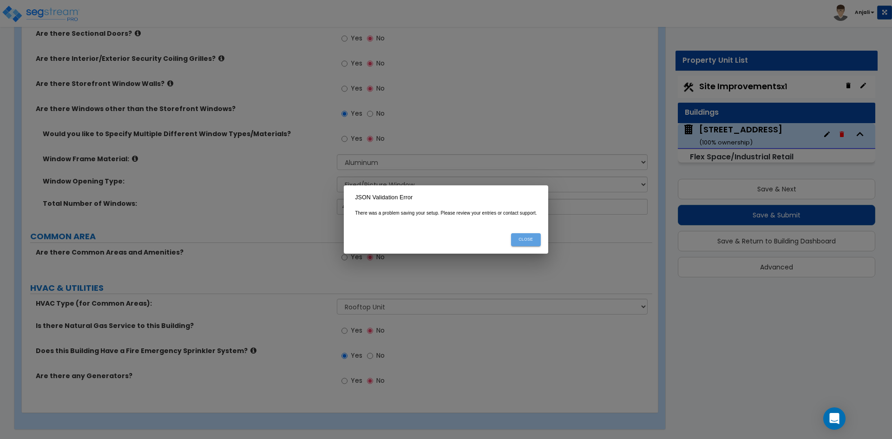
click at [534, 238] on button "Close" at bounding box center [526, 239] width 30 height 13
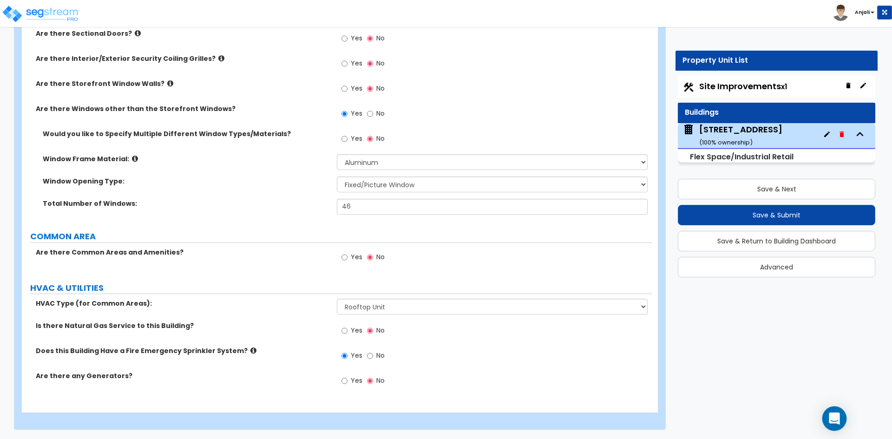
click at [837, 420] on icon "Open Intercom Messenger" at bounding box center [834, 419] width 11 height 12
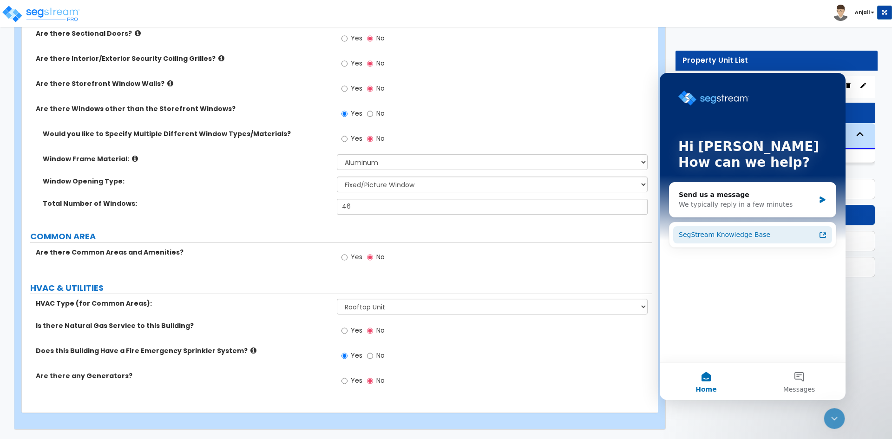
scroll to position [0, 0]
click at [804, 381] on button "Messages" at bounding box center [799, 381] width 93 height 37
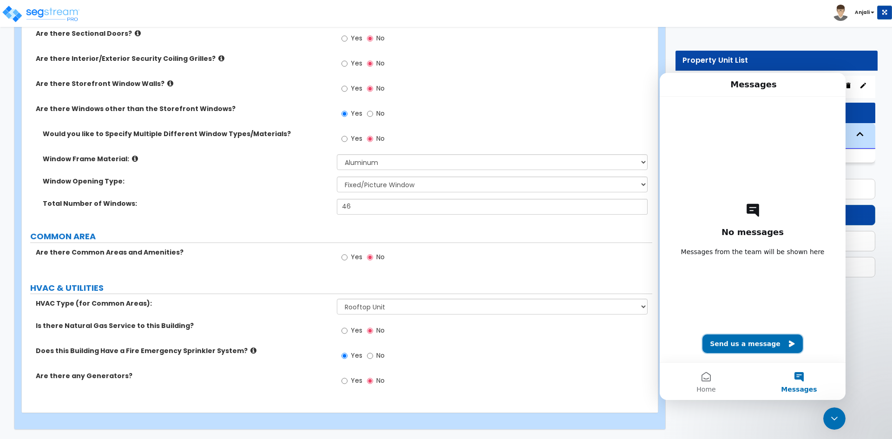
click at [769, 348] on button "Send us a message" at bounding box center [753, 344] width 100 height 19
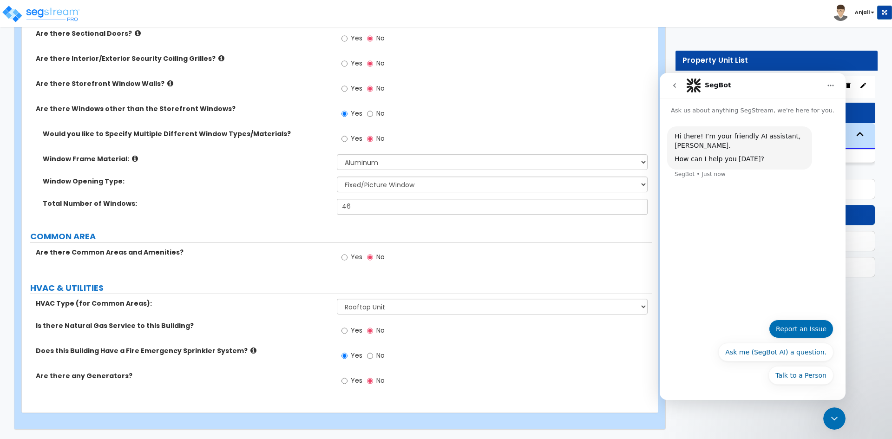
click at [821, 334] on button "Report an Issue" at bounding box center [801, 329] width 65 height 19
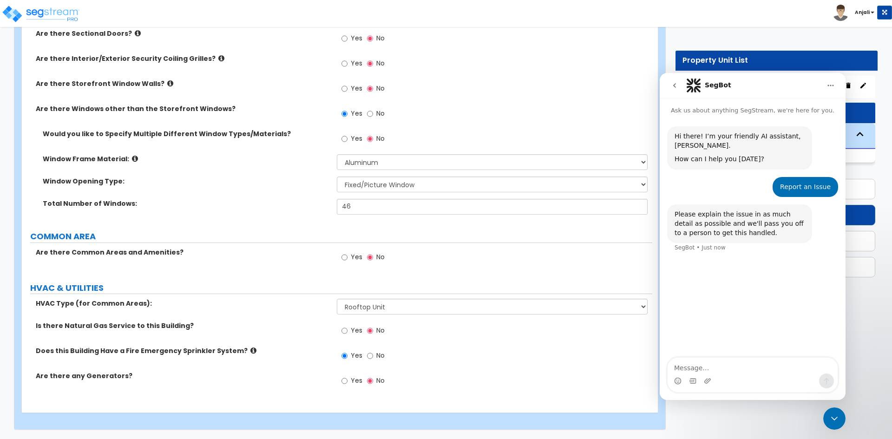
click at [761, 83] on div "SegBot" at bounding box center [754, 85] width 135 height 15
click at [828, 88] on icon "Home" at bounding box center [830, 85] width 7 height 7
click at [670, 83] on button "go back" at bounding box center [675, 86] width 18 height 18
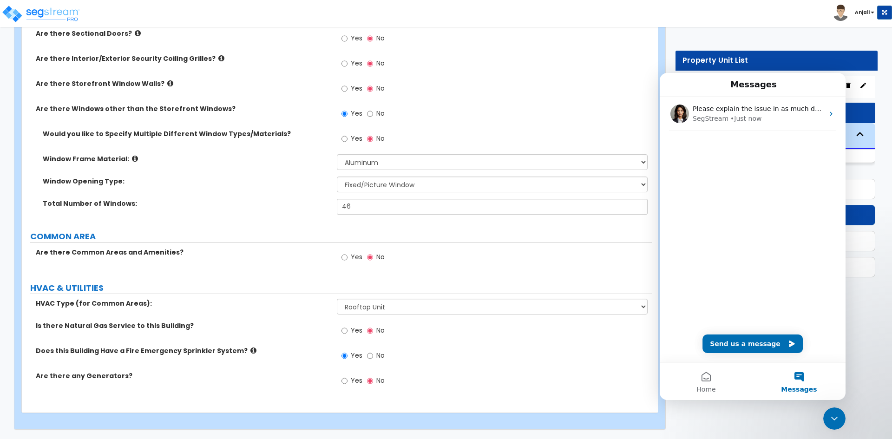
click at [791, 374] on button "Messages" at bounding box center [799, 381] width 93 height 37
click at [797, 375] on button "Messages" at bounding box center [799, 381] width 93 height 37
click at [802, 375] on button "Messages" at bounding box center [799, 381] width 93 height 37
click at [839, 421] on icon "Close Intercom Messenger" at bounding box center [834, 418] width 11 height 11
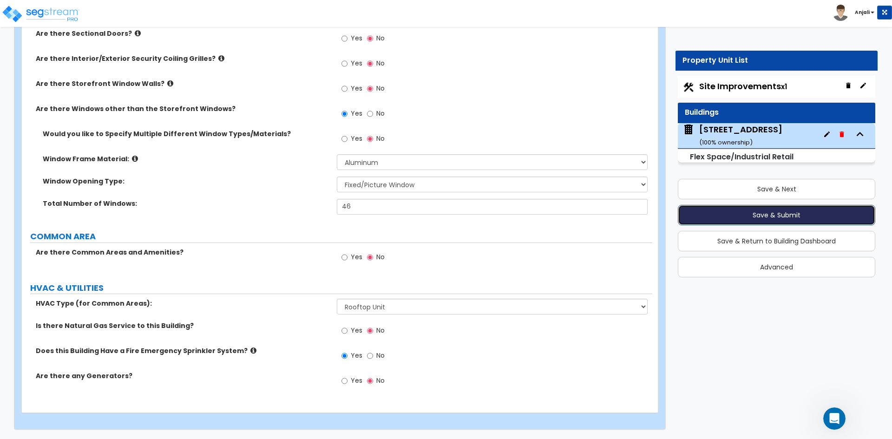
click at [756, 219] on button "Save & Submit" at bounding box center [777, 215] width 198 height 20
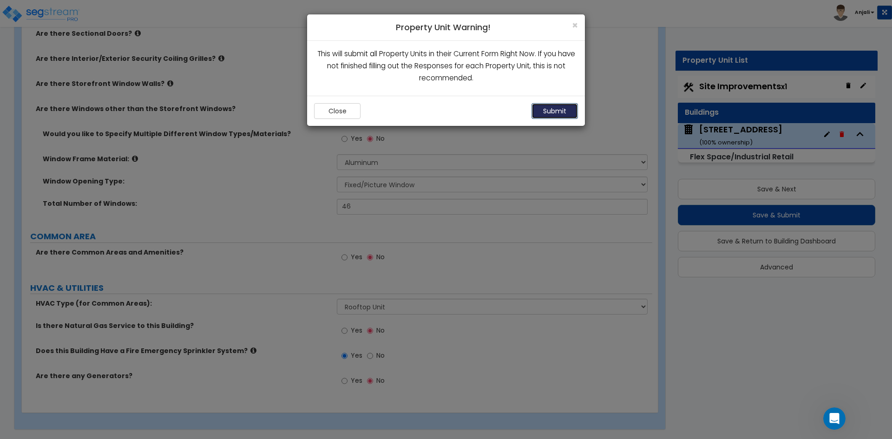
click at [552, 109] on button "Submit" at bounding box center [555, 111] width 46 height 16
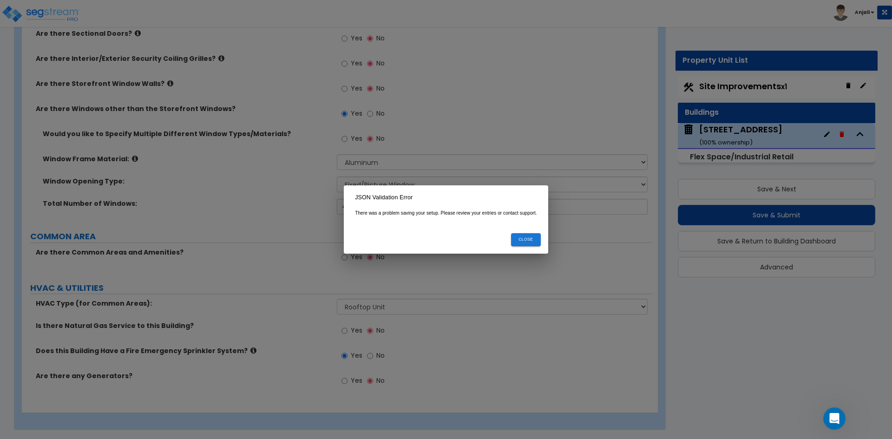
click at [836, 423] on icon "Open Intercom Messenger" at bounding box center [834, 418] width 15 height 15
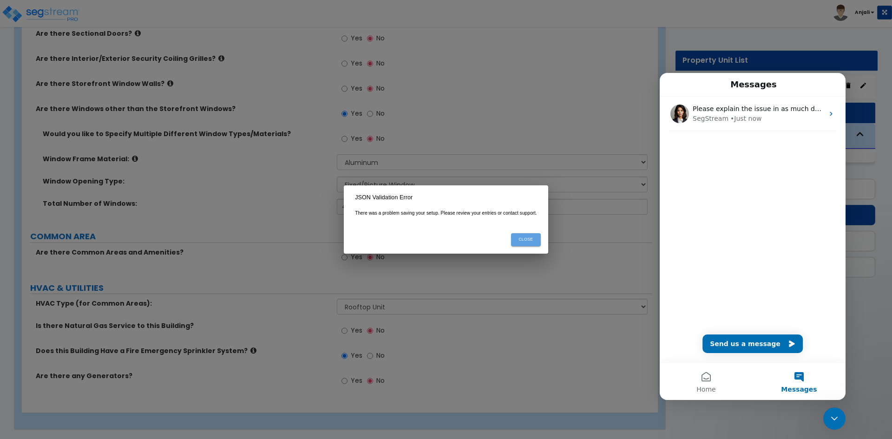
click at [537, 236] on button "Close" at bounding box center [526, 239] width 30 height 13
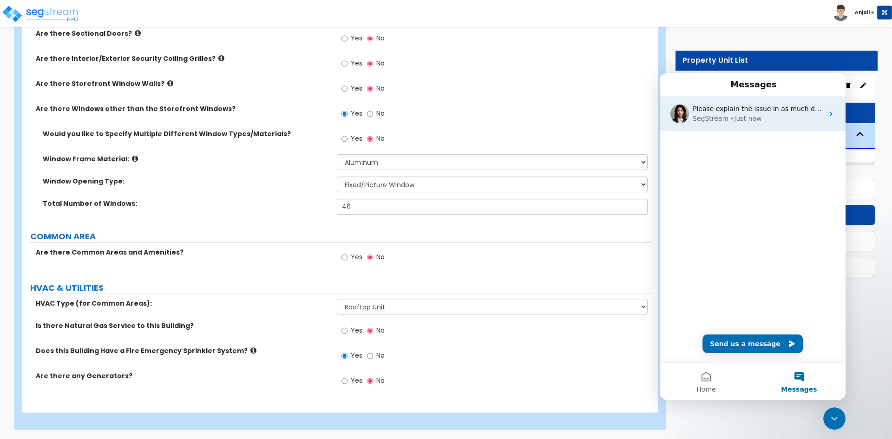
click at [759, 122] on div "SegStream • Just now" at bounding box center [758, 119] width 131 height 10
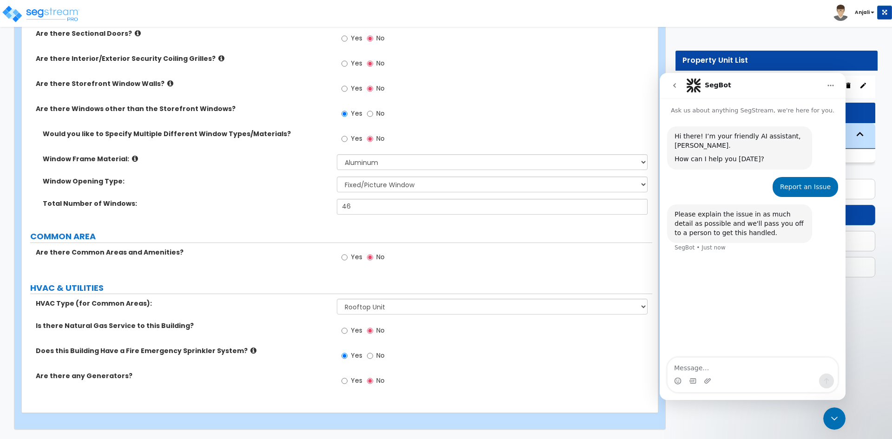
click at [688, 370] on textarea "Message…" at bounding box center [753, 366] width 170 height 16
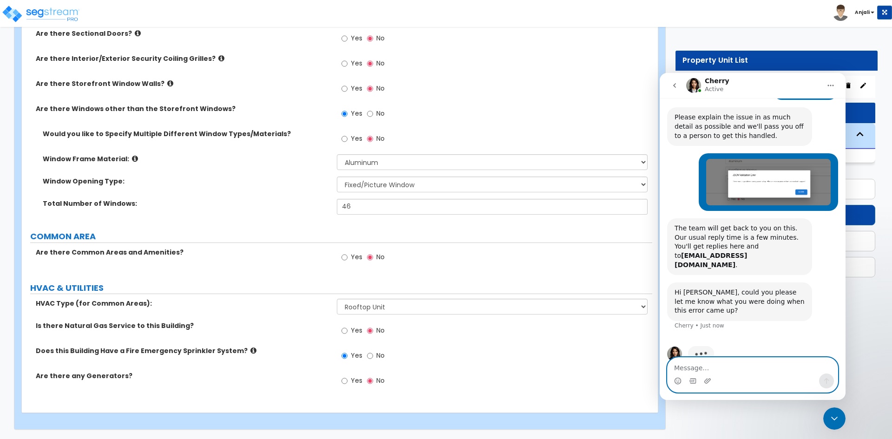
click at [711, 370] on textarea "Message…" at bounding box center [753, 366] width 170 height 16
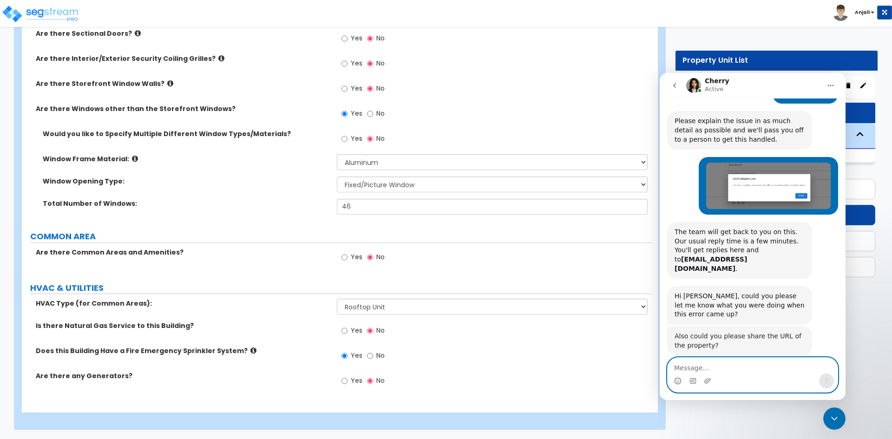
scroll to position [92, 0]
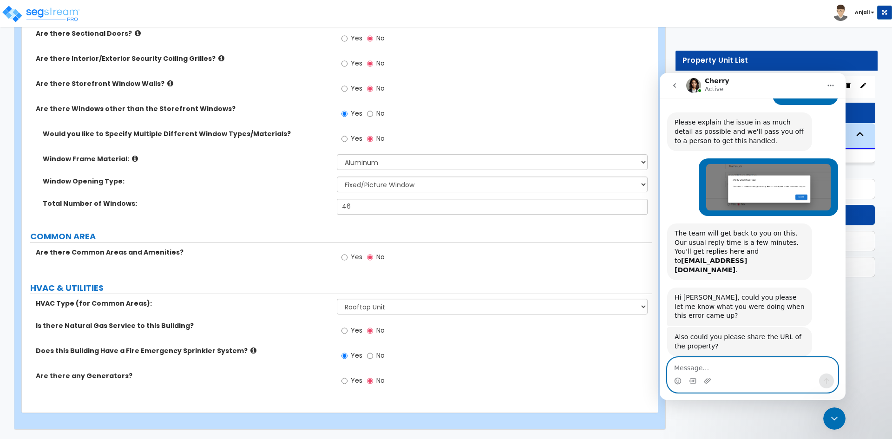
click at [754, 370] on textarea "Message…" at bounding box center [753, 366] width 170 height 16
paste textarea "[URL][DOMAIN_NAME]"
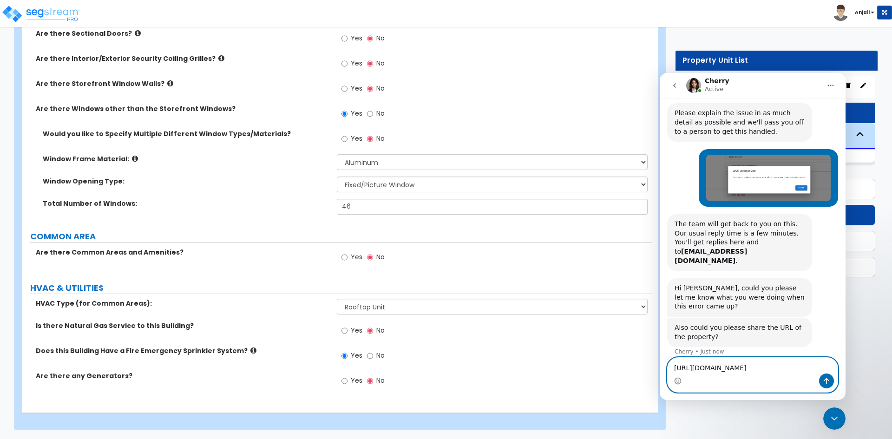
type textarea "[URL][DOMAIN_NAME]"
click at [825, 385] on button "Send a message…" at bounding box center [827, 381] width 15 height 15
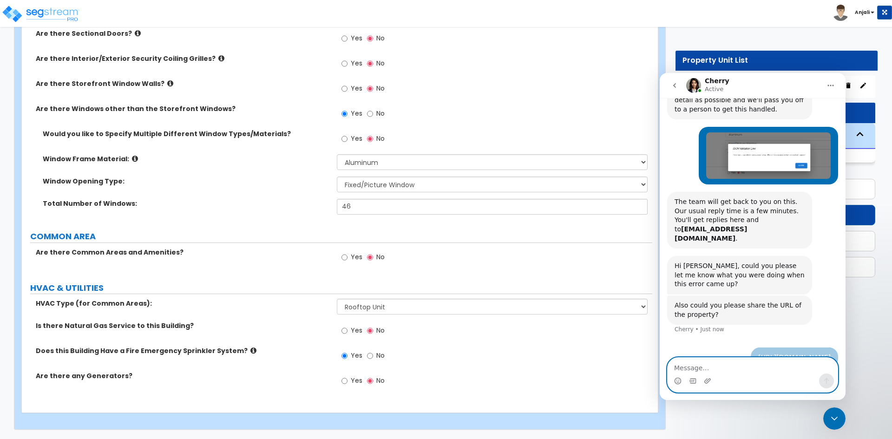
scroll to position [129, 0]
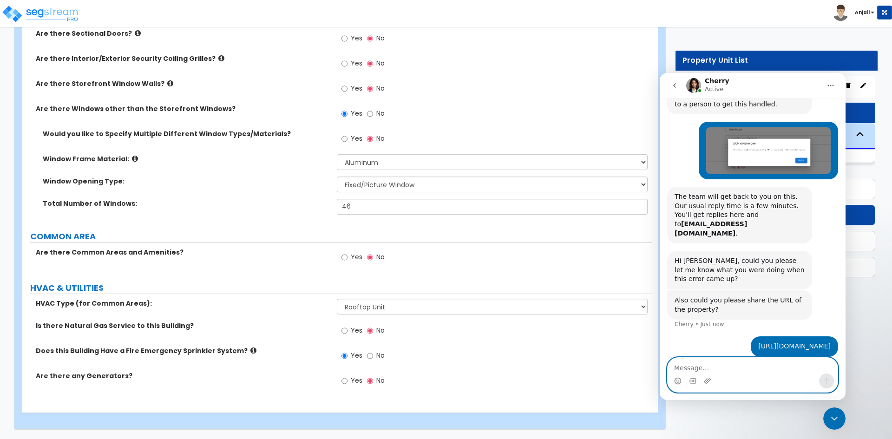
click at [722, 364] on textarea "Message…" at bounding box center [753, 366] width 170 height 16
type textarea "when I submit this project its happen that time"
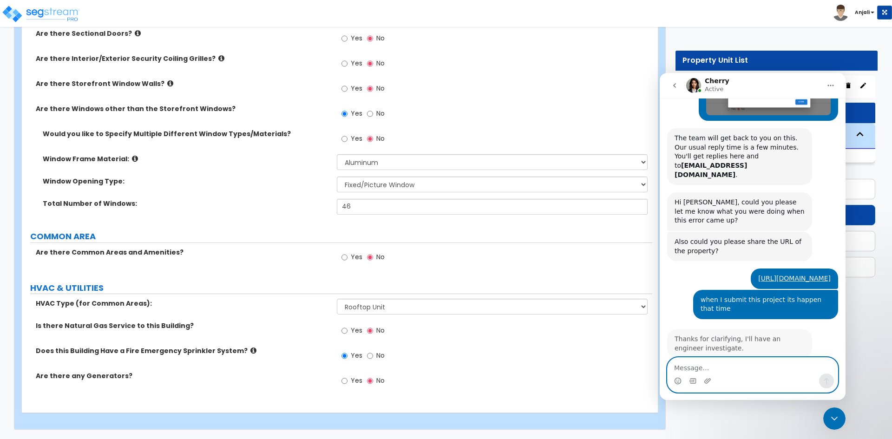
scroll to position [196, 0]
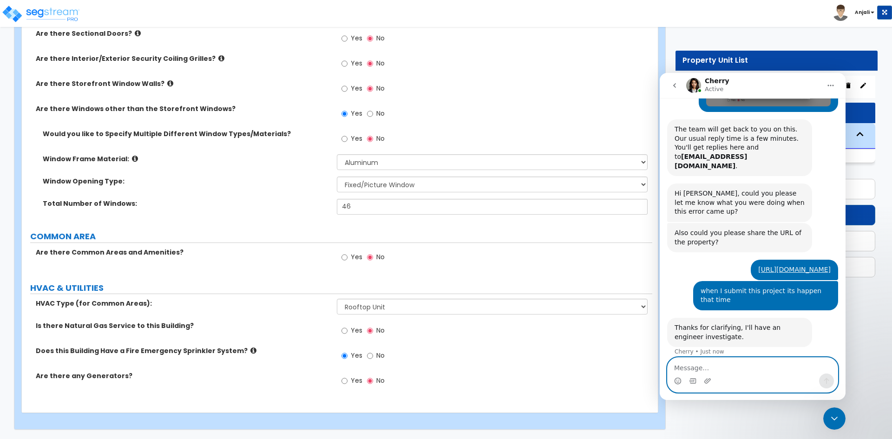
click at [697, 370] on textarea "Message…" at bounding box center [753, 366] width 170 height 16
type textarea "ok"
click at [826, 380] on icon "Send a message…" at bounding box center [826, 380] width 7 height 7
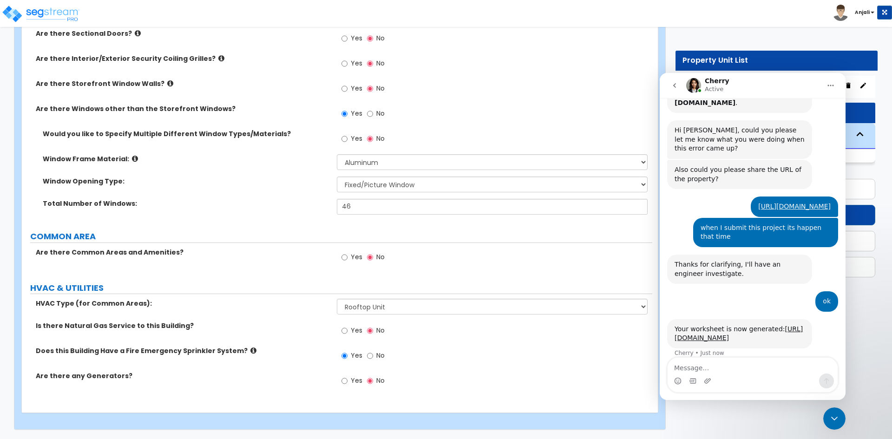
scroll to position [270, 0]
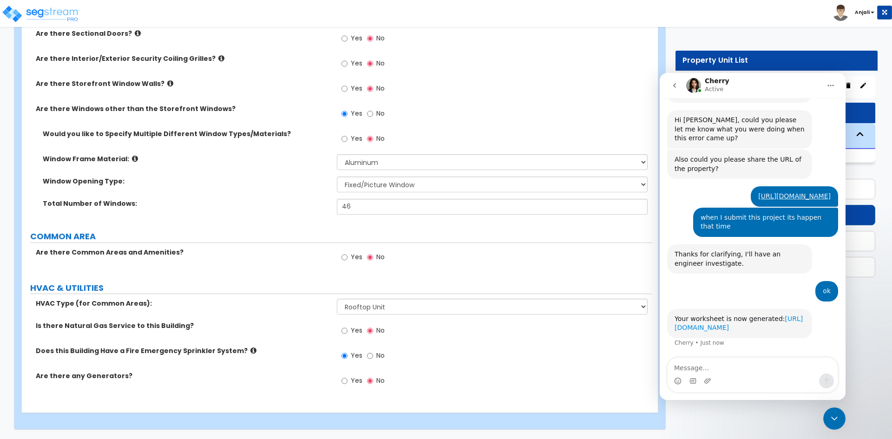
click at [712, 328] on link "[URL][DOMAIN_NAME]" at bounding box center [739, 323] width 128 height 17
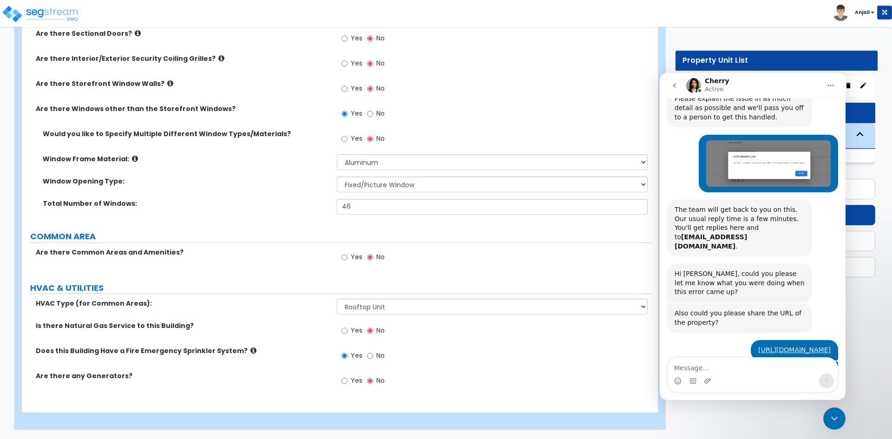
scroll to position [111, 0]
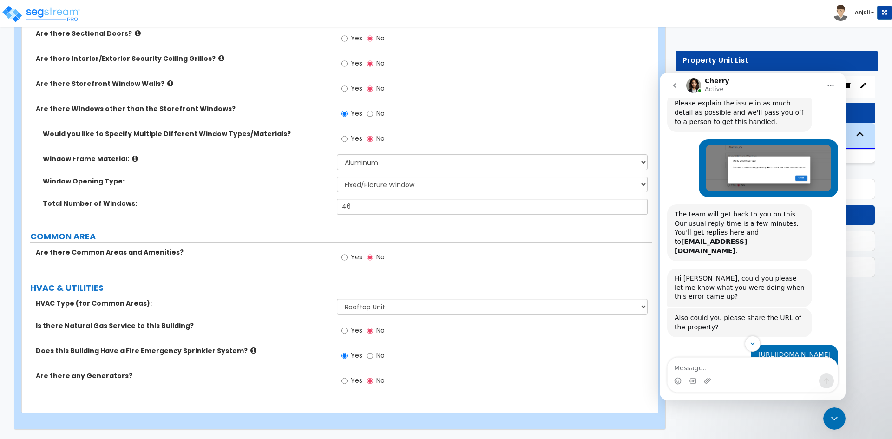
click at [674, 85] on icon "go back" at bounding box center [674, 85] width 7 height 7
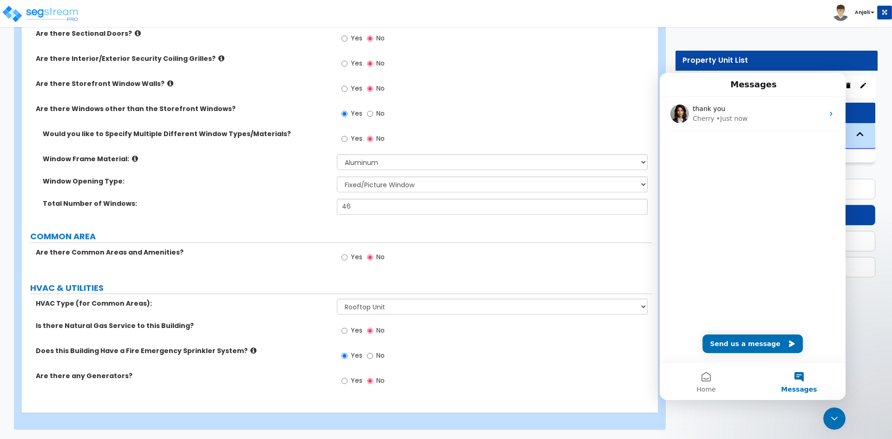
scroll to position [0, 0]
click at [807, 383] on button "Messages" at bounding box center [799, 381] width 93 height 37
click at [838, 417] on icon "Close Intercom Messenger" at bounding box center [834, 418] width 11 height 11
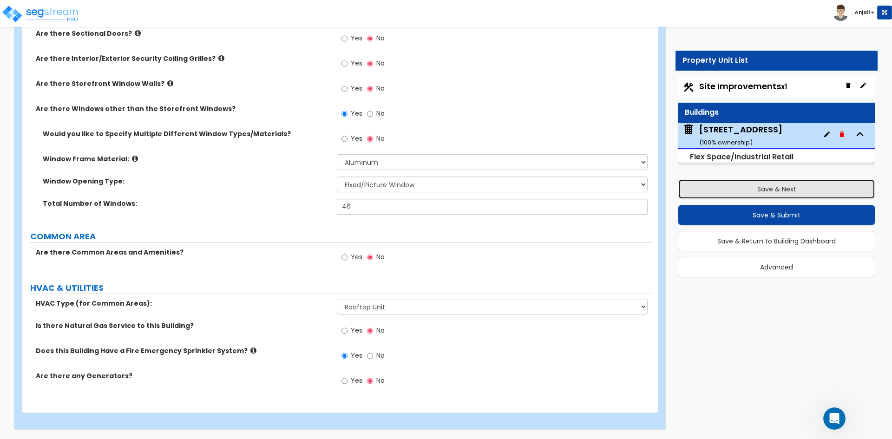
click at [749, 188] on button "Save & Next" at bounding box center [777, 189] width 198 height 20
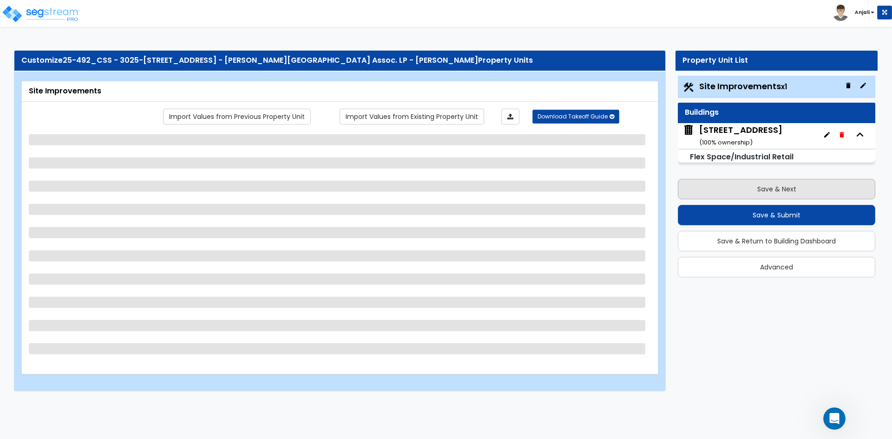
select select "1"
select select "2"
select select "1"
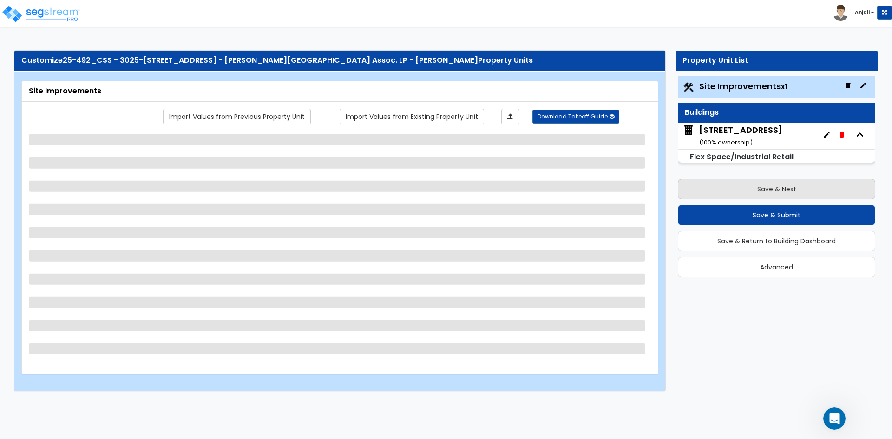
select select "1"
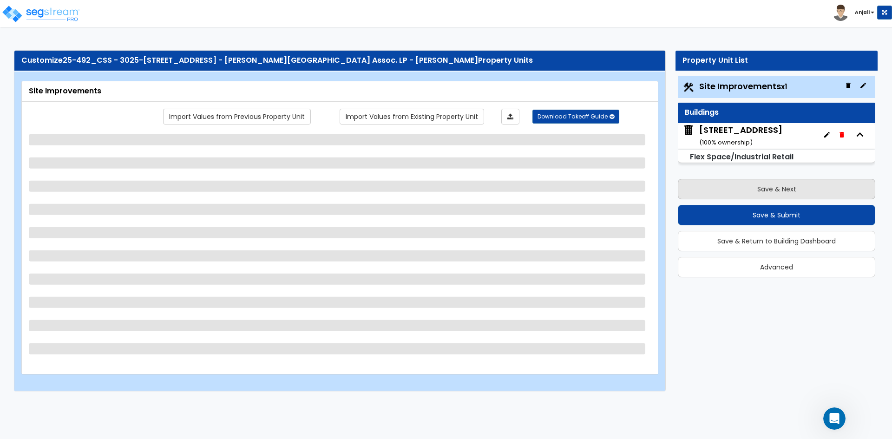
select select "4"
select select "1"
select select "5"
select select "1"
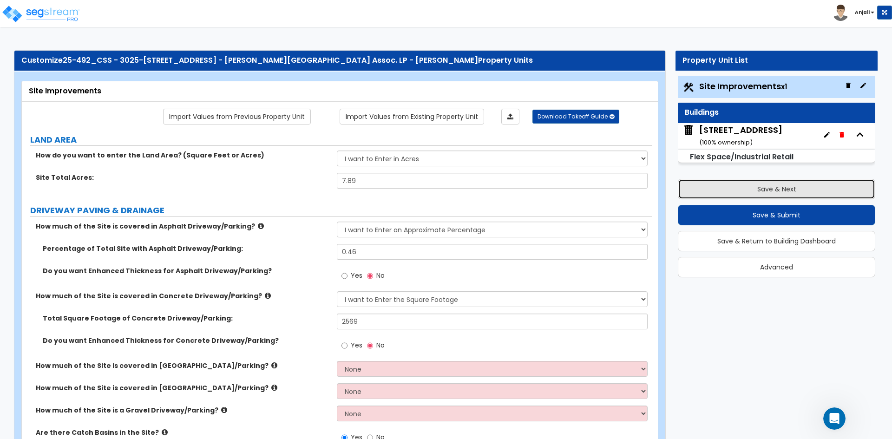
click at [749, 188] on button "Save & Next" at bounding box center [777, 189] width 198 height 20
select select "2"
select select "1"
select select "7"
select select "2"
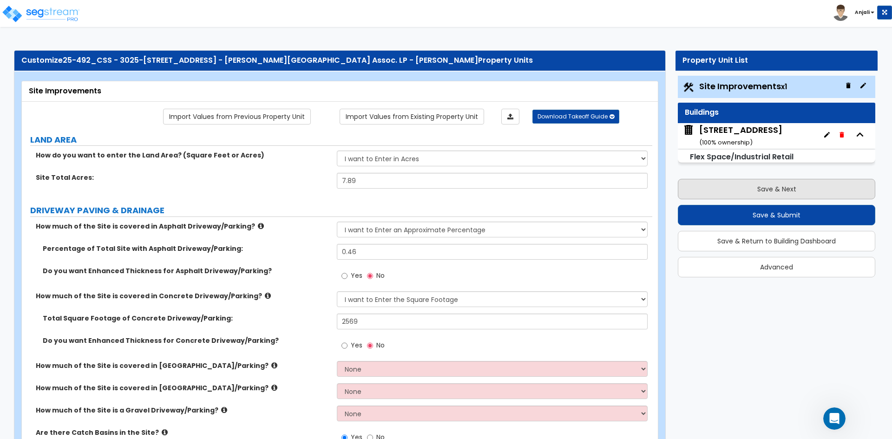
select select "3"
select select "1"
select select "2"
select select "1"
select select "2"
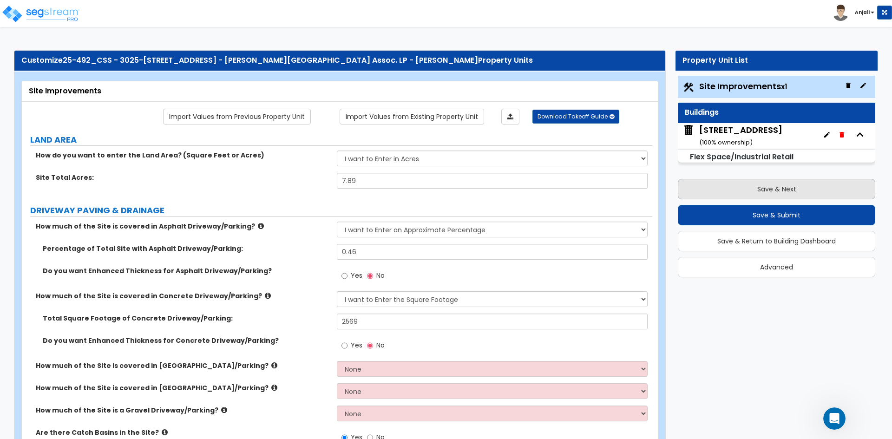
select select "2"
select select "1"
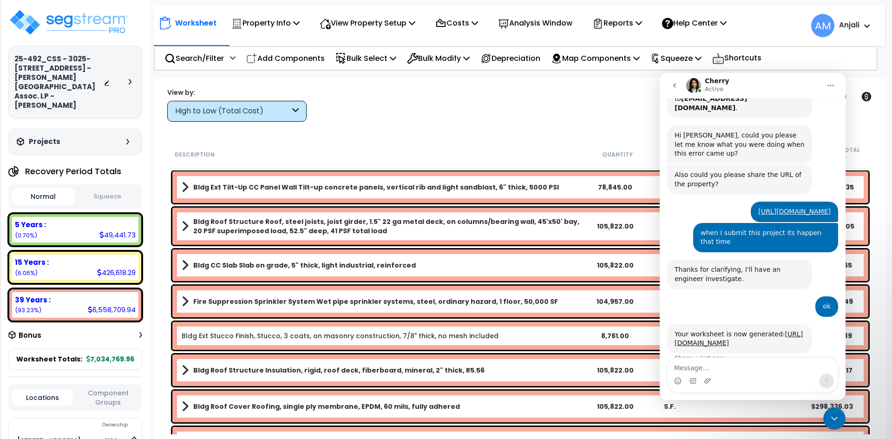
scroll to position [270, 0]
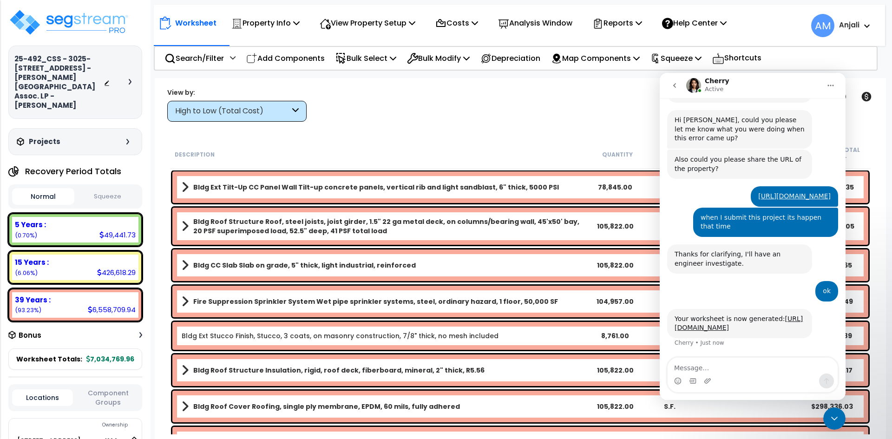
click at [694, 370] on textarea "Message…" at bounding box center [753, 366] width 170 height 16
type textarea "thank you"
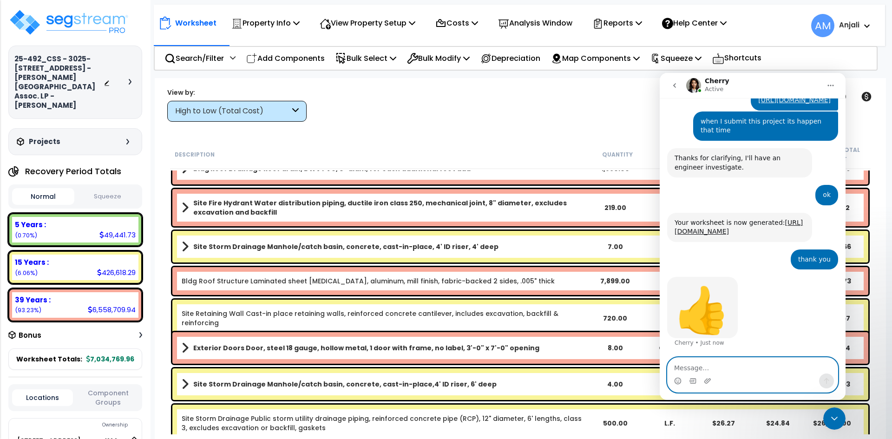
scroll to position [558, 0]
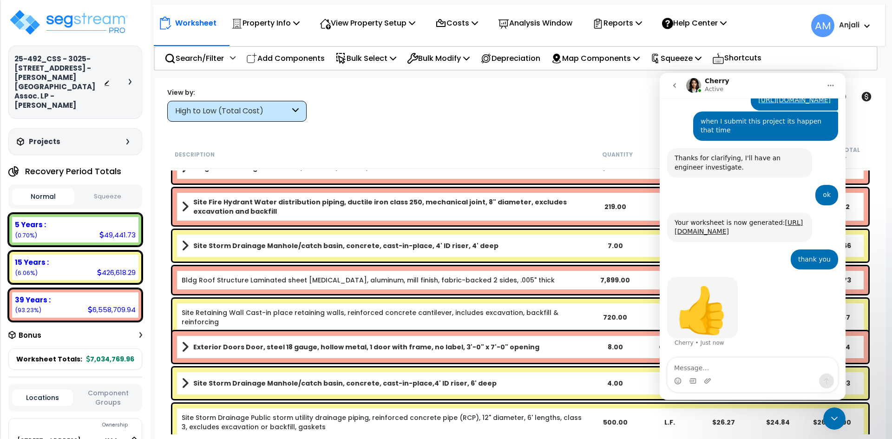
click at [830, 85] on icon "Home" at bounding box center [830, 85] width 7 height 7
click at [675, 84] on icon "go back" at bounding box center [674, 85] width 7 height 7
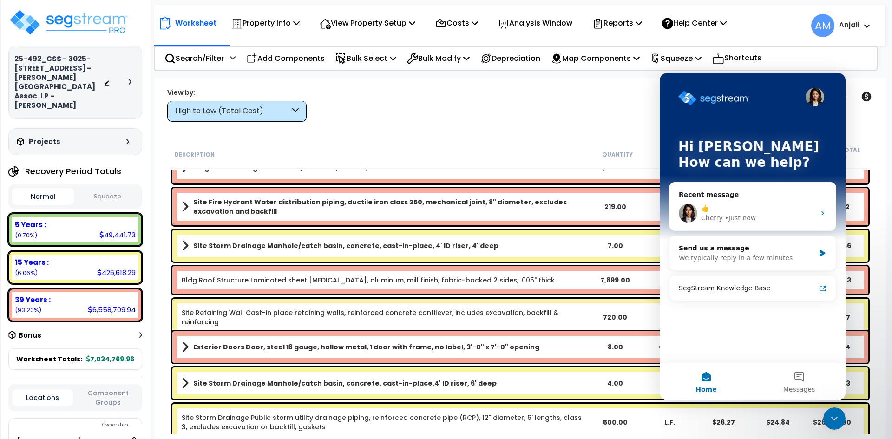
scroll to position [0, 0]
click at [840, 423] on icon "Close Intercom Messenger" at bounding box center [834, 418] width 11 height 11
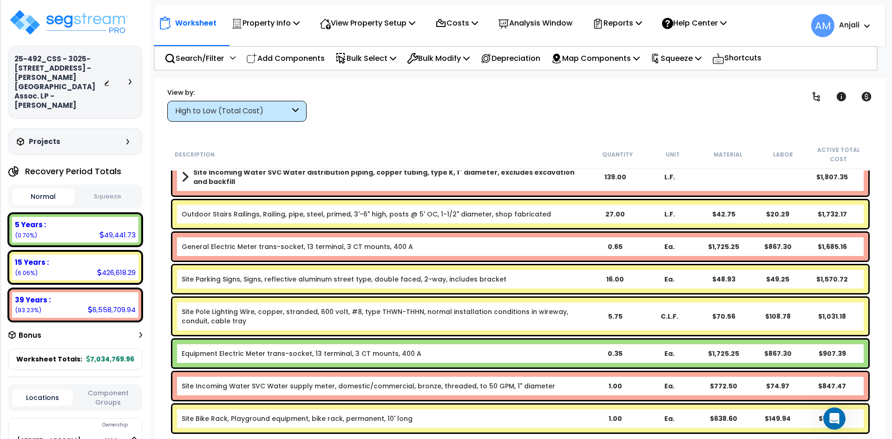
scroll to position [1977, 0]
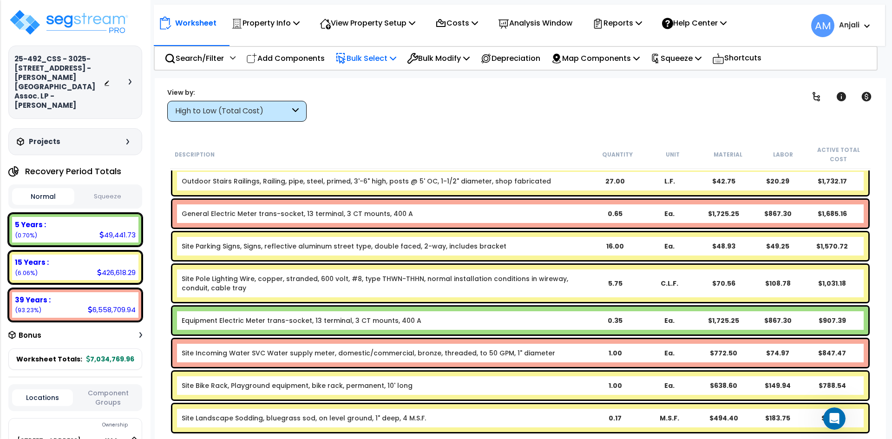
click at [362, 60] on p "Bulk Select" at bounding box center [366, 58] width 61 height 13
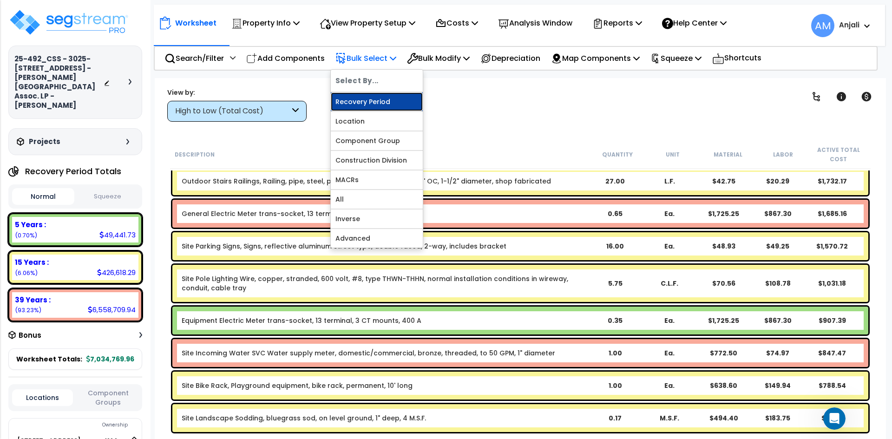
click at [364, 106] on link "Recovery Period" at bounding box center [377, 102] width 92 height 19
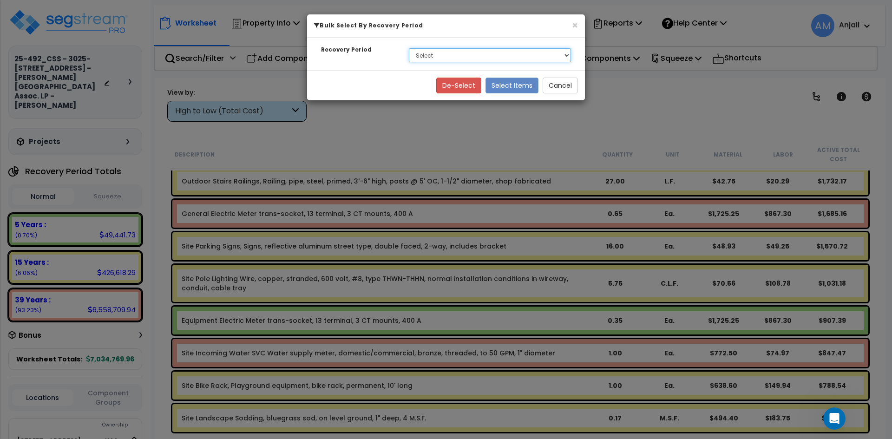
click at [459, 55] on select "Select 5 Years 15 Years 39 Years" at bounding box center [490, 55] width 162 height 14
select select "5Y"
click at [409, 48] on select "Select 5 Years 15 Years 39 Years" at bounding box center [490, 55] width 162 height 14
click at [505, 82] on button "Select Items" at bounding box center [512, 86] width 53 height 16
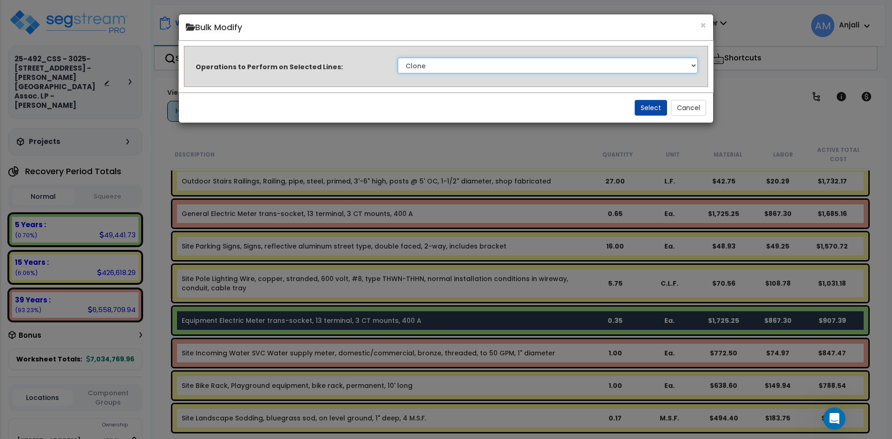
click at [479, 69] on select "Clone Delete Delete Zero Quantities Modify Component Group Modify Cost Sources …" at bounding box center [548, 66] width 300 height 16
select select "modifyTotalCostFactor"
click at [398, 58] on select "Clone Delete Delete Zero Quantities Modify Component Group Modify Cost Sources …" at bounding box center [548, 66] width 300 height 16
click at [648, 103] on button "Select" at bounding box center [651, 108] width 33 height 16
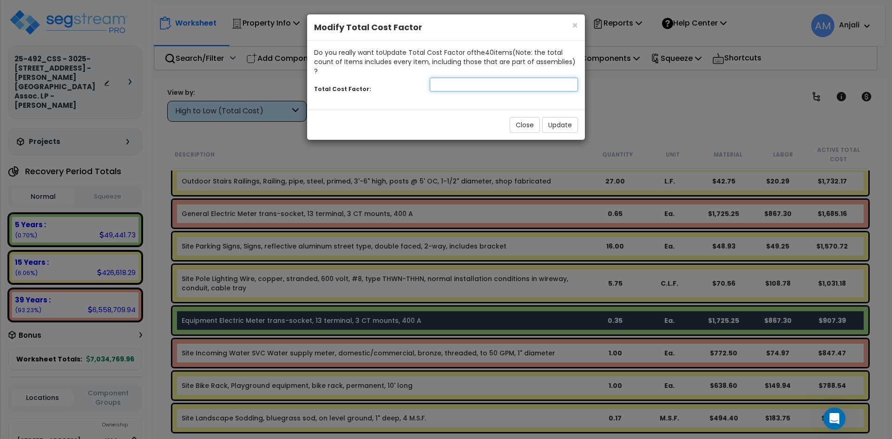
click at [498, 78] on input "number" at bounding box center [504, 85] width 148 height 14
type input "1.5"
click at [568, 117] on button "Update" at bounding box center [560, 125] width 36 height 16
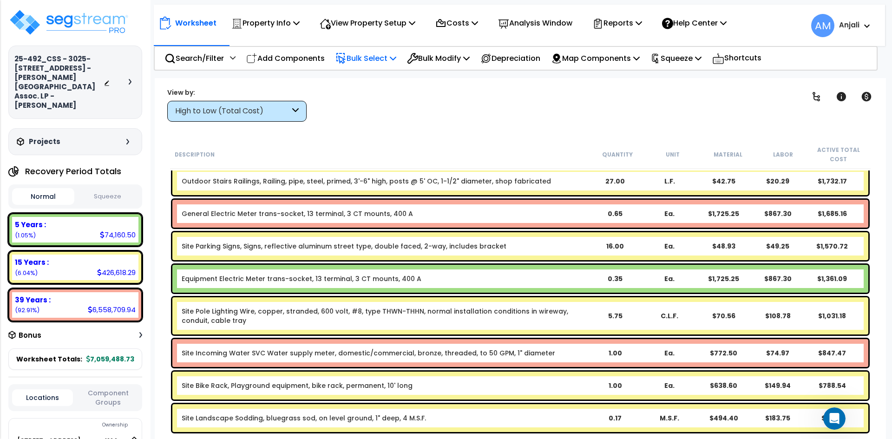
click at [364, 59] on p "Bulk Select" at bounding box center [366, 58] width 61 height 13
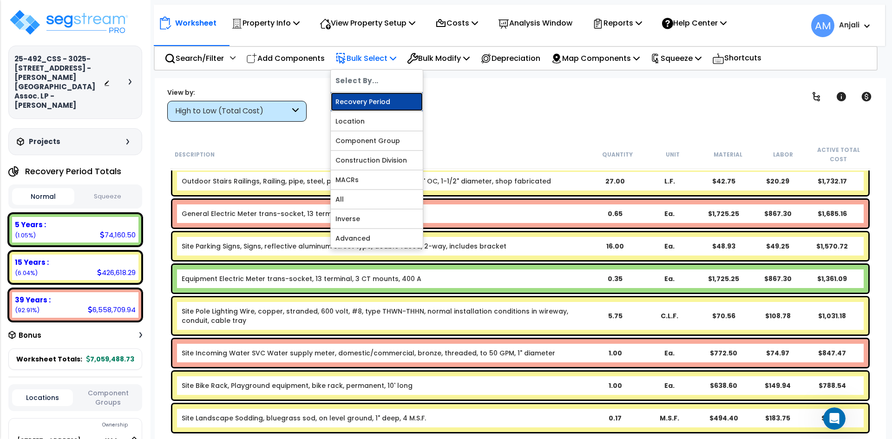
click at [370, 104] on link "Recovery Period" at bounding box center [377, 102] width 92 height 19
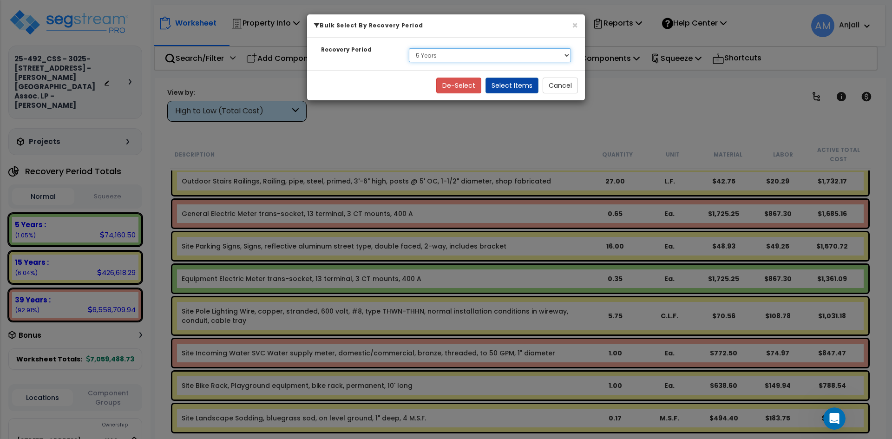
drag, startPoint x: 440, startPoint y: 55, endPoint x: 447, endPoint y: 57, distance: 6.7
click at [440, 55] on select "Select 5 Years 15 Years 39 Years" at bounding box center [490, 55] width 162 height 14
click at [409, 48] on select "Select 5 Years 15 Years 39 Years" at bounding box center [490, 55] width 162 height 14
click at [498, 82] on button "Select Items" at bounding box center [512, 86] width 53 height 16
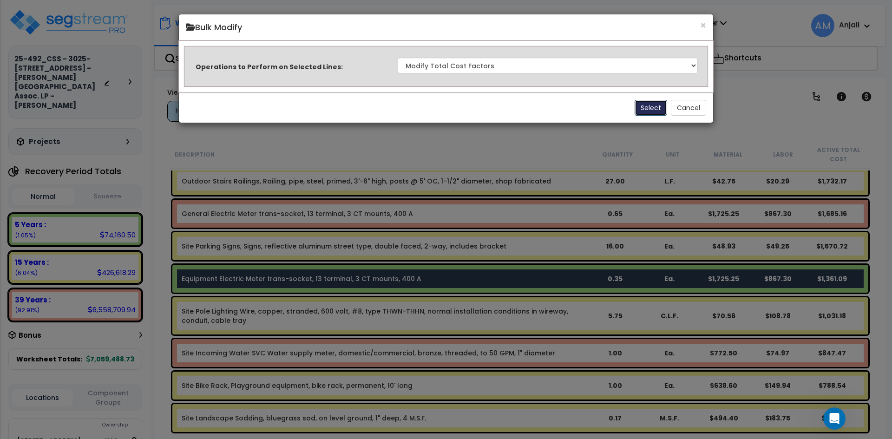
click at [655, 107] on button "Select" at bounding box center [651, 108] width 33 height 16
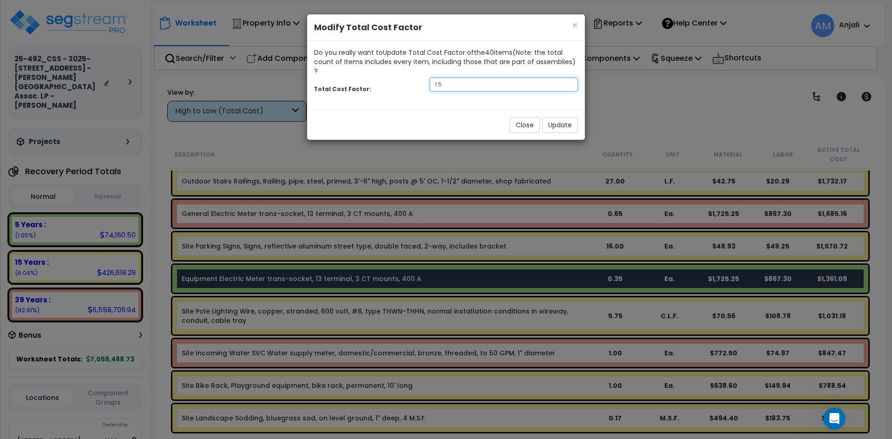
click at [452, 78] on input "1.5" at bounding box center [504, 85] width 148 height 14
type input "1"
type input "2.5"
click at [564, 117] on button "Update" at bounding box center [560, 125] width 36 height 16
